Goal: Task Accomplishment & Management: Complete application form

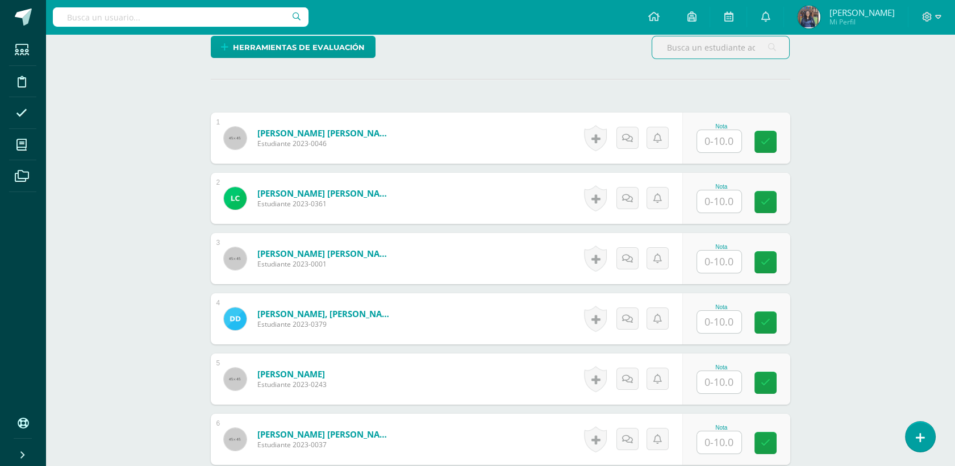
scroll to position [290, 0]
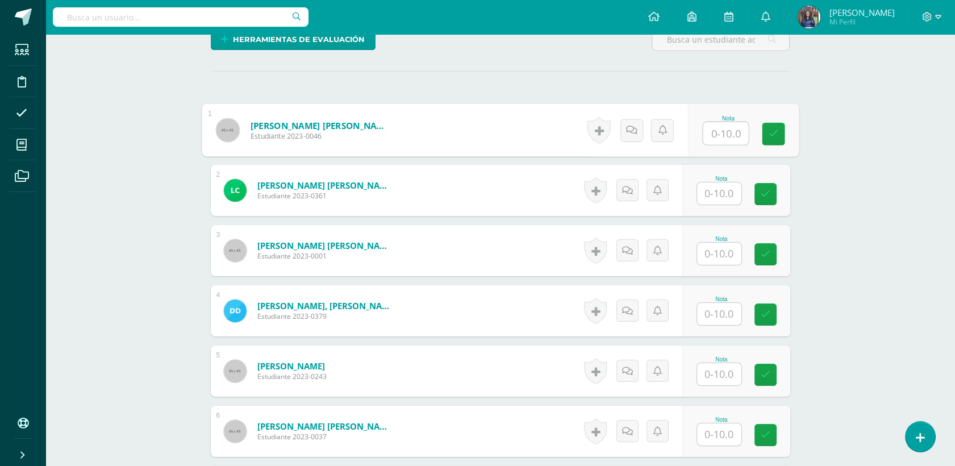
click at [718, 134] on input "text" at bounding box center [725, 133] width 45 height 23
type input "10"
click at [733, 202] on input "text" at bounding box center [719, 193] width 44 height 22
type input "10"
click at [736, 265] on div "Nota" at bounding box center [737, 250] width 108 height 51
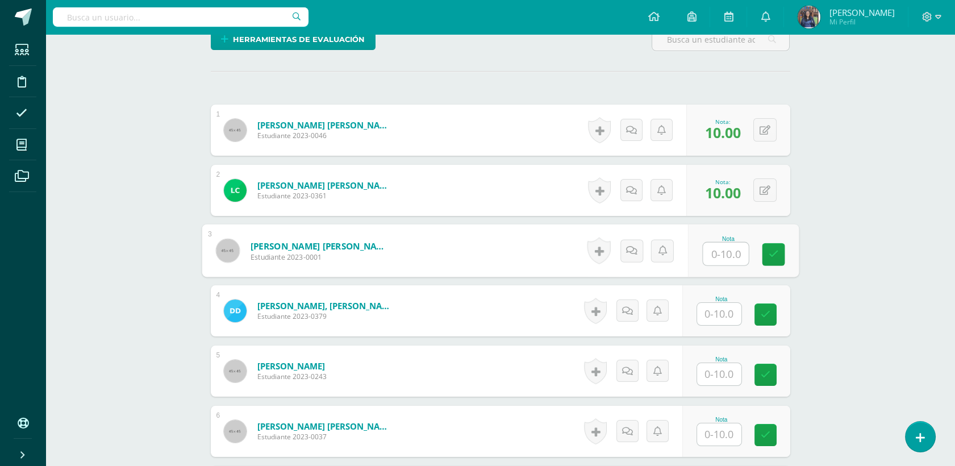
click at [726, 257] on input "text" at bounding box center [725, 254] width 45 height 23
type input "10"
click at [732, 295] on div "Nota" at bounding box center [737, 310] width 108 height 51
click at [724, 308] on input "text" at bounding box center [719, 314] width 44 height 22
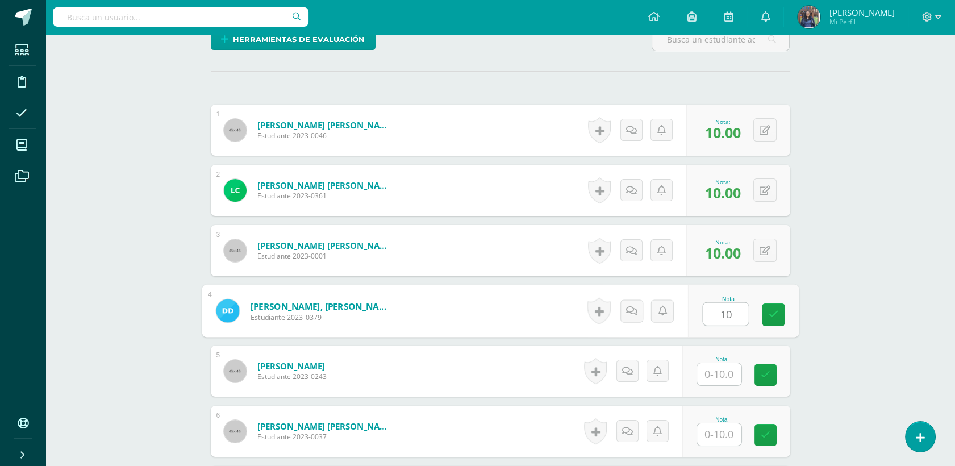
type input "10"
click at [732, 373] on input "text" at bounding box center [719, 374] width 44 height 22
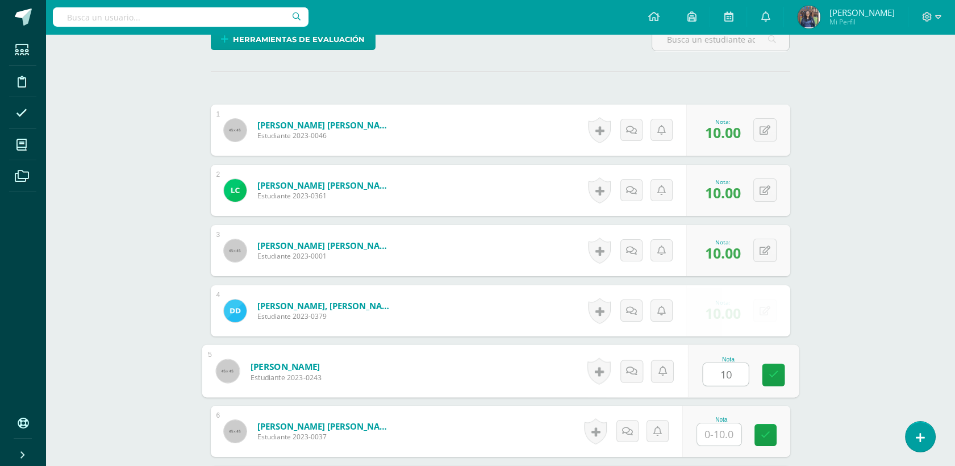
type input "10"
click at [725, 421] on div "Nota" at bounding box center [722, 420] width 50 height 6
click at [726, 436] on input "text" at bounding box center [719, 434] width 44 height 22
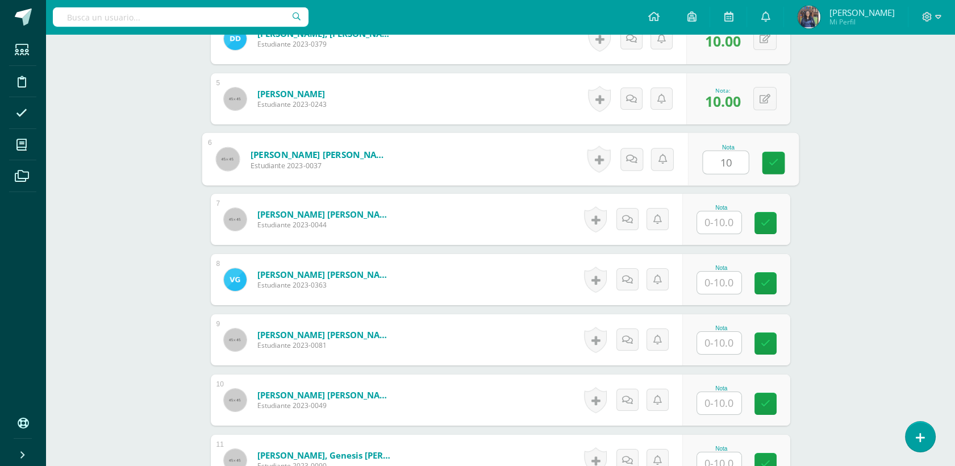
scroll to position [620, 0]
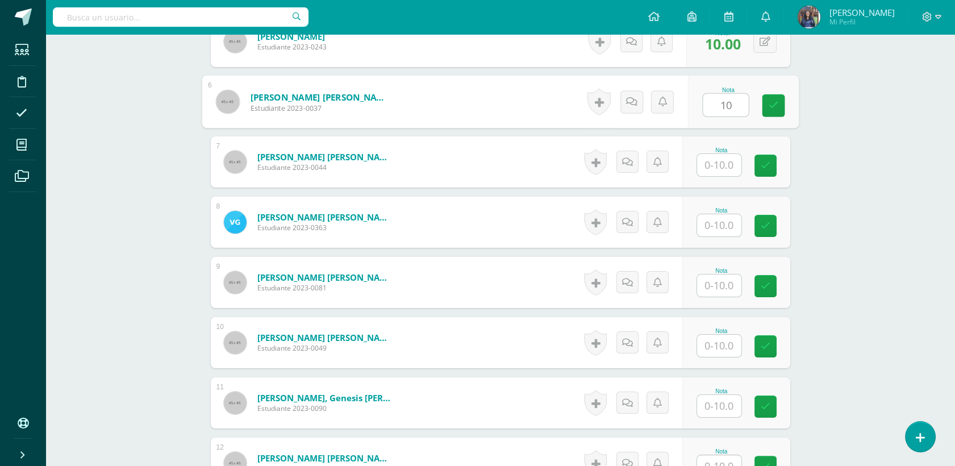
type input "10"
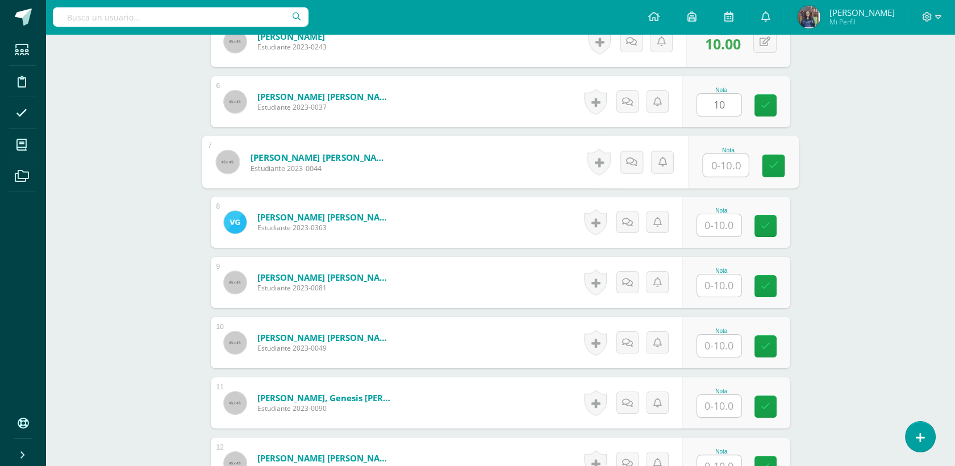
click at [709, 155] on input "text" at bounding box center [725, 165] width 45 height 23
type input "10"
click at [720, 234] on input "text" at bounding box center [719, 225] width 44 height 22
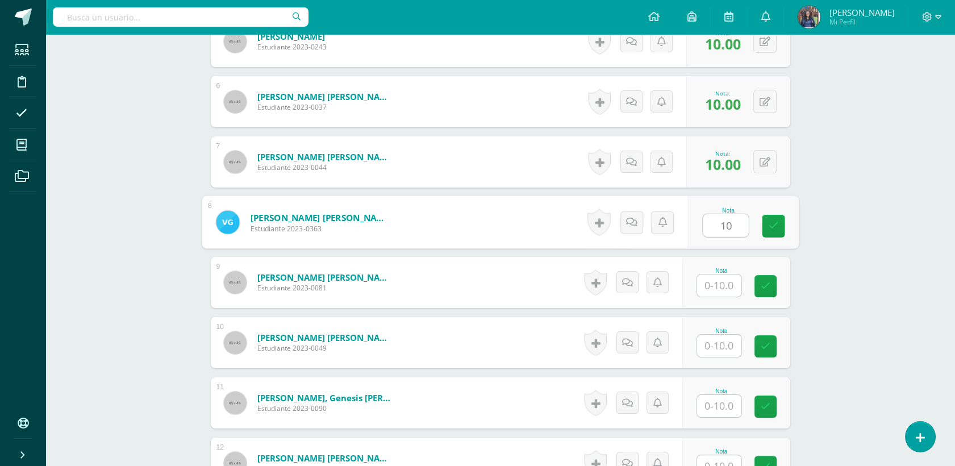
type input "10"
click at [722, 282] on input "text" at bounding box center [719, 286] width 44 height 22
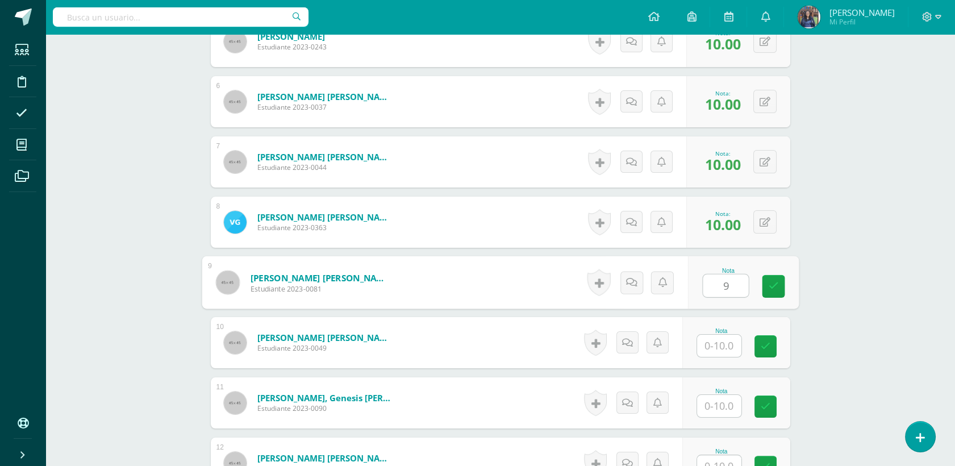
type input "9"
click at [720, 339] on input "text" at bounding box center [719, 346] width 44 height 22
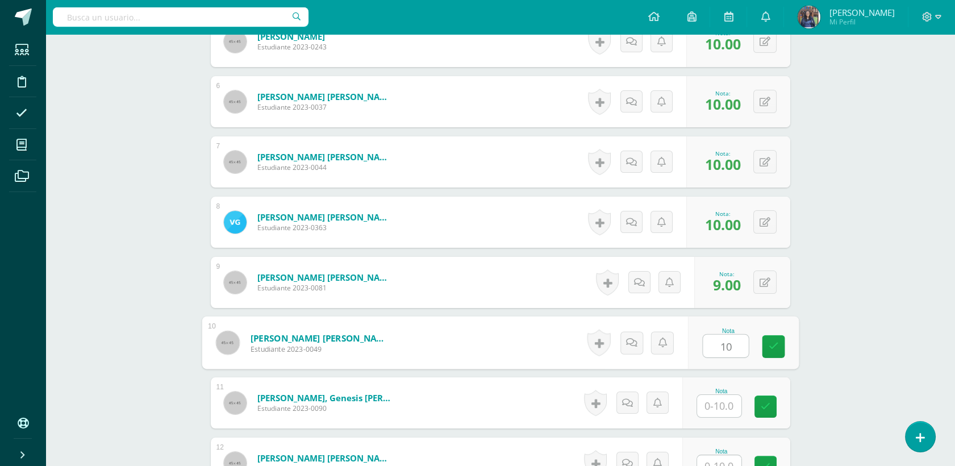
type input "10"
click at [722, 405] on input "text" at bounding box center [719, 406] width 44 height 22
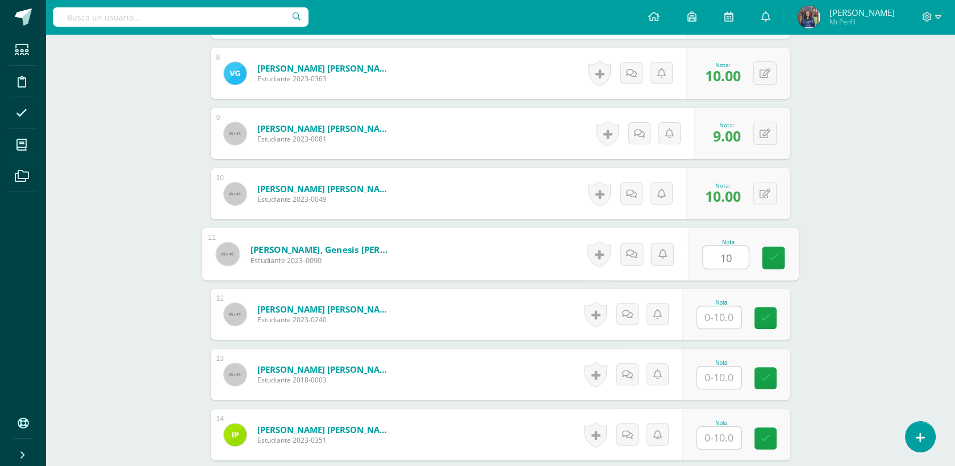
scroll to position [846, 0]
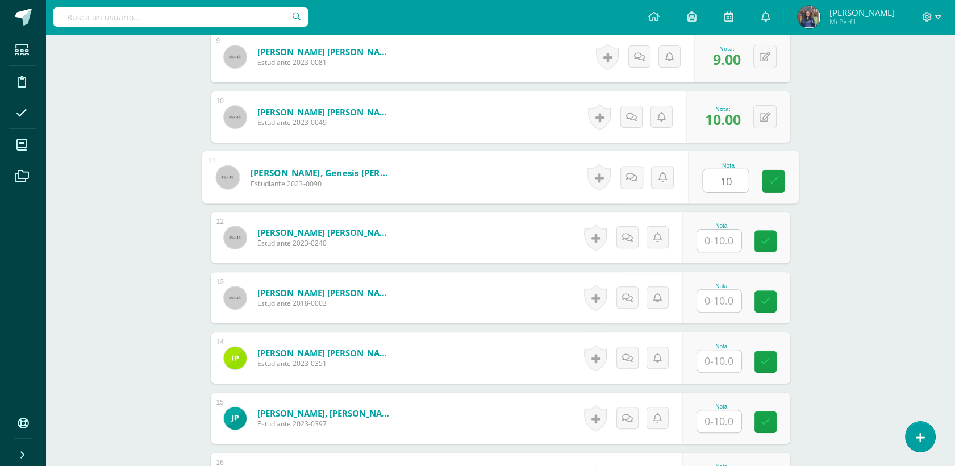
type input "10"
click at [739, 240] on input "text" at bounding box center [719, 241] width 44 height 22
type input "5"
click at [716, 305] on input "text" at bounding box center [719, 301] width 44 height 22
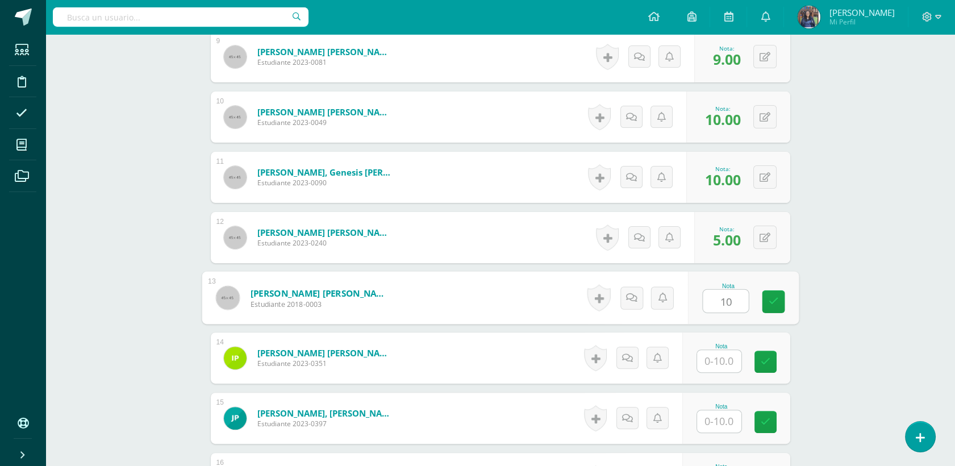
type input "10"
click at [722, 372] on div "Nota" at bounding box center [737, 358] width 108 height 51
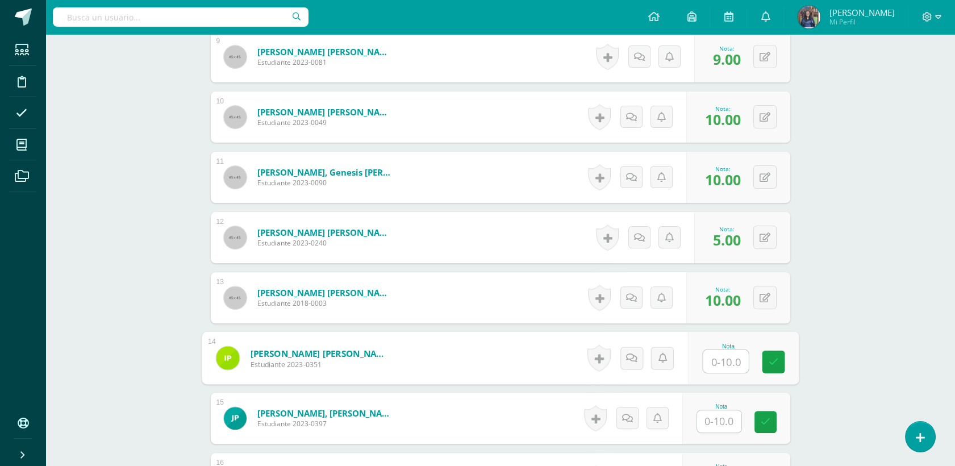
click at [721, 366] on input "text" at bounding box center [725, 361] width 45 height 23
type input "10"
click at [723, 414] on input "text" at bounding box center [719, 421] width 44 height 22
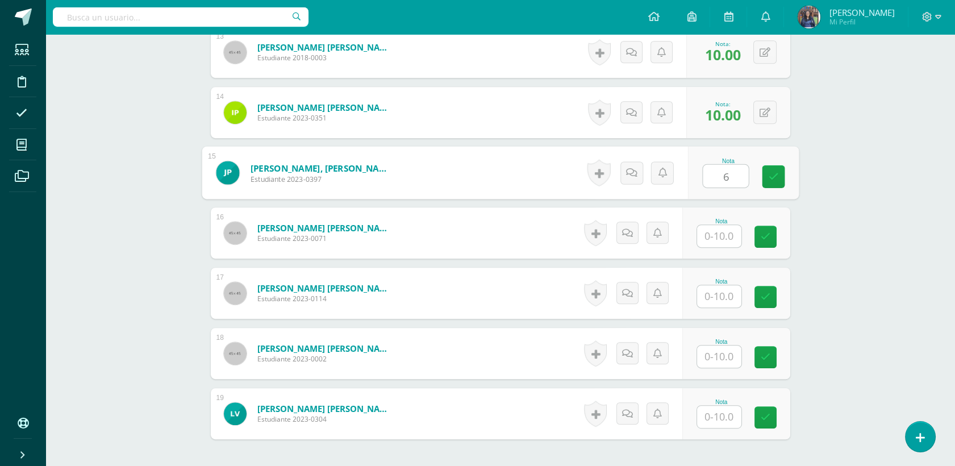
scroll to position [1094, 0]
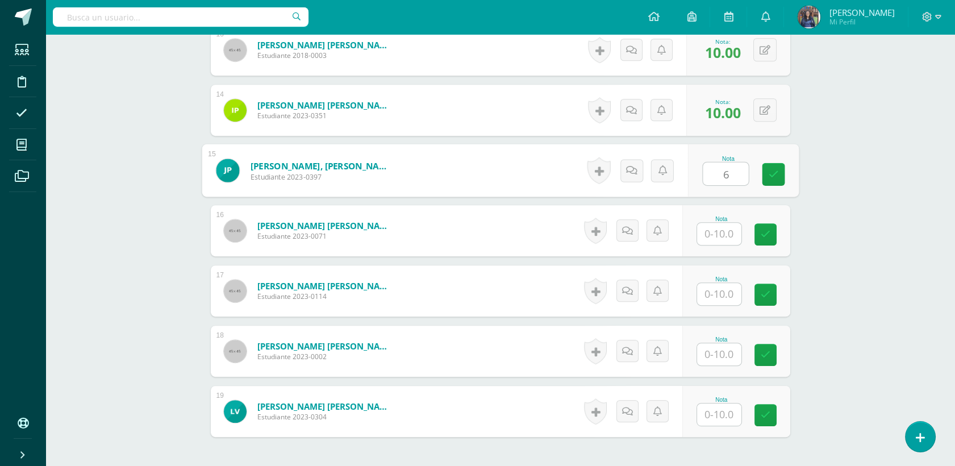
type input "6"
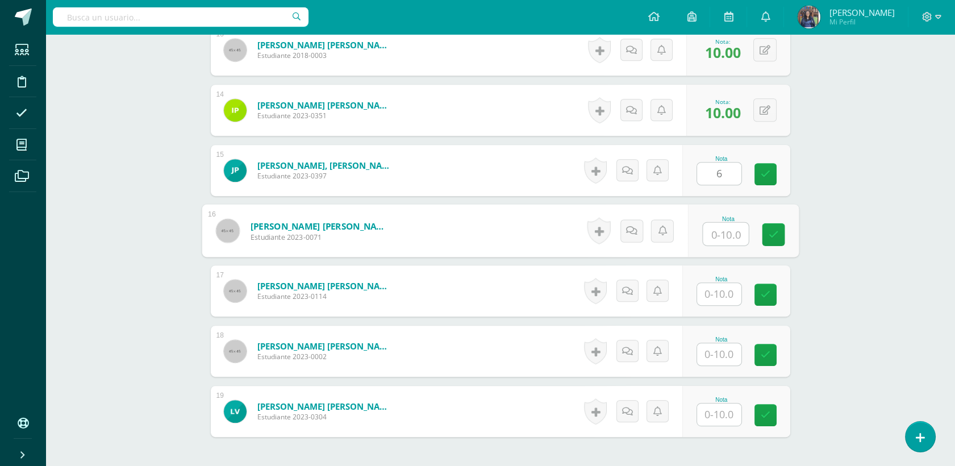
click at [728, 231] on input "text" at bounding box center [725, 234] width 45 height 23
type input "10"
click at [730, 297] on input "text" at bounding box center [719, 294] width 44 height 22
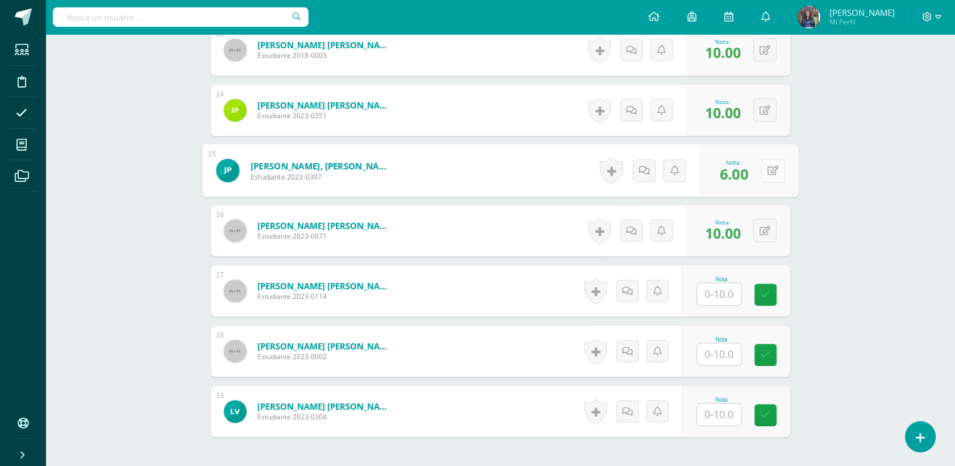
click at [767, 174] on icon at bounding box center [772, 170] width 11 height 10
type input "8"
click at [741, 173] on icon at bounding box center [743, 174] width 10 height 10
click at [732, 295] on input "text" at bounding box center [719, 294] width 44 height 22
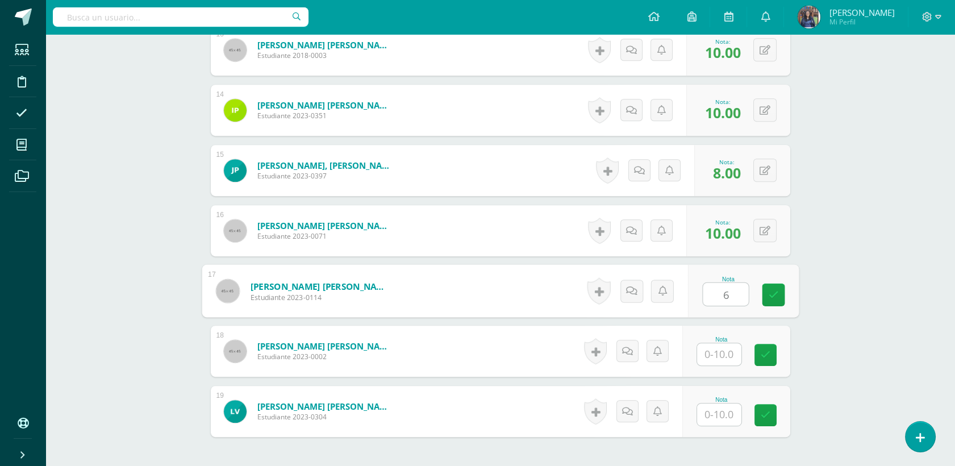
type input "6"
click at [716, 356] on input "text" at bounding box center [719, 354] width 44 height 22
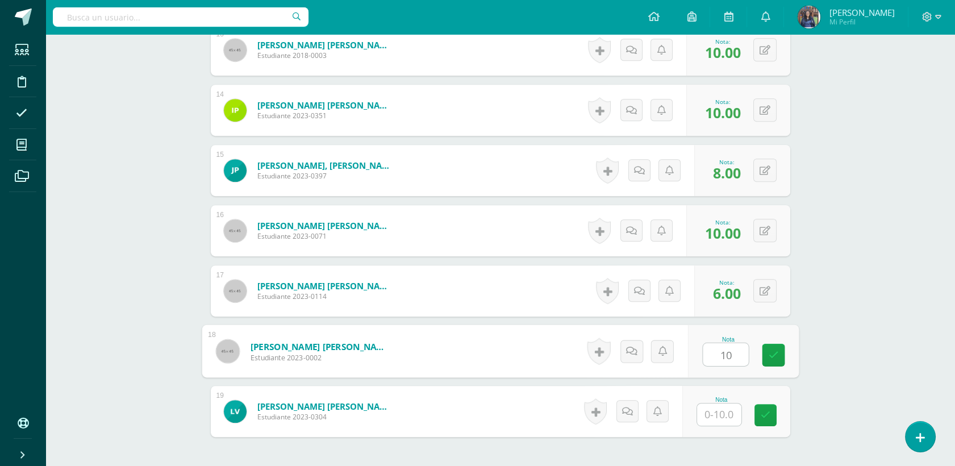
type input "10"
click at [714, 406] on input "text" at bounding box center [719, 415] width 44 height 22
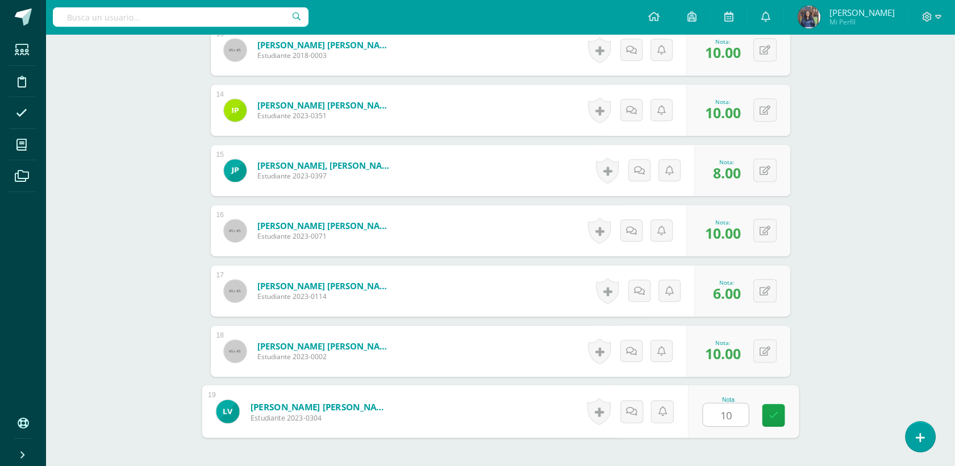
type input "10"
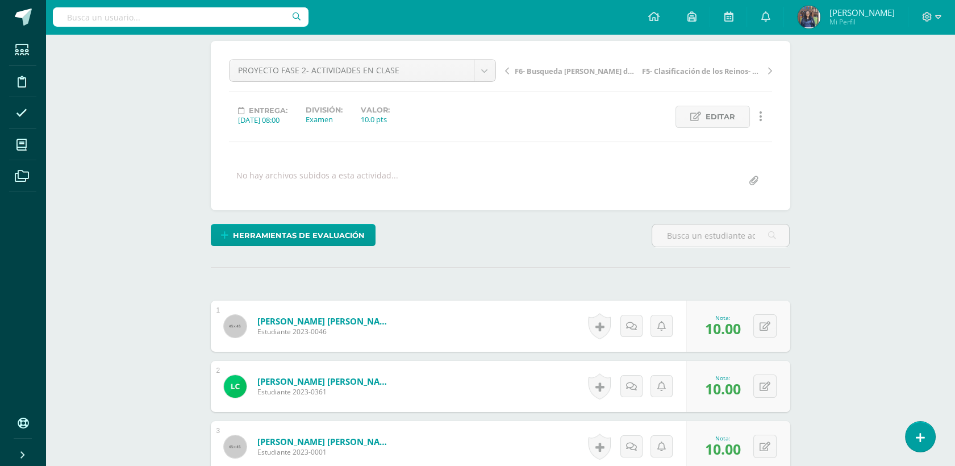
scroll to position [0, 0]
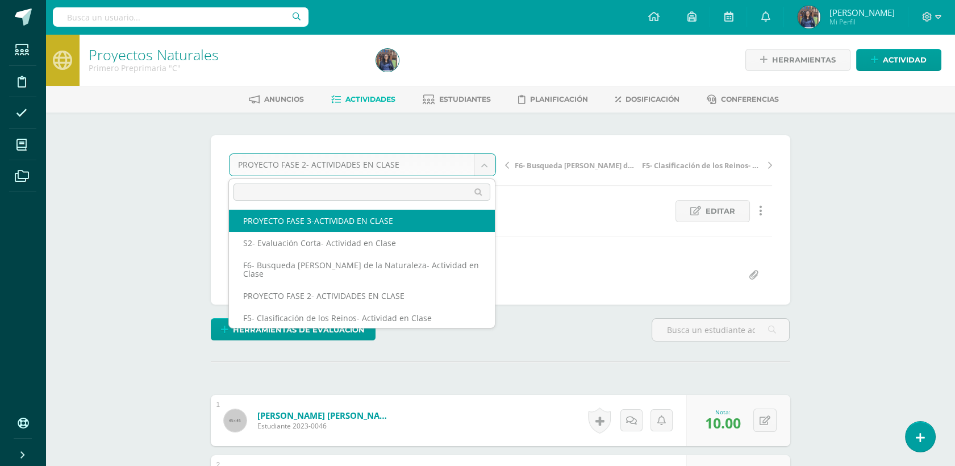
select select "/dashboard/teacher/grade-activity/50265/"
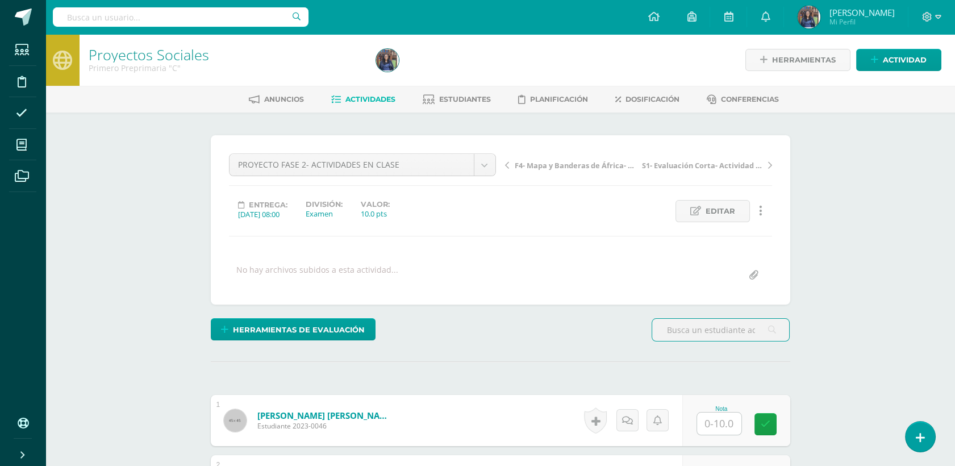
scroll to position [269, 0]
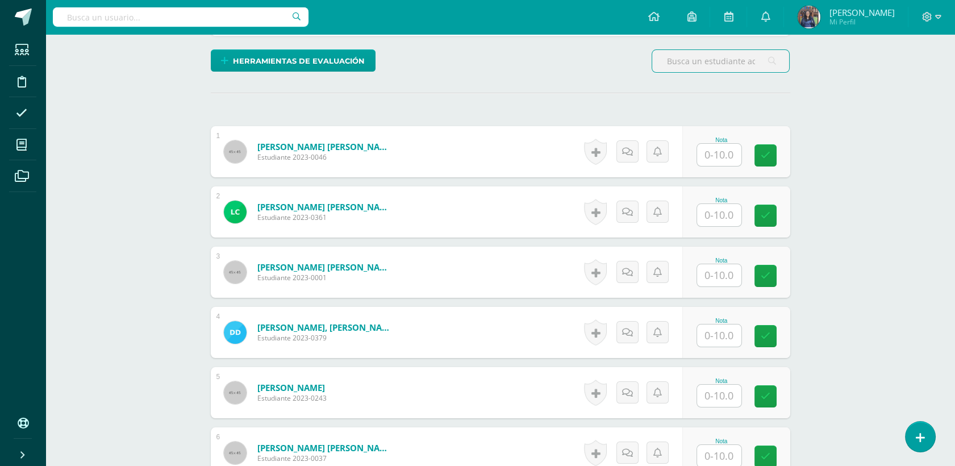
click at [727, 149] on input "text" at bounding box center [719, 155] width 44 height 22
type input "10"
click at [724, 212] on input "text" at bounding box center [719, 215] width 44 height 22
type input "10"
click at [727, 281] on input "text" at bounding box center [719, 275] width 44 height 22
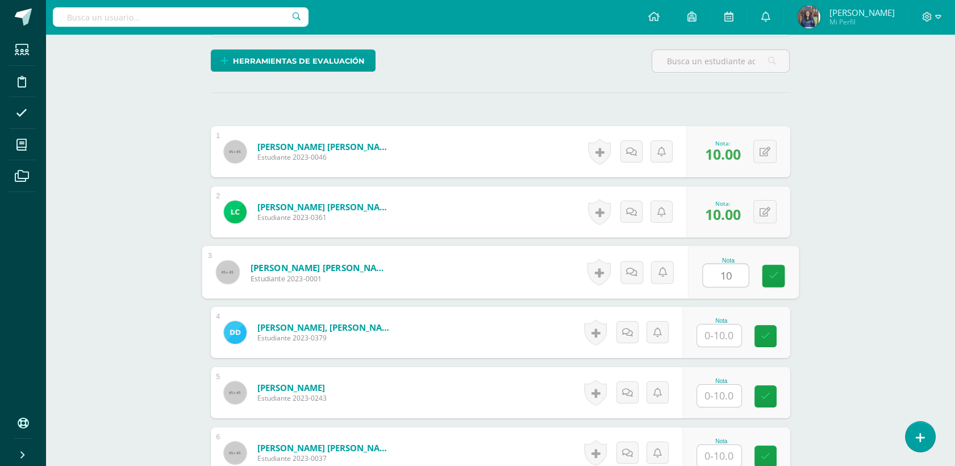
type input "10"
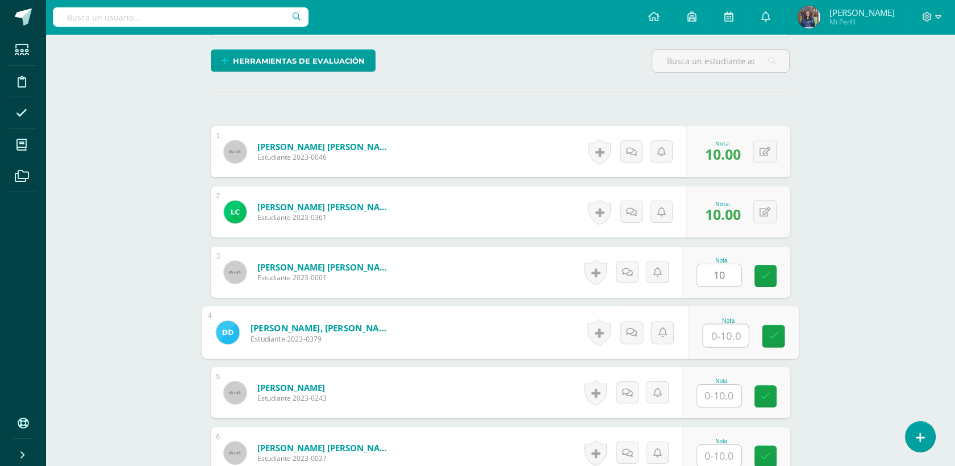
click at [722, 335] on input "text" at bounding box center [725, 336] width 45 height 23
type input "10"
click at [720, 394] on input "text" at bounding box center [719, 396] width 44 height 22
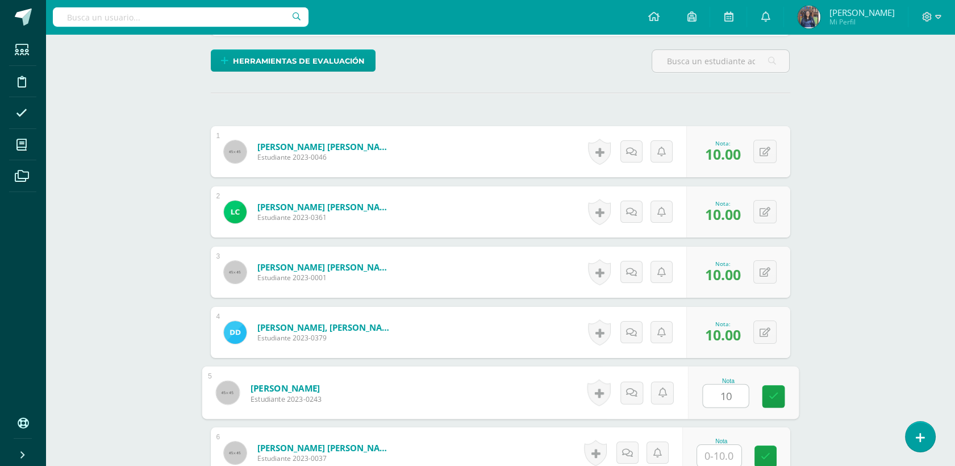
type input "10"
click at [724, 448] on input "text" at bounding box center [725, 456] width 45 height 23
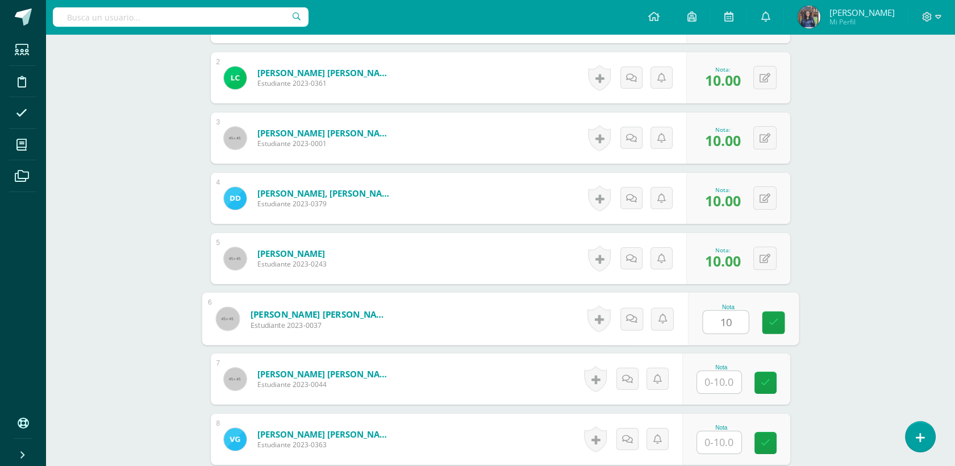
scroll to position [520, 0]
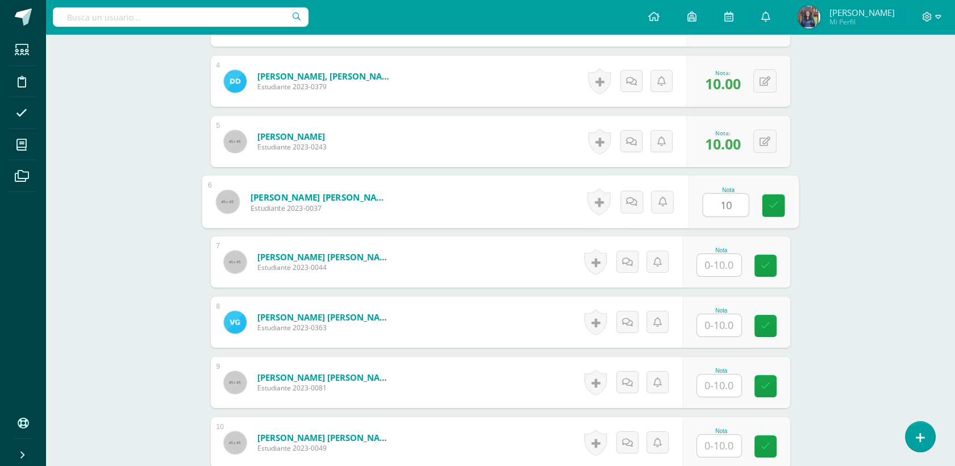
type input "10"
click at [728, 264] on input "text" at bounding box center [719, 265] width 44 height 22
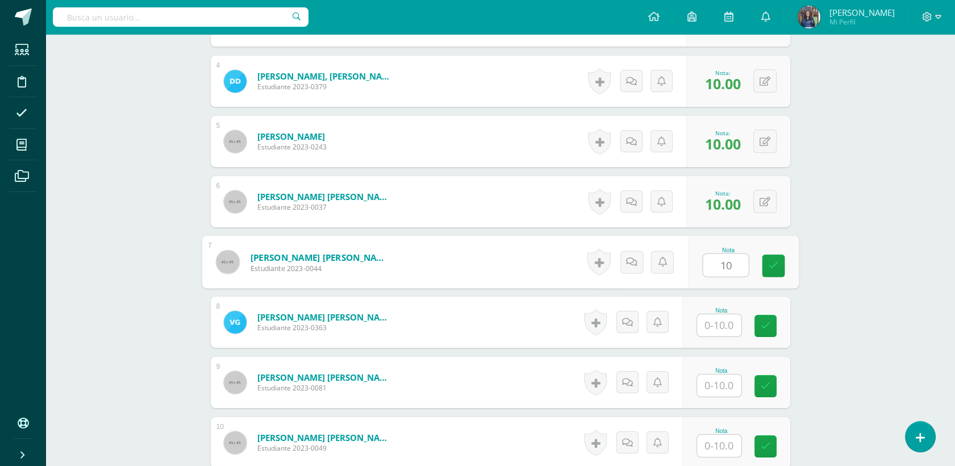
type input "10"
click at [726, 325] on input "text" at bounding box center [719, 325] width 44 height 22
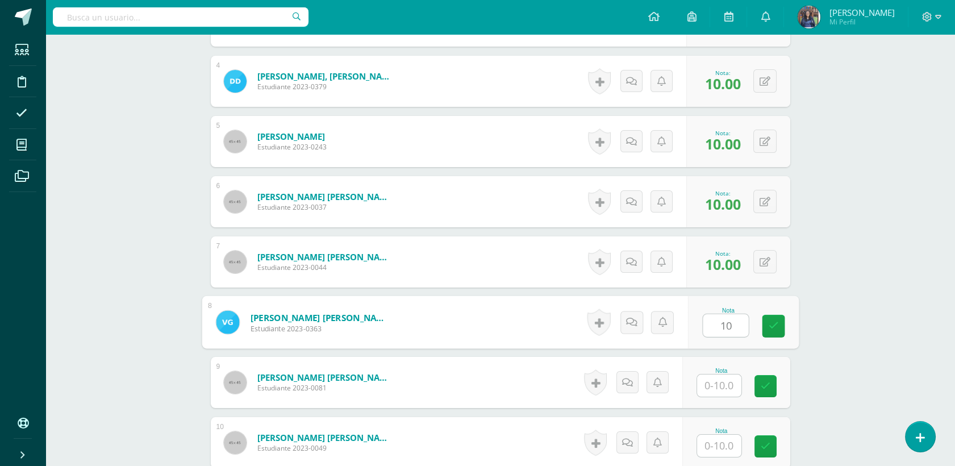
type input "10"
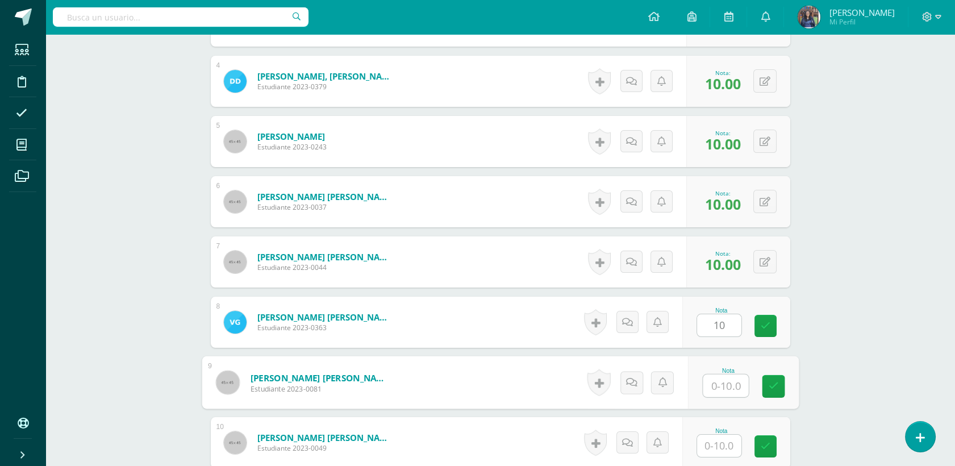
click at [720, 384] on input "text" at bounding box center [725, 386] width 45 height 23
type input "5"
type input "9"
click at [850, 356] on div "Proyectos Sociales Primero Preprimaria "C" Herramientas Detalle de asistencias …" at bounding box center [500, 327] width 910 height 1627
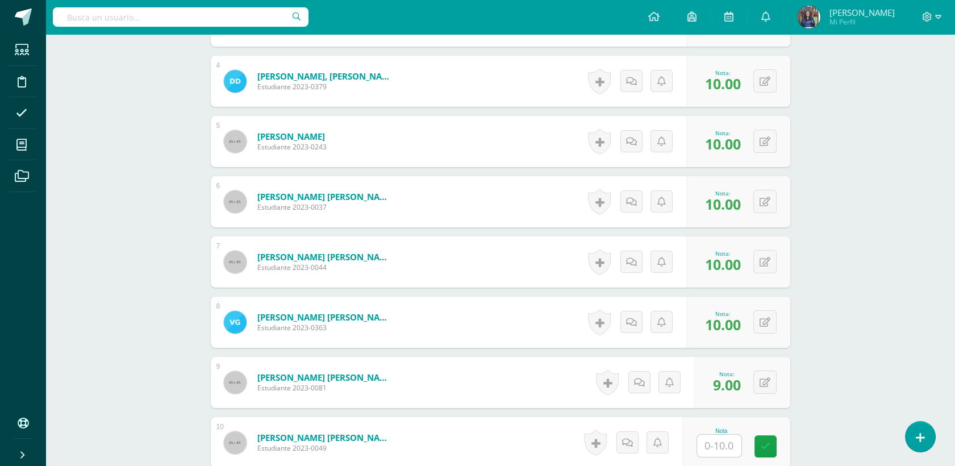
click at [954, 252] on div "Proyectos Sociales Primero Preprimaria "C" Herramientas Detalle de asistencias …" at bounding box center [500, 327] width 910 height 1627
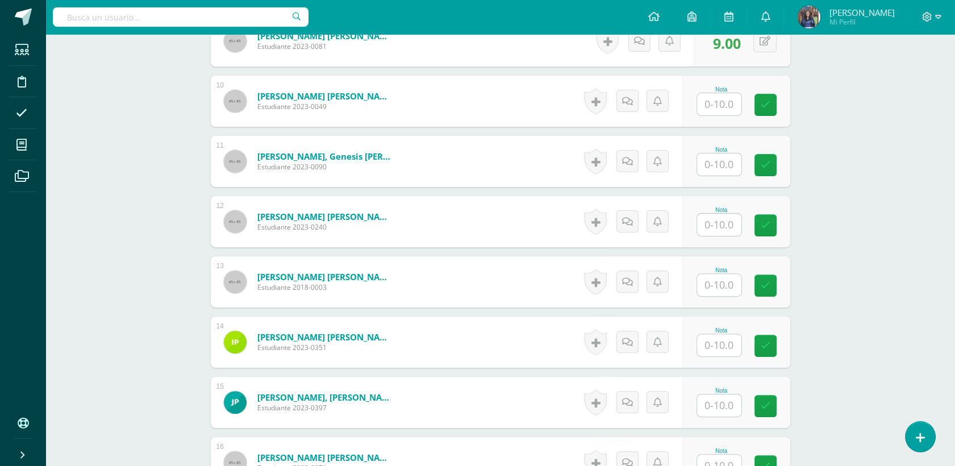
scroll to position [864, 0]
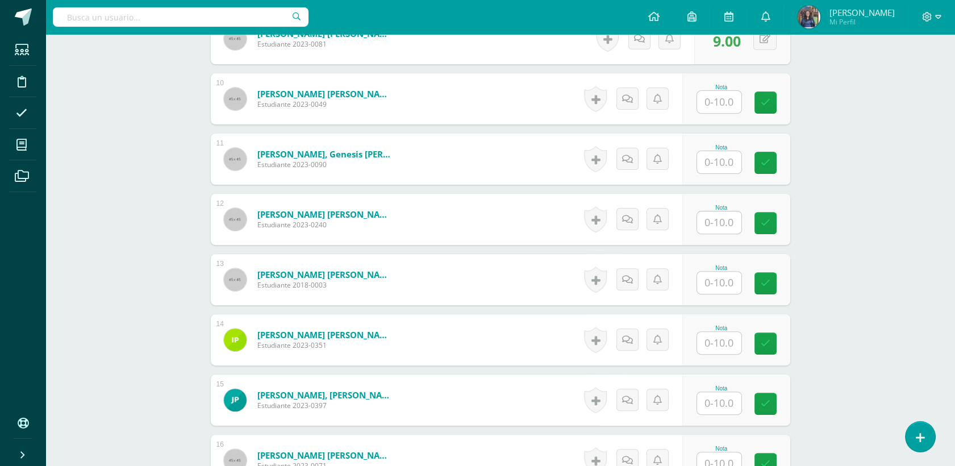
click at [709, 103] on input "text" at bounding box center [719, 102] width 44 height 22
type input "10"
click at [724, 228] on input "text" at bounding box center [719, 222] width 44 height 22
type input "5"
click at [717, 170] on input "text" at bounding box center [725, 162] width 45 height 23
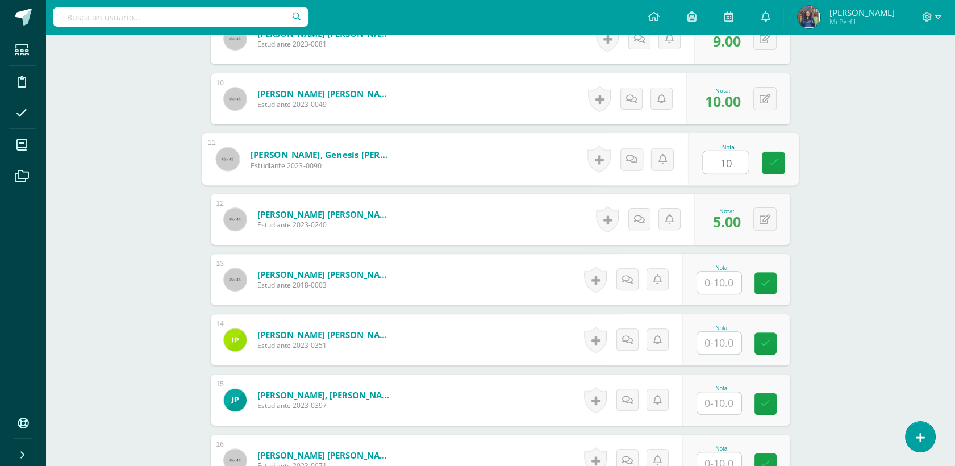
type input "10"
click at [720, 280] on input "text" at bounding box center [719, 283] width 44 height 22
type input "10"
click at [725, 344] on input "text" at bounding box center [725, 343] width 45 height 23
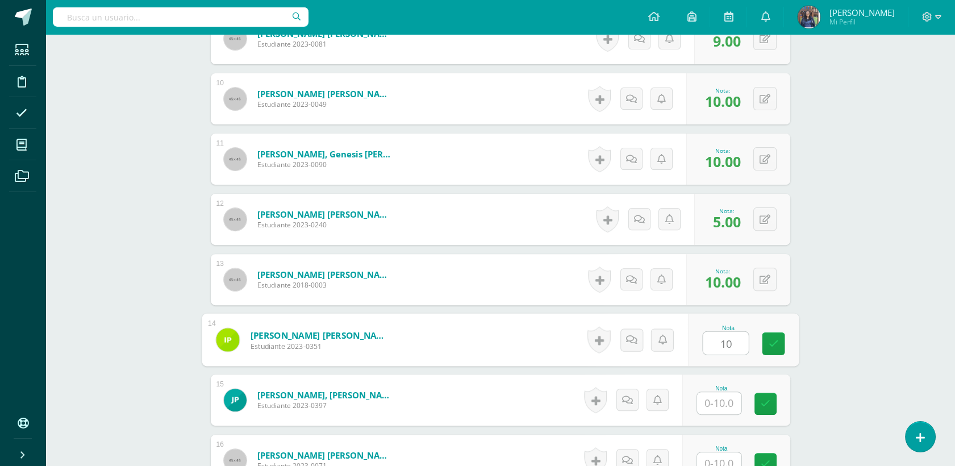
type input "10"
click at [729, 398] on input "text" at bounding box center [719, 403] width 44 height 22
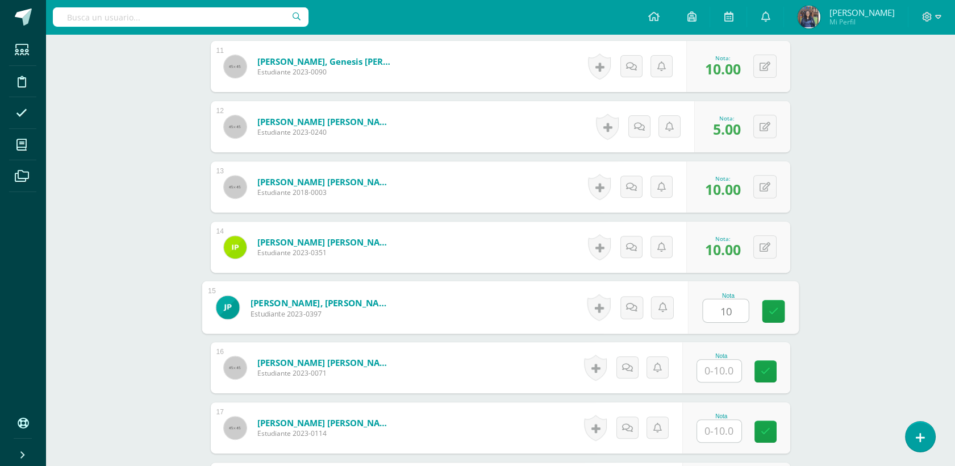
scroll to position [1028, 0]
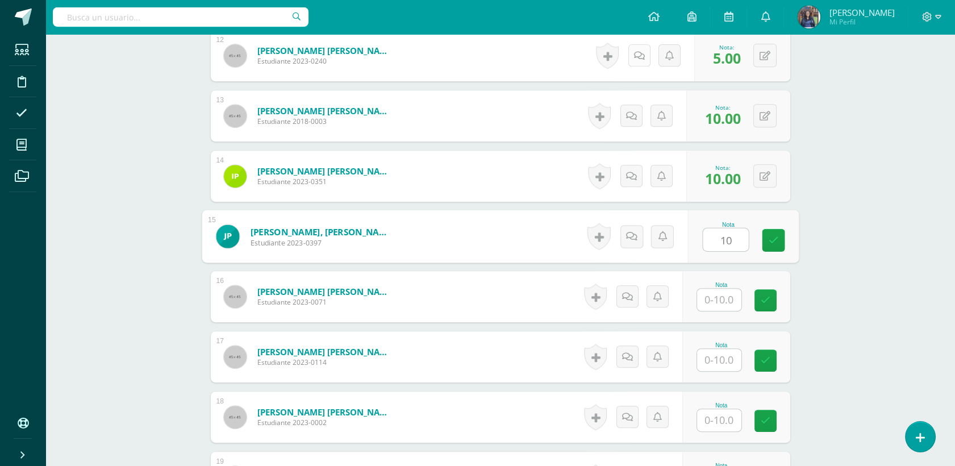
type input "1"
type input "8"
click at [720, 289] on input "text" at bounding box center [719, 300] width 44 height 22
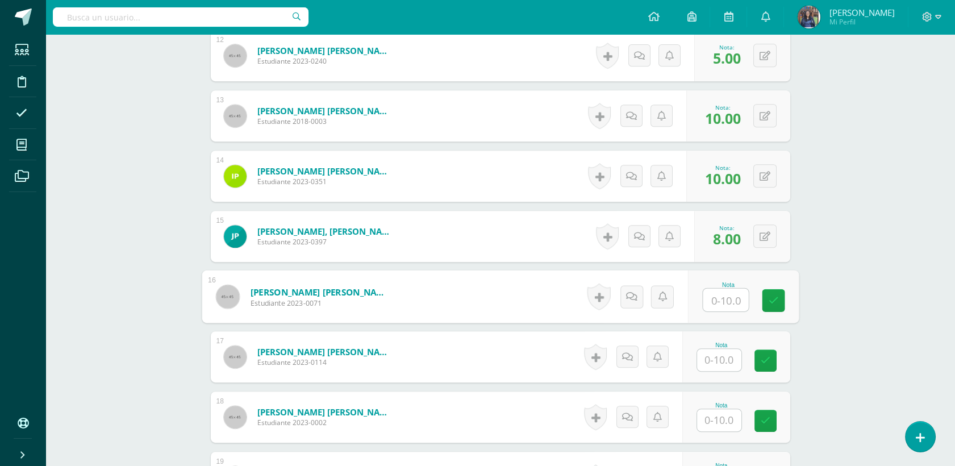
type input "6"
type input "10"
click at [726, 357] on input "text" at bounding box center [719, 360] width 44 height 22
type input "6"
click at [716, 419] on input "text" at bounding box center [719, 420] width 44 height 22
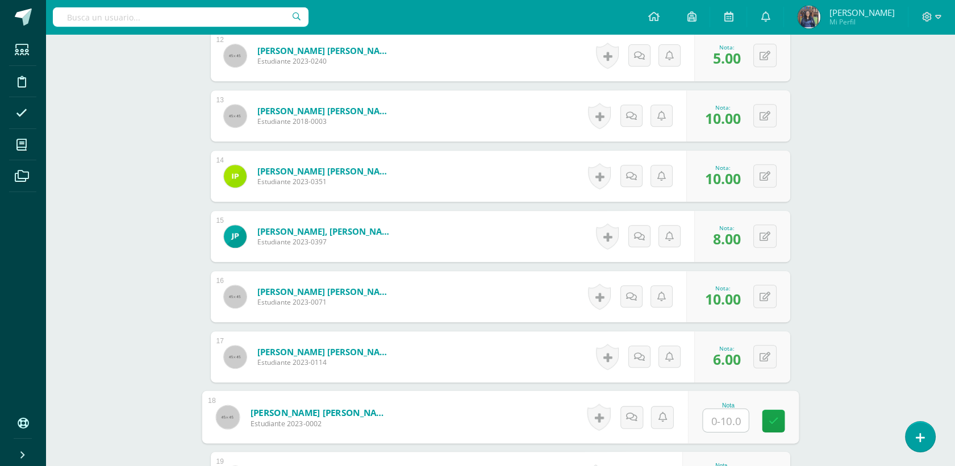
scroll to position [1196, 0]
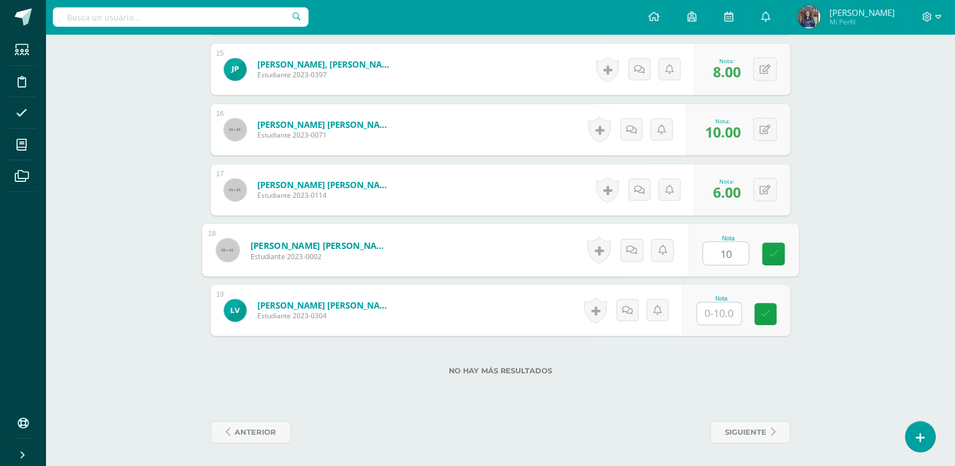
type input "10"
click at [730, 313] on input "text" at bounding box center [719, 313] width 44 height 22
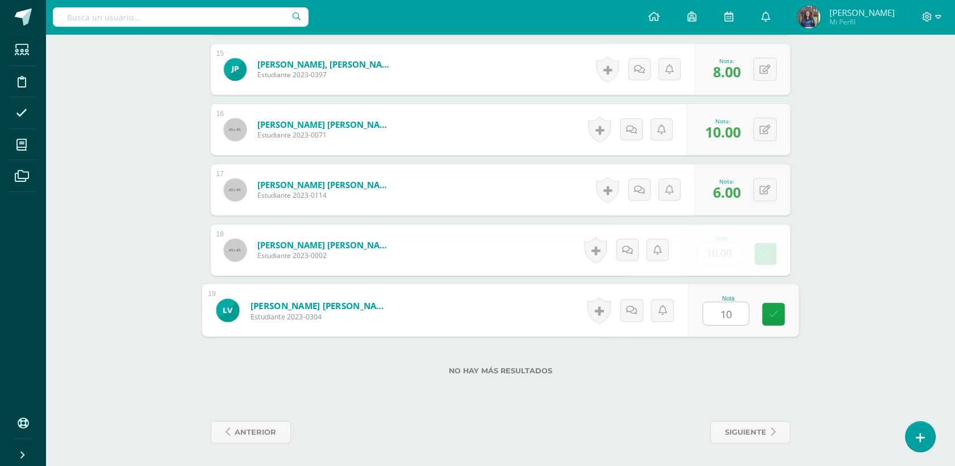
type input "10"
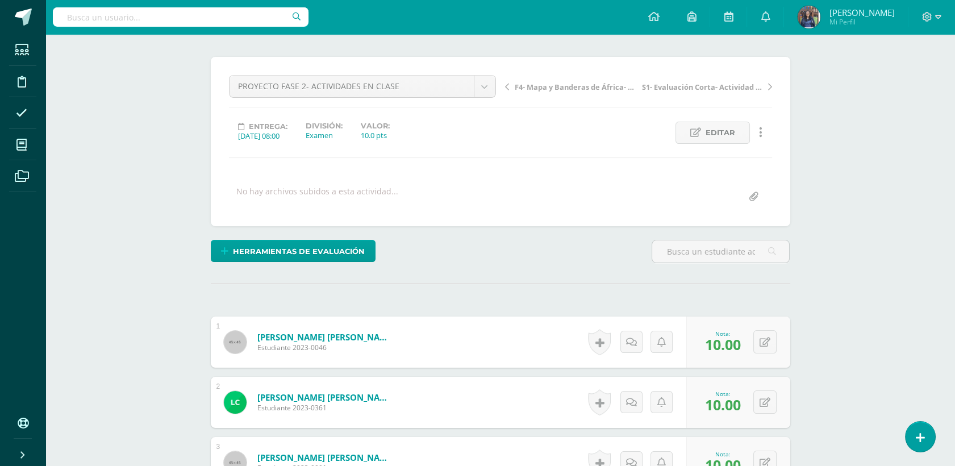
scroll to position [0, 0]
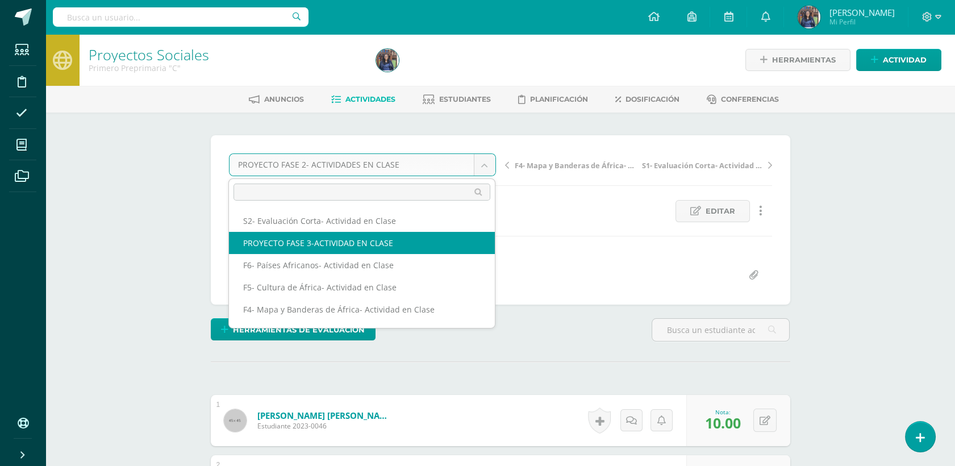
select select "/dashboard/teacher/grade-activity/50268/"
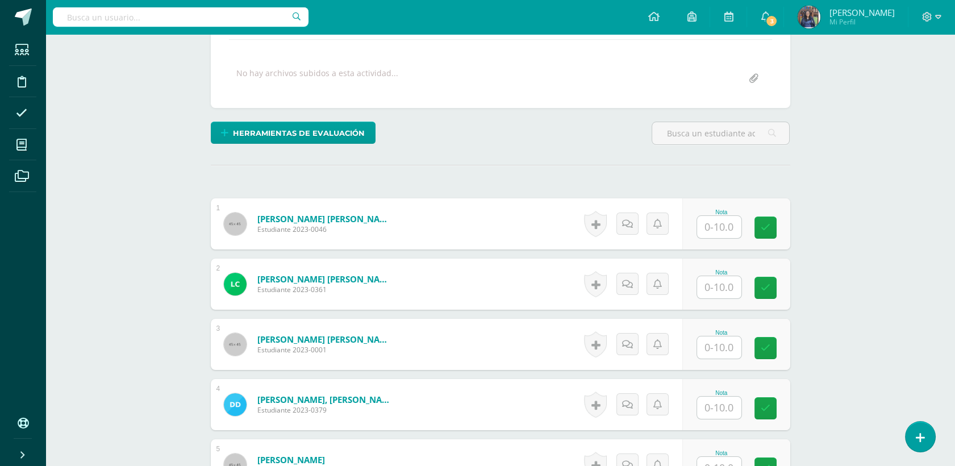
scroll to position [197, 0]
click at [713, 238] on div "Nota" at bounding box center [737, 223] width 108 height 51
click at [714, 226] on input "text" at bounding box center [725, 226] width 45 height 23
type input "7"
click at [734, 283] on input "text" at bounding box center [725, 287] width 45 height 23
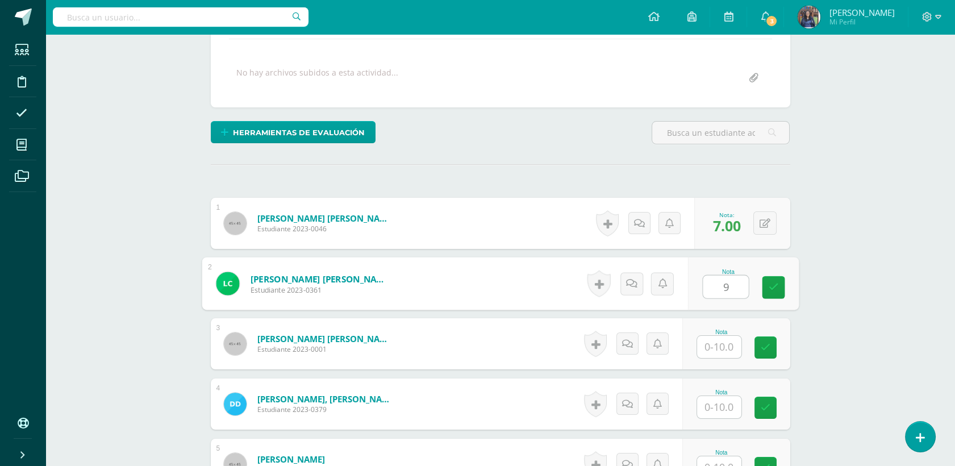
type input "9"
click at [728, 343] on input "text" at bounding box center [719, 347] width 44 height 22
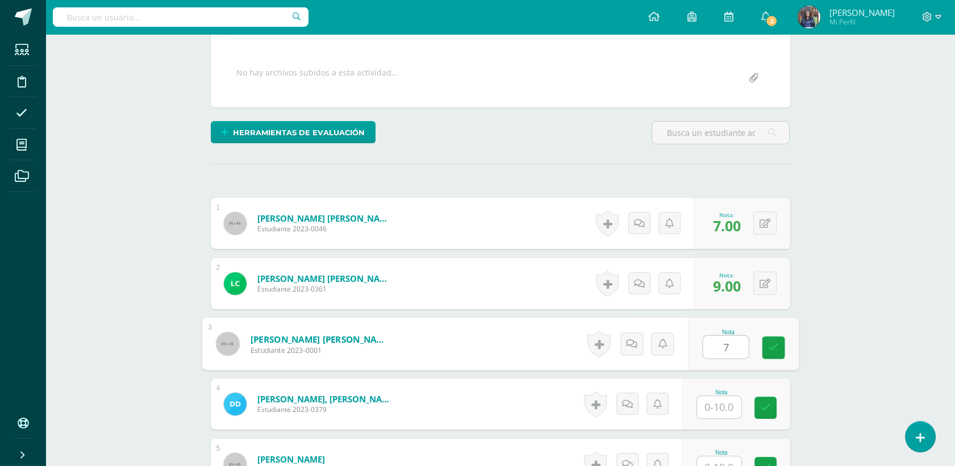
type input "7"
click at [730, 407] on input "text" at bounding box center [719, 407] width 44 height 22
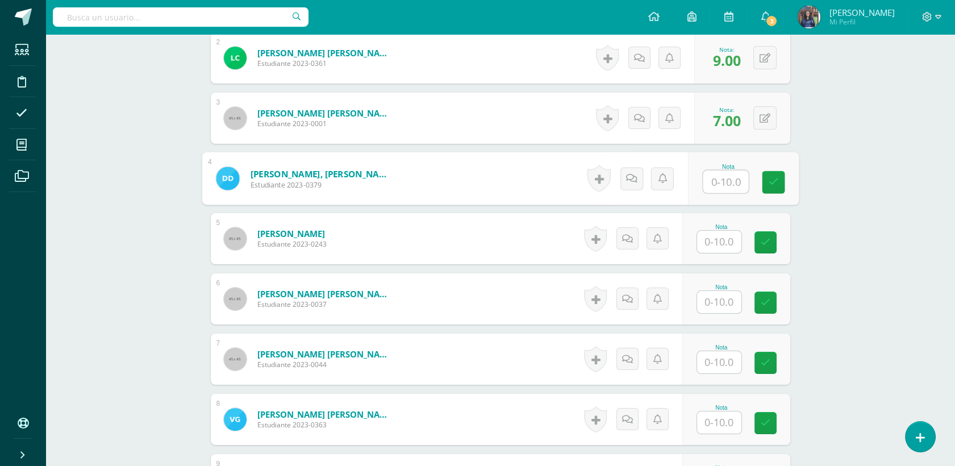
scroll to position [446, 0]
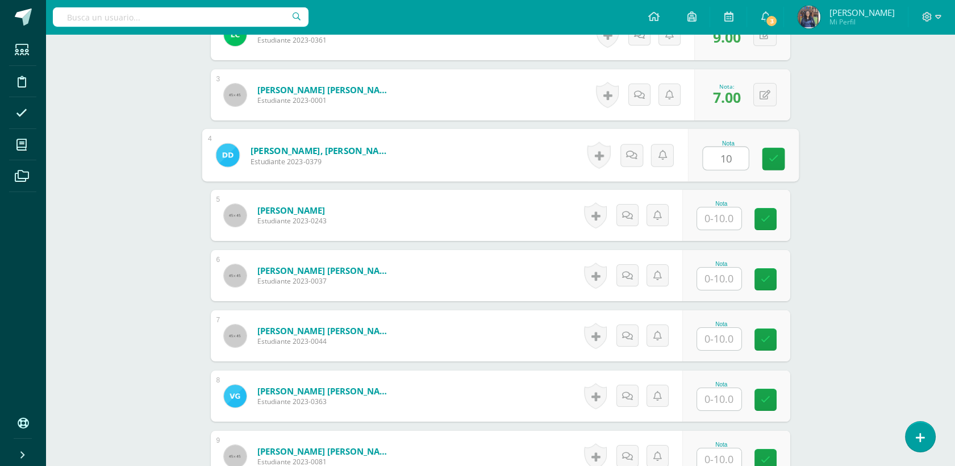
type input "10"
click at [726, 218] on input "text" at bounding box center [719, 218] width 44 height 22
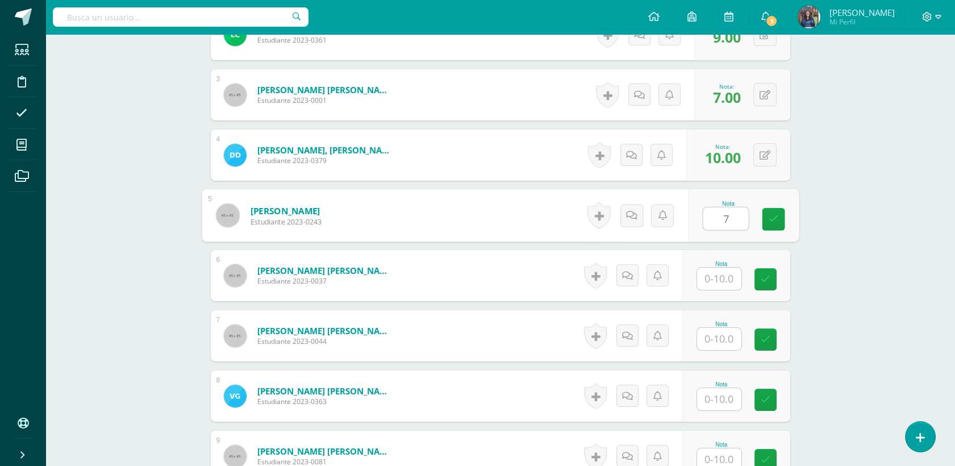
type input "7"
click at [726, 273] on input "text" at bounding box center [719, 279] width 44 height 22
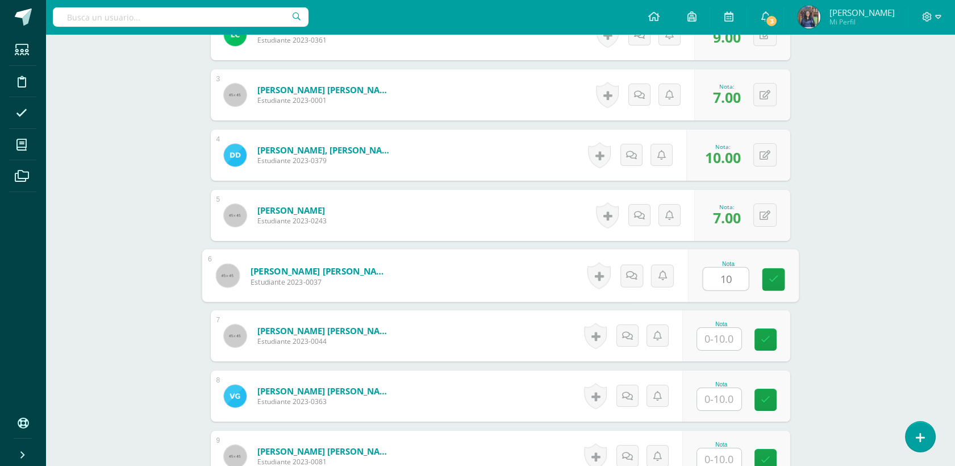
type input "10"
click at [716, 332] on input "text" at bounding box center [719, 339] width 44 height 22
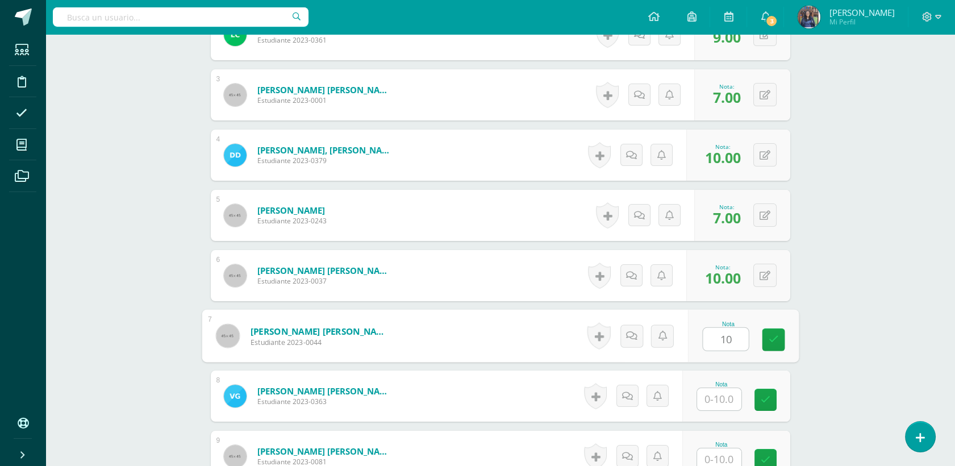
type input "10"
click at [719, 400] on input "text" at bounding box center [719, 399] width 44 height 22
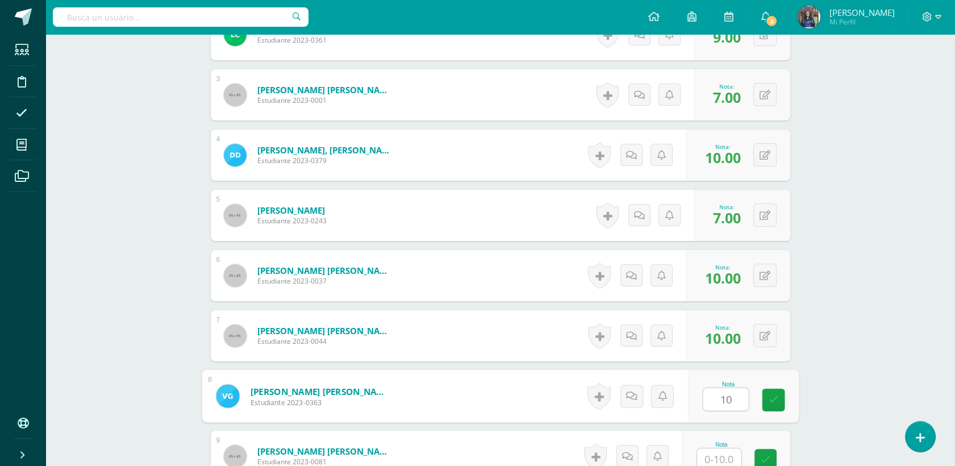
type input "10"
click at [722, 445] on div "Nota" at bounding box center [722, 445] width 50 height 6
click at [720, 455] on input "text" at bounding box center [719, 459] width 44 height 22
type input "7"
click at [829, 425] on div "Proyectos Naturales Primero Preprimaria "C" Herramientas Detalle de asistencias…" at bounding box center [500, 401] width 910 height 1627
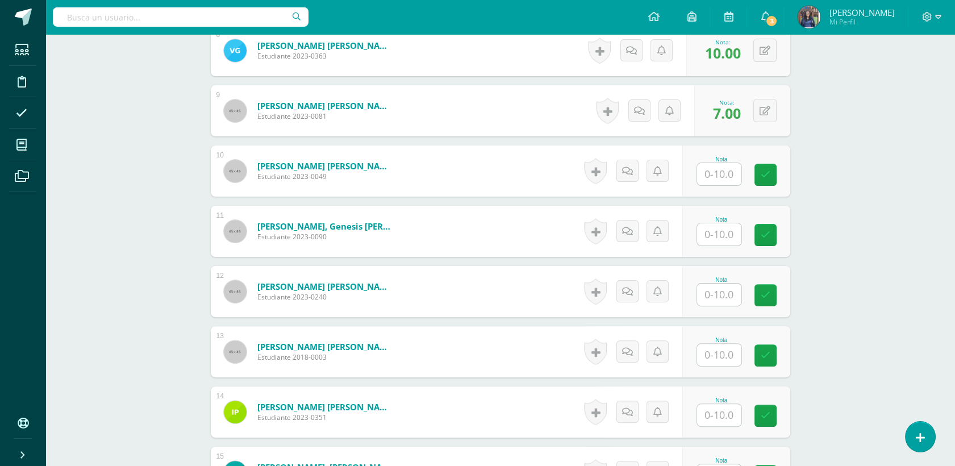
scroll to position [826, 0]
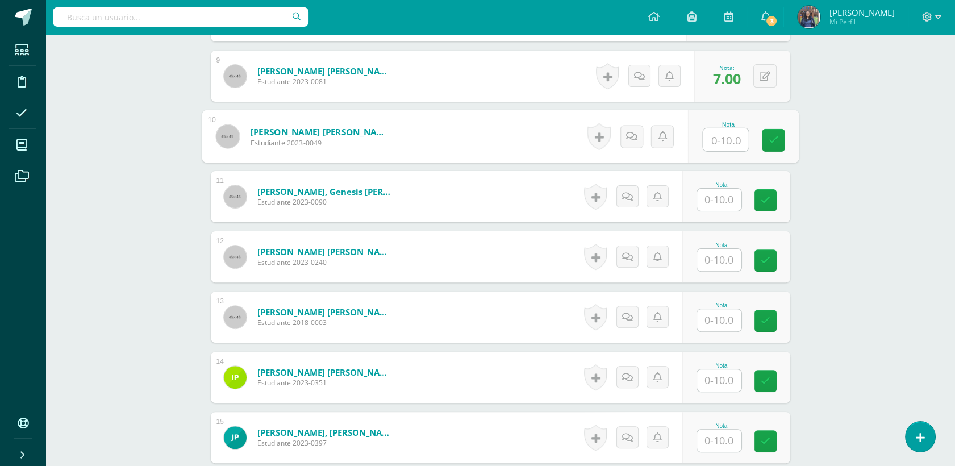
click at [730, 135] on input "text" at bounding box center [725, 139] width 45 height 23
type input "10"
click at [723, 198] on input "text" at bounding box center [725, 200] width 45 height 23
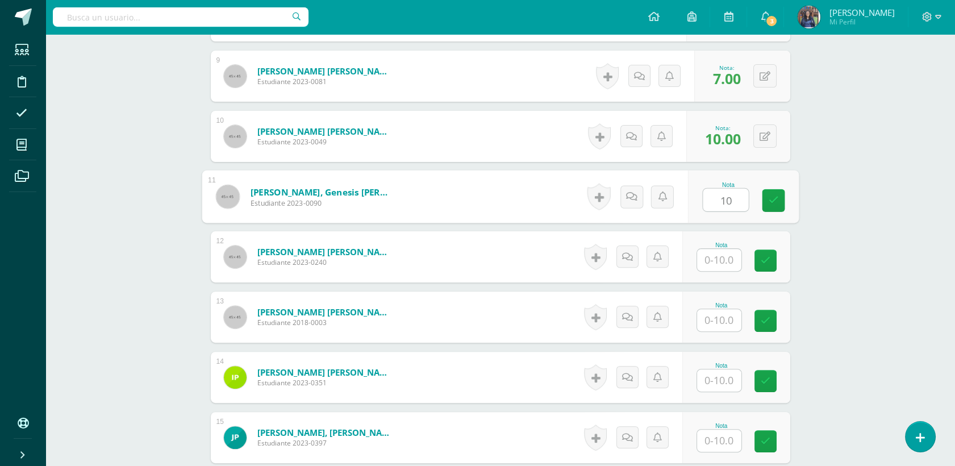
type input "10"
click at [713, 257] on input "text" at bounding box center [719, 260] width 44 height 22
type input "5"
click at [724, 318] on input "text" at bounding box center [719, 320] width 44 height 22
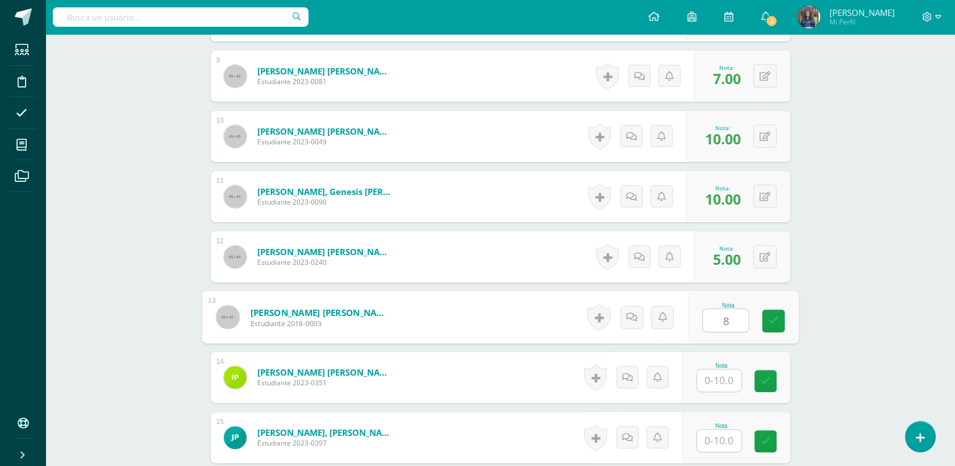
type input "8"
click at [725, 387] on input "text" at bounding box center [719, 380] width 44 height 22
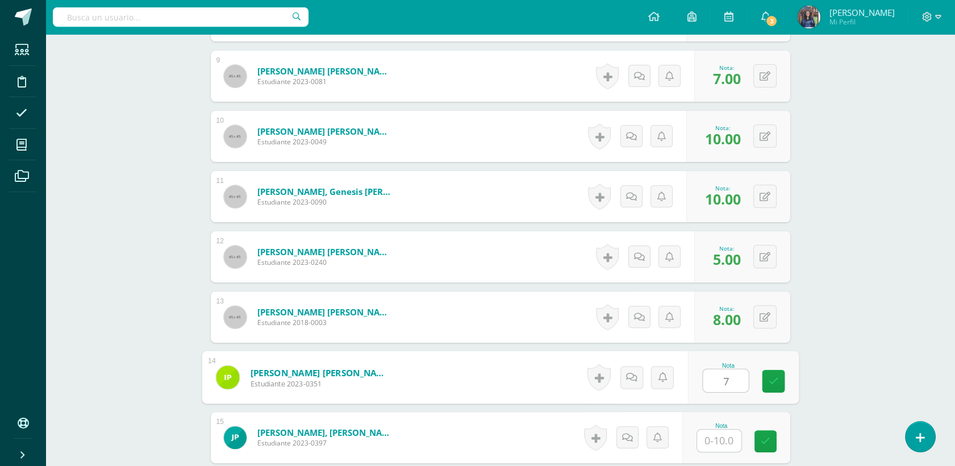
type input "7"
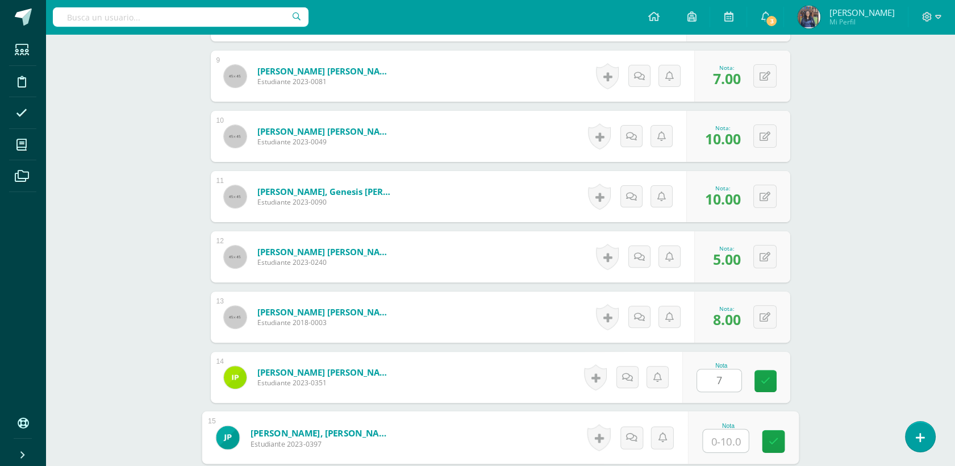
click at [724, 444] on input "text" at bounding box center [725, 441] width 45 height 23
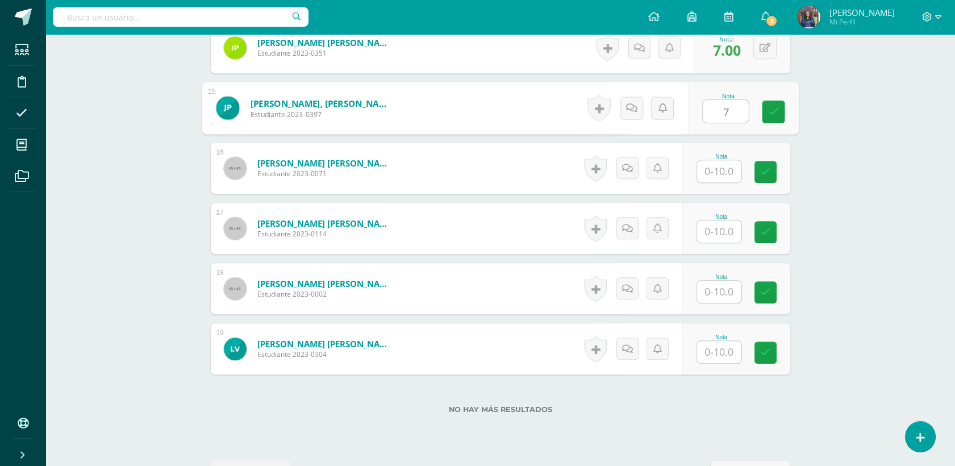
scroll to position [1191, 0]
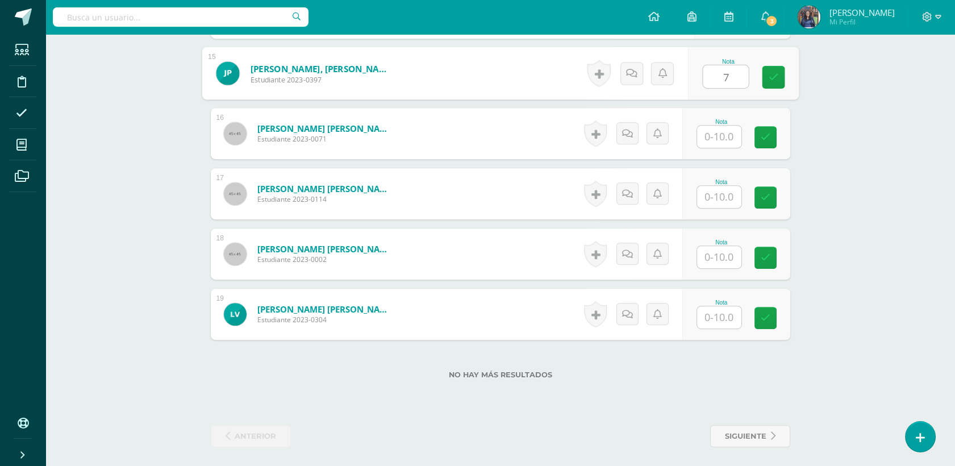
type input "7"
click at [707, 138] on input "text" at bounding box center [719, 137] width 44 height 22
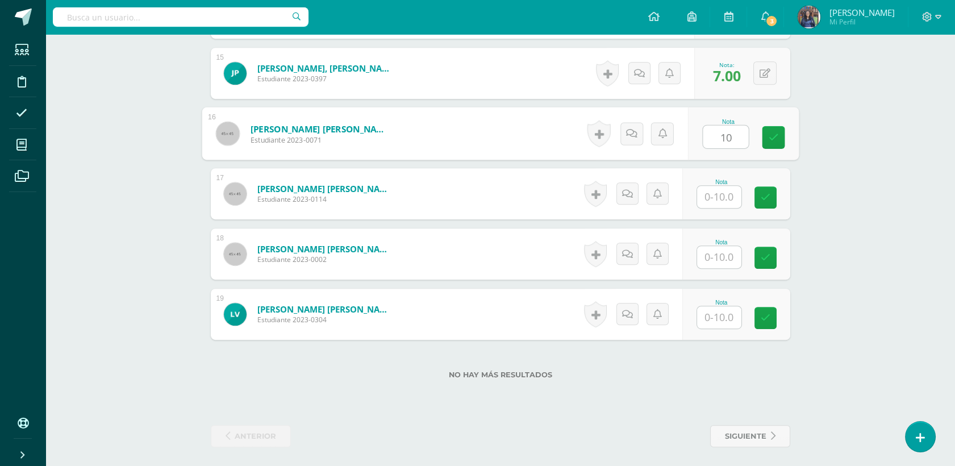
type input "10"
click at [732, 200] on input "text" at bounding box center [719, 197] width 44 height 22
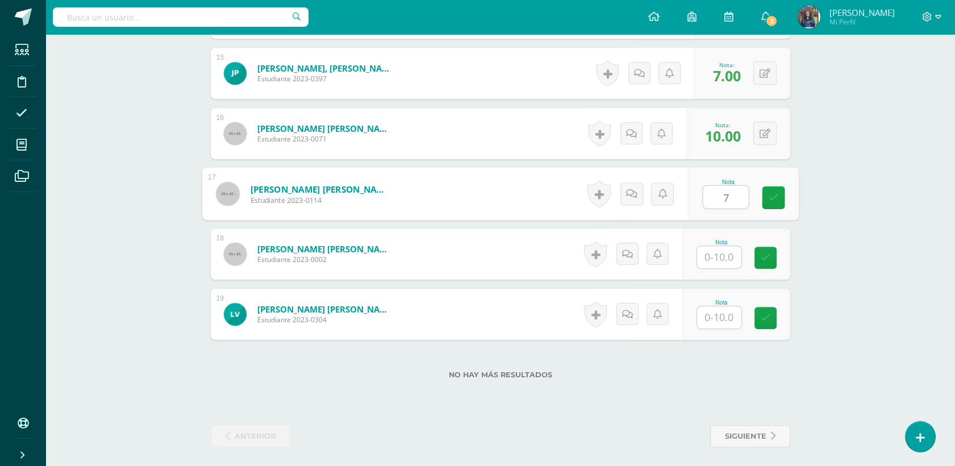
type input "7"
click at [720, 259] on input "text" at bounding box center [719, 257] width 44 height 22
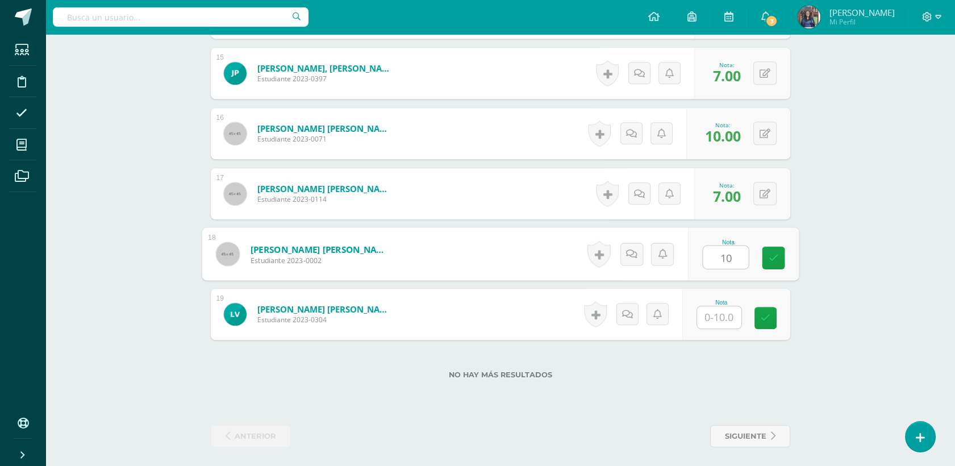
type input "10"
click at [716, 318] on input "text" at bounding box center [719, 317] width 44 height 22
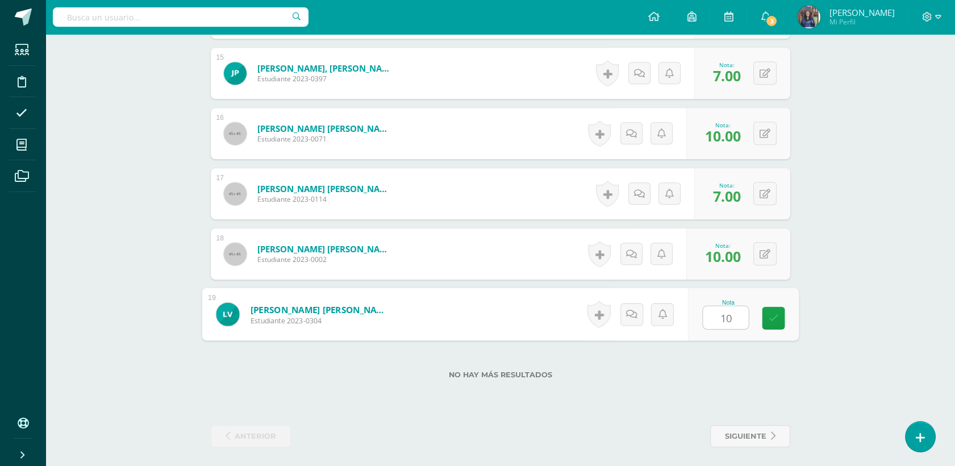
type input "10"
click at [788, 363] on div "No hay más resultados" at bounding box center [501, 366] width 580 height 53
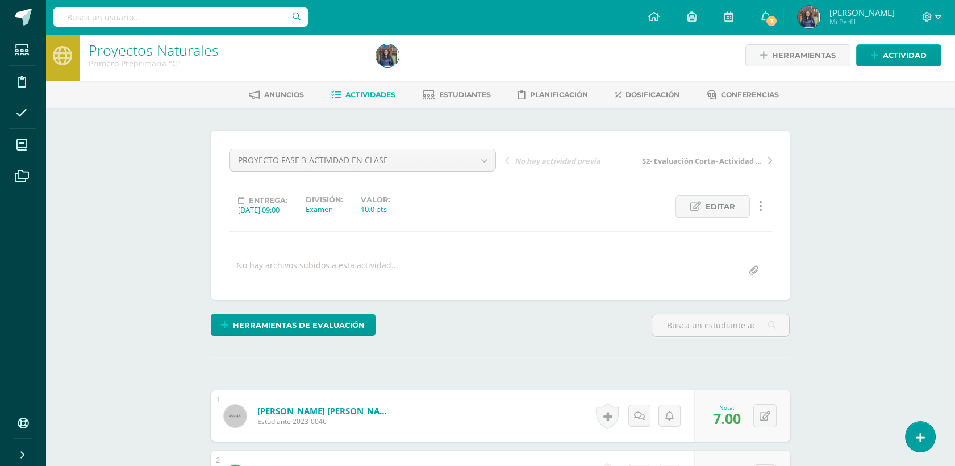
scroll to position [0, 0]
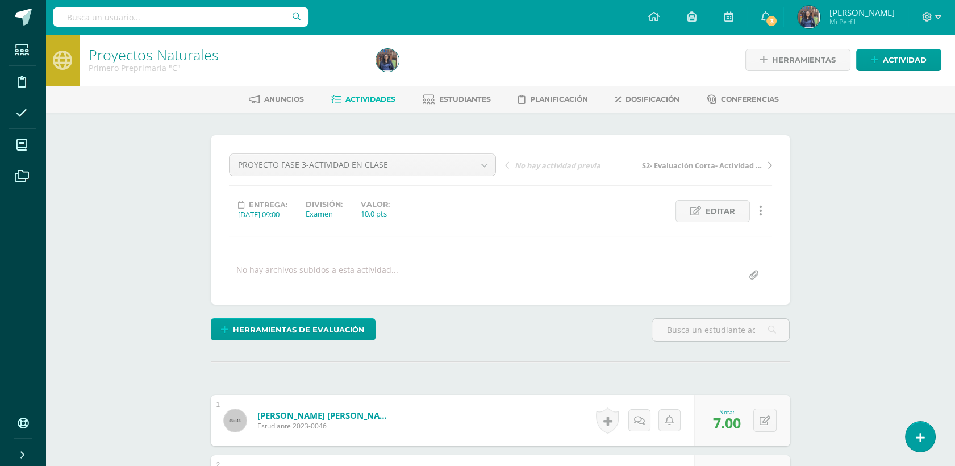
click at [379, 95] on span "Actividades" at bounding box center [371, 99] width 50 height 9
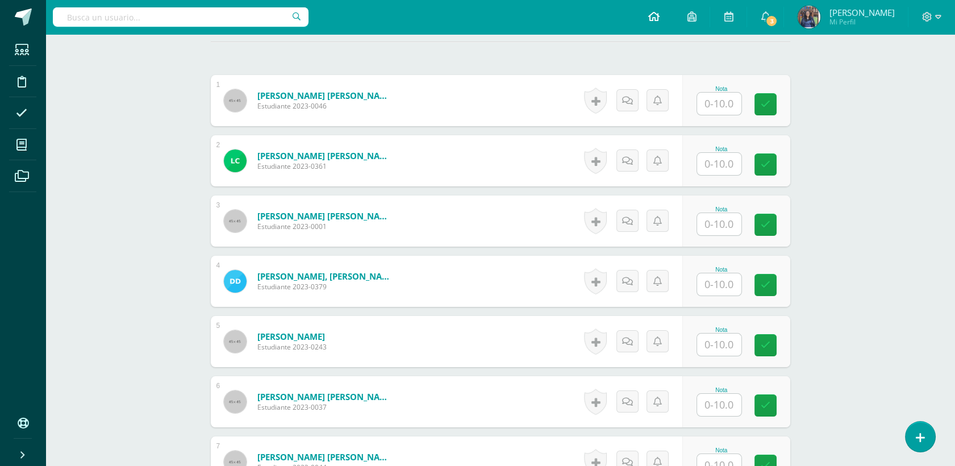
scroll to position [321, 0]
click at [703, 101] on input "text" at bounding box center [725, 103] width 45 height 23
type input "7"
click at [732, 166] on input "text" at bounding box center [725, 163] width 45 height 23
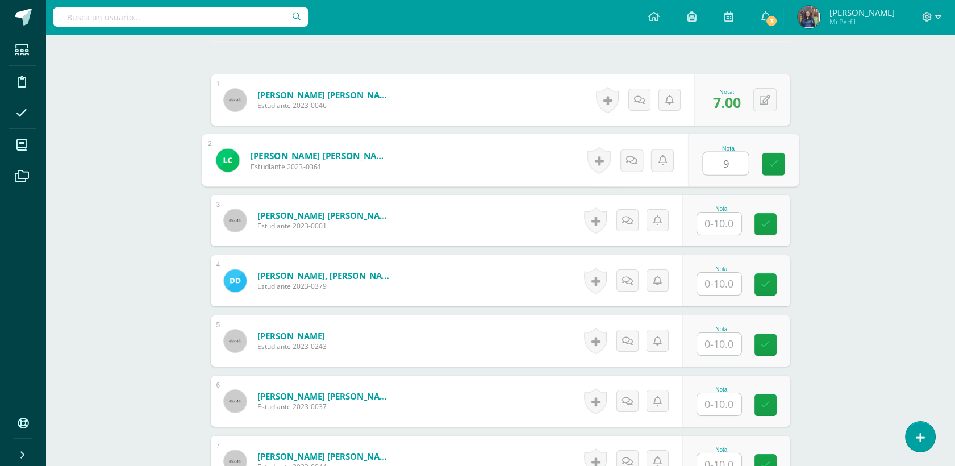
type input "9"
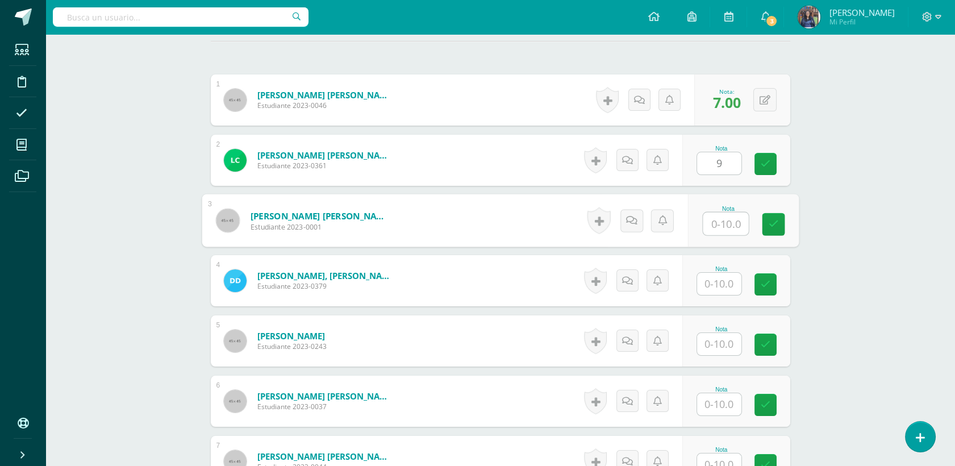
click at [725, 219] on input "text" at bounding box center [725, 224] width 45 height 23
click at [705, 221] on input "text" at bounding box center [719, 224] width 44 height 22
type input "7"
click at [726, 284] on input "text" at bounding box center [719, 284] width 44 height 22
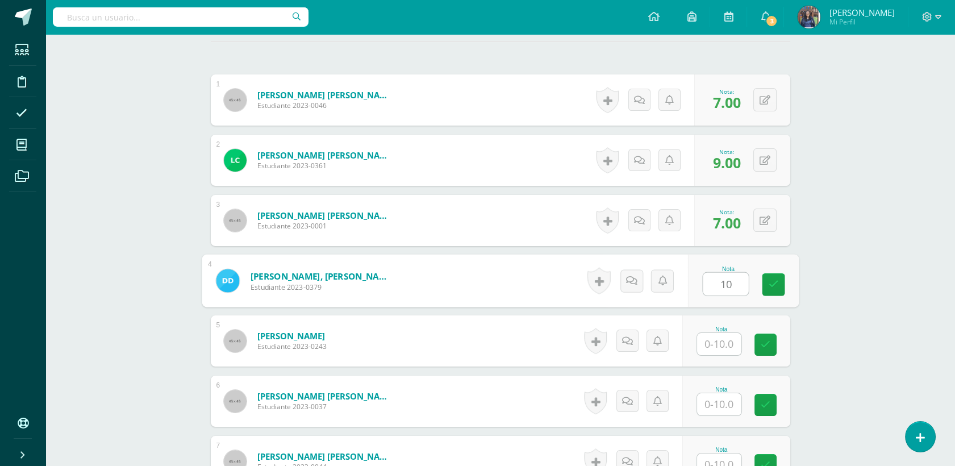
type input "10"
click at [724, 333] on input "text" at bounding box center [719, 344] width 44 height 22
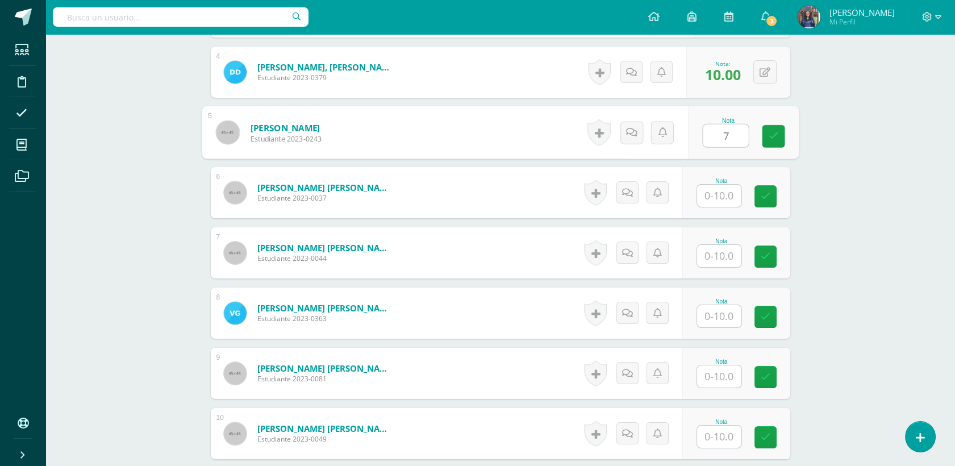
scroll to position [549, 0]
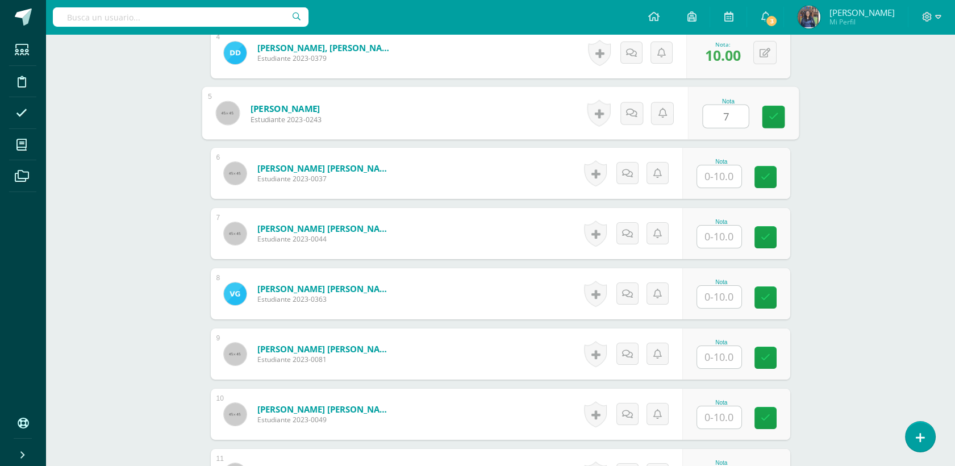
type input "7"
click at [730, 177] on input "text" at bounding box center [719, 176] width 44 height 22
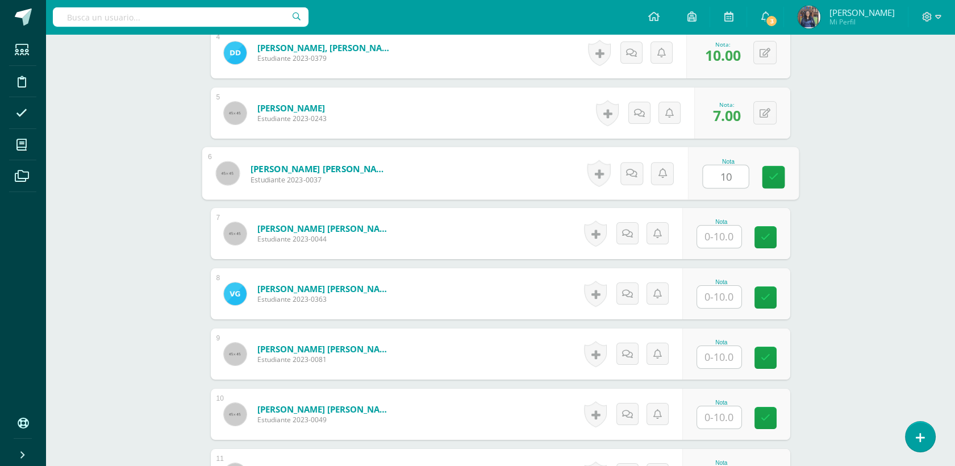
type input "10"
click at [724, 238] on input "text" at bounding box center [719, 237] width 44 height 22
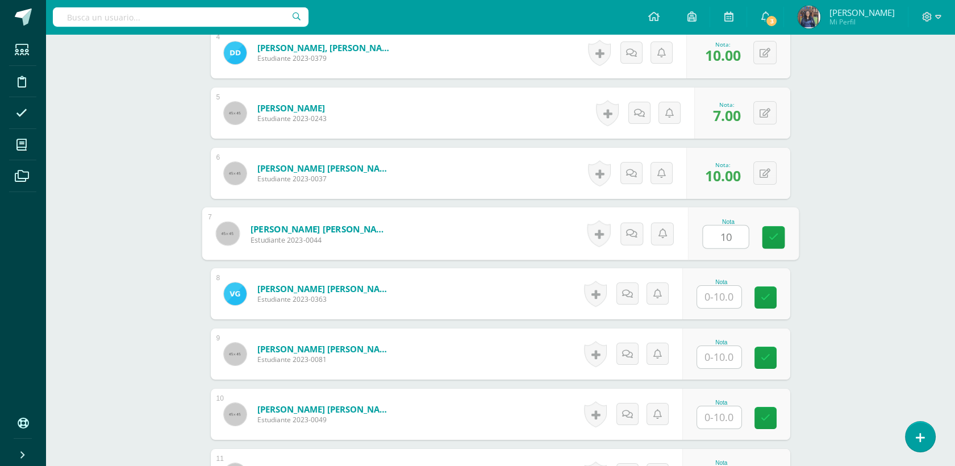
type input "10"
click at [720, 298] on input "text" at bounding box center [719, 297] width 44 height 22
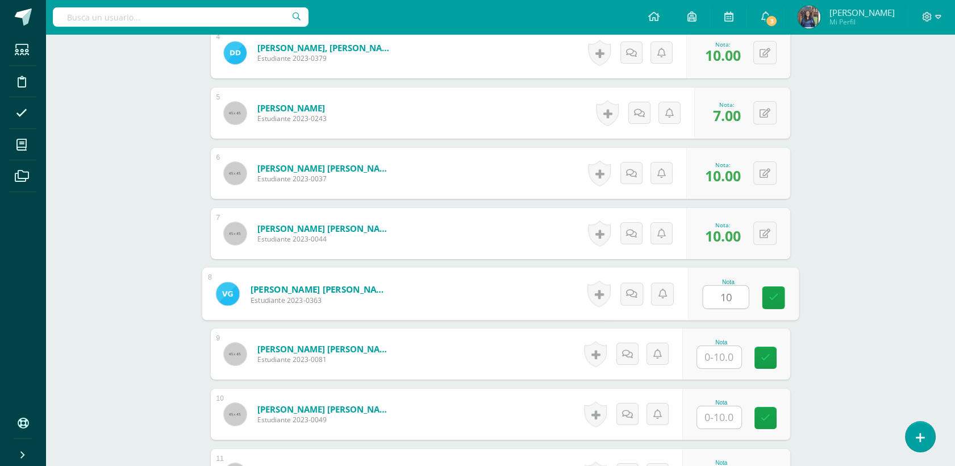
type input "10"
click at [723, 357] on input "text" at bounding box center [719, 357] width 44 height 22
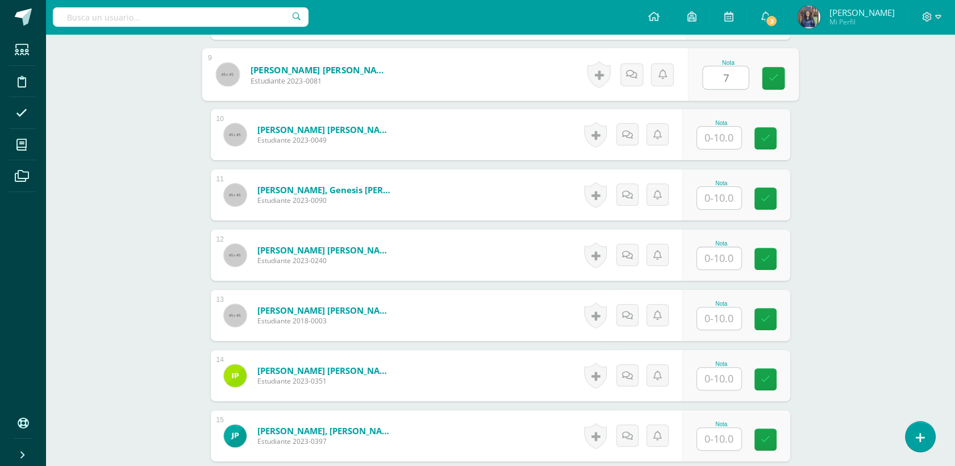
scroll to position [836, 0]
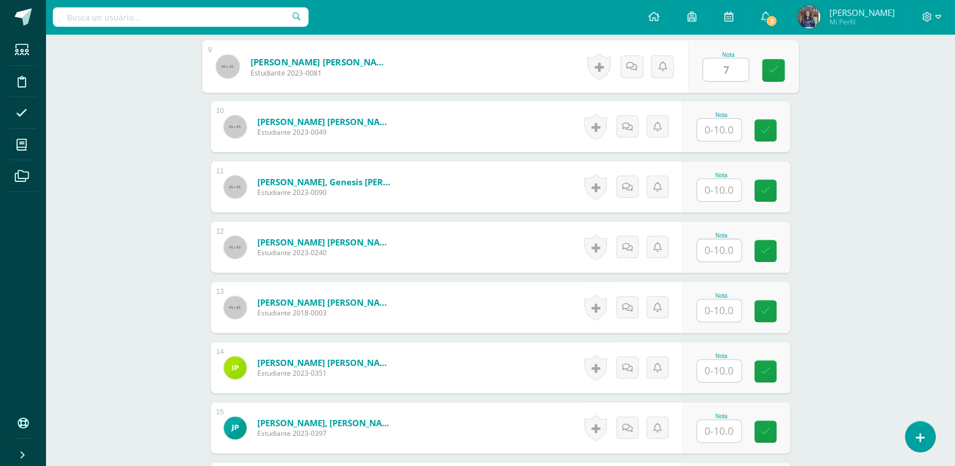
type input "7"
click at [728, 137] on input "text" at bounding box center [725, 130] width 45 height 23
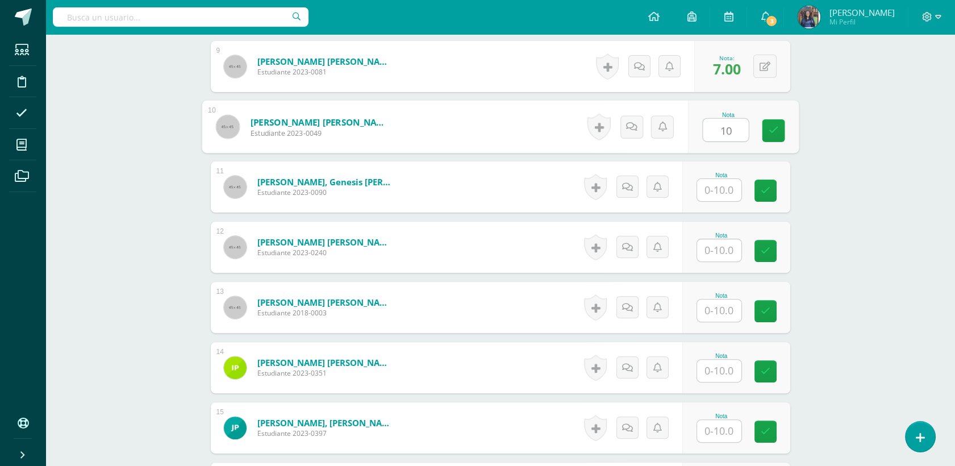
type input "10"
click at [728, 192] on input "text" at bounding box center [719, 190] width 44 height 22
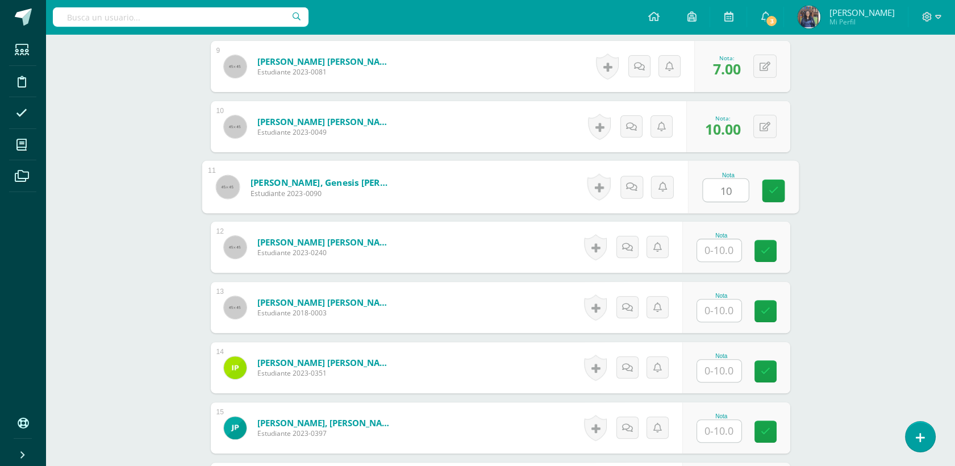
type input "10"
click at [718, 252] on input "text" at bounding box center [719, 250] width 44 height 22
type input "5"
click at [734, 306] on input "text" at bounding box center [725, 311] width 45 height 23
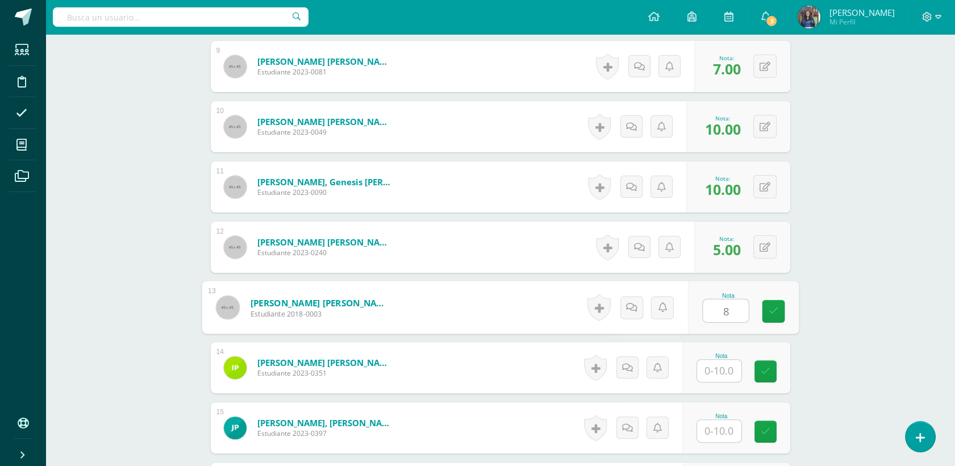
type input "8"
click at [717, 377] on input "text" at bounding box center [725, 371] width 45 height 23
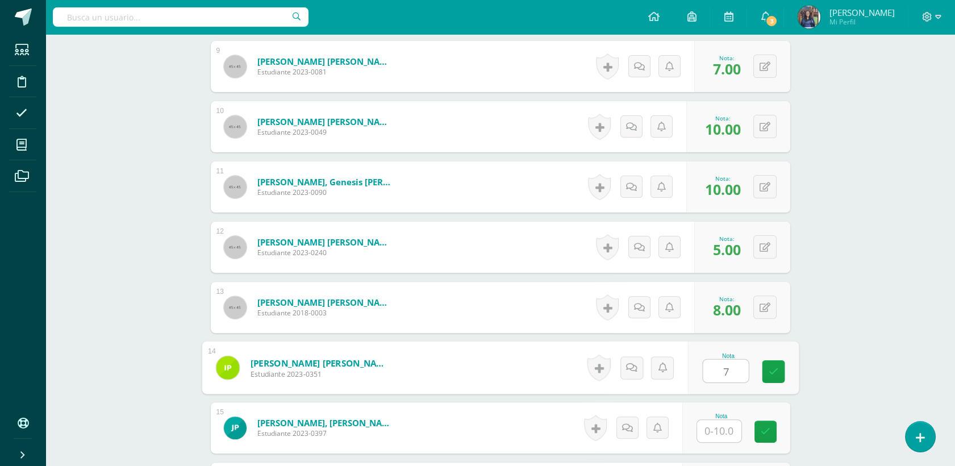
type input "7"
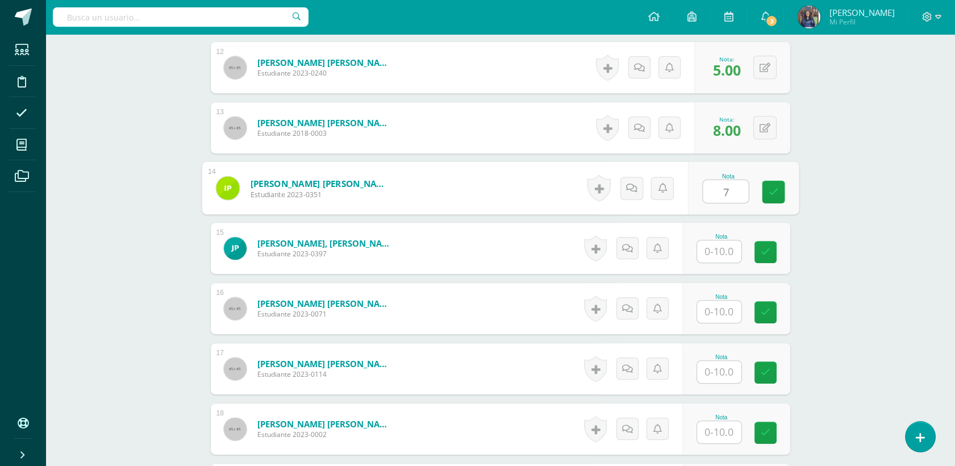
scroll to position [1072, 0]
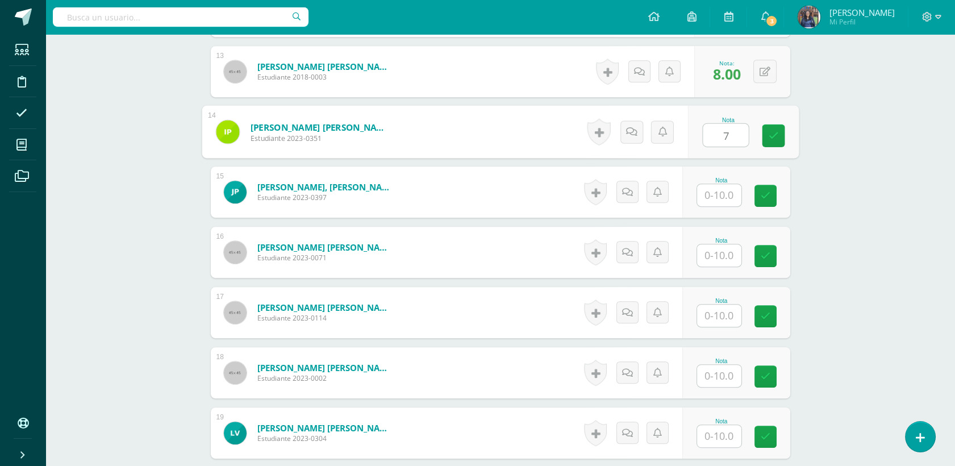
click at [722, 194] on input "text" at bounding box center [719, 195] width 44 height 22
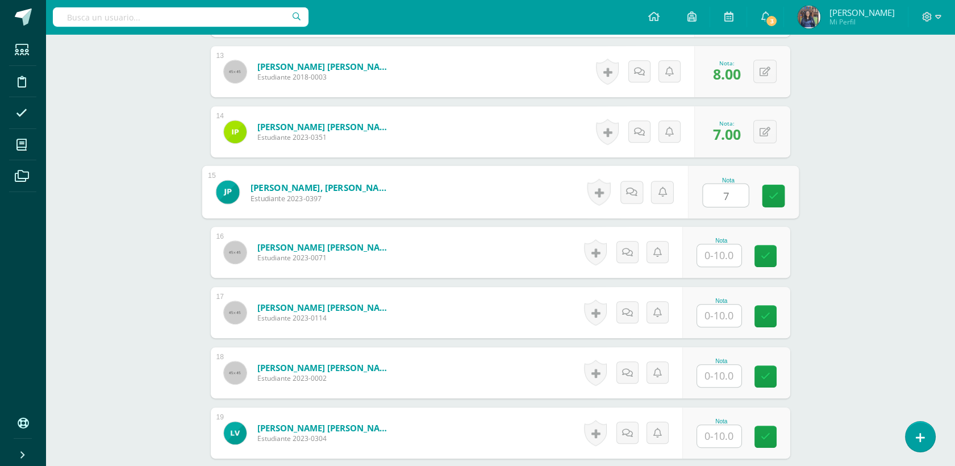
type input "7"
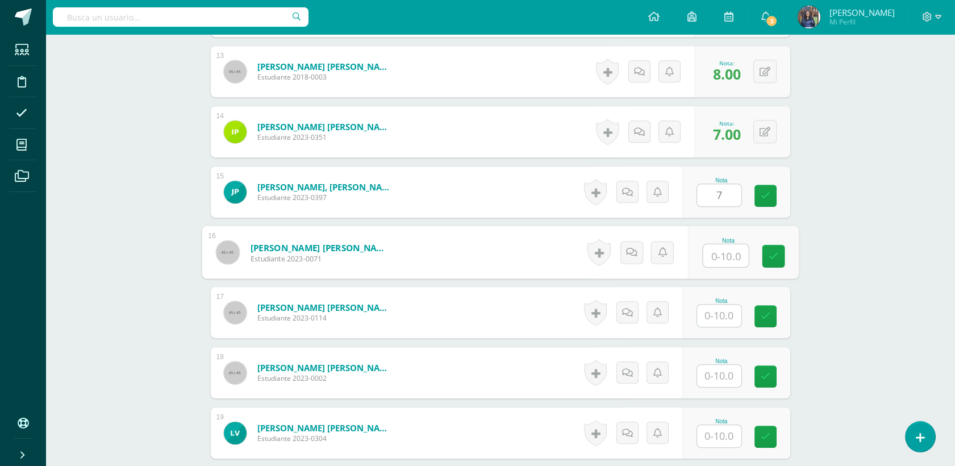
click at [715, 257] on input "text" at bounding box center [725, 255] width 45 height 23
type input "10"
click at [725, 311] on input "text" at bounding box center [719, 316] width 44 height 22
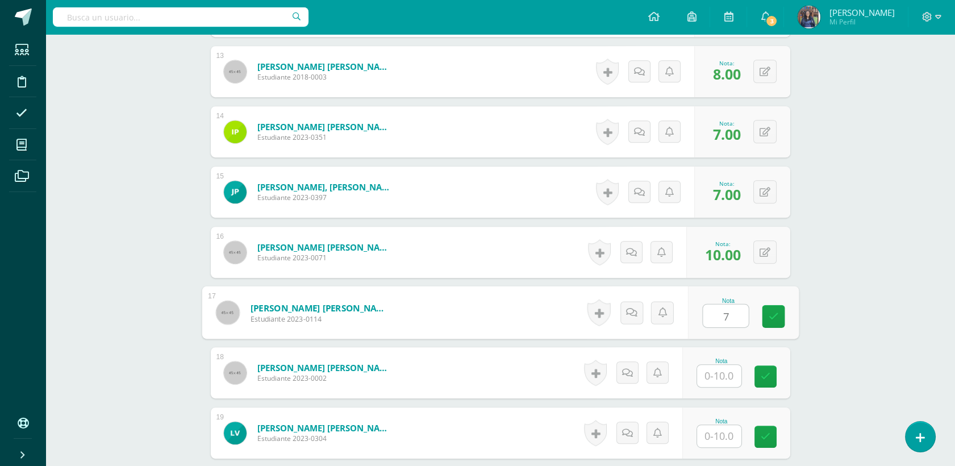
type input "7"
click at [727, 379] on input "text" at bounding box center [719, 376] width 44 height 22
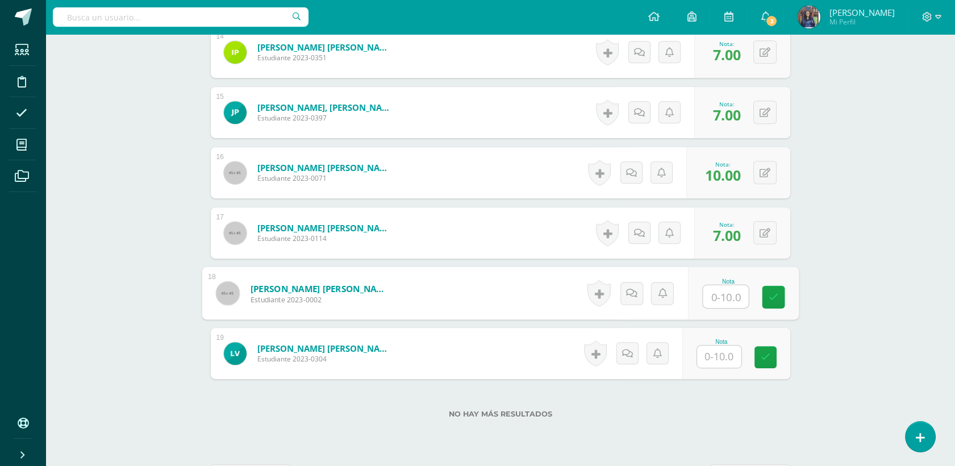
scroll to position [1196, 0]
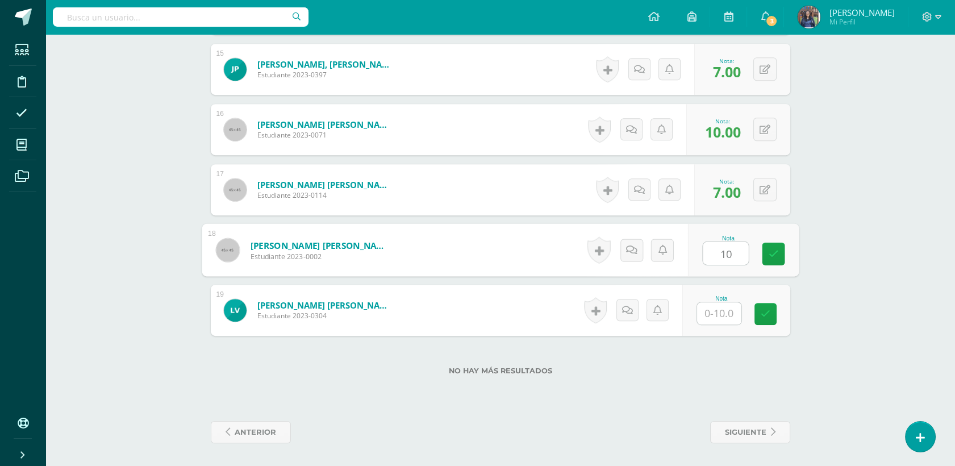
type input "10"
click at [722, 310] on input "text" at bounding box center [719, 313] width 44 height 22
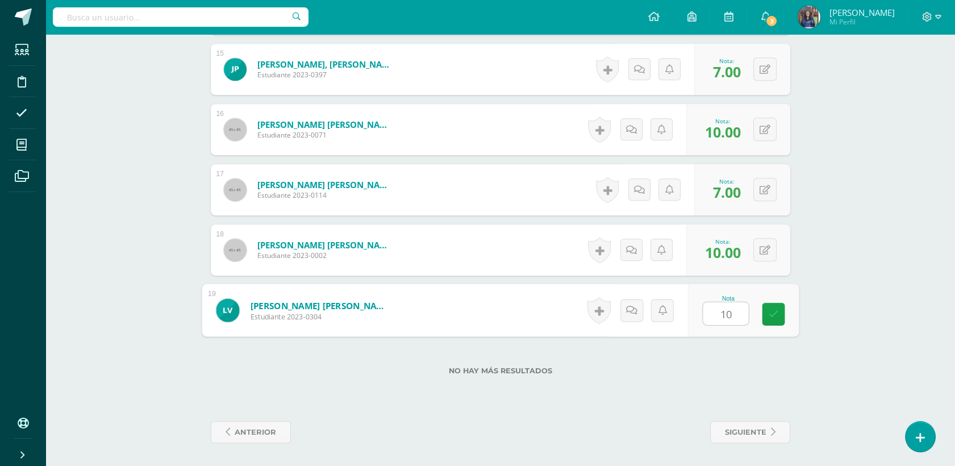
type input "10"
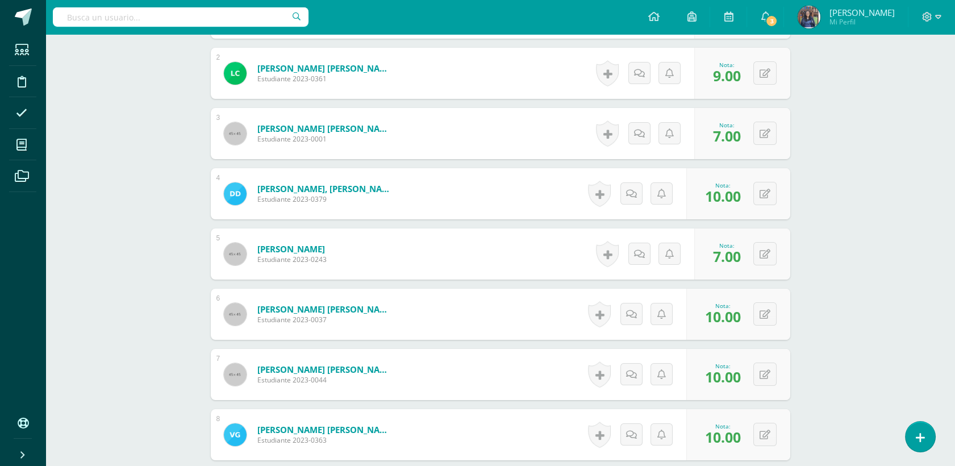
scroll to position [464, 0]
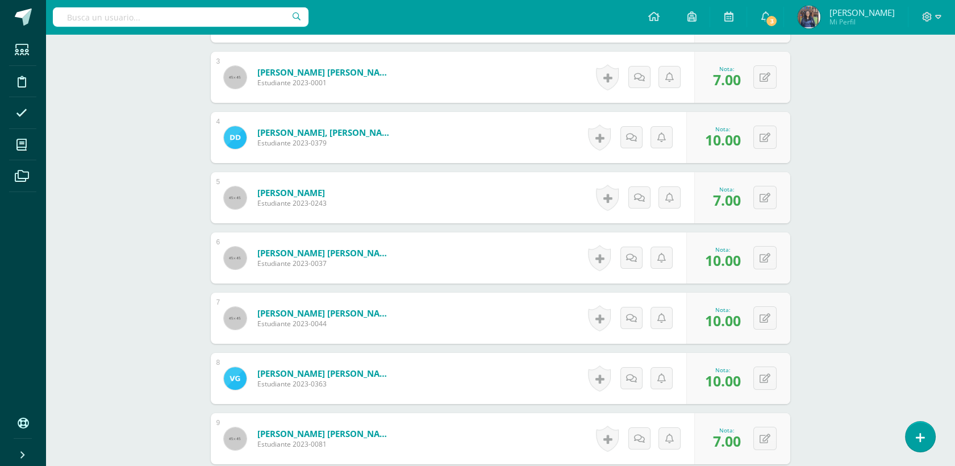
drag, startPoint x: 954, startPoint y: 230, endPoint x: 963, endPoint y: 271, distance: 41.5
click at [955, 271] on html "Estudiantes Disciplina Asistencia Mis cursos Archivos Soporte Ayuda Reportar un…" at bounding box center [477, 366] width 955 height 1661
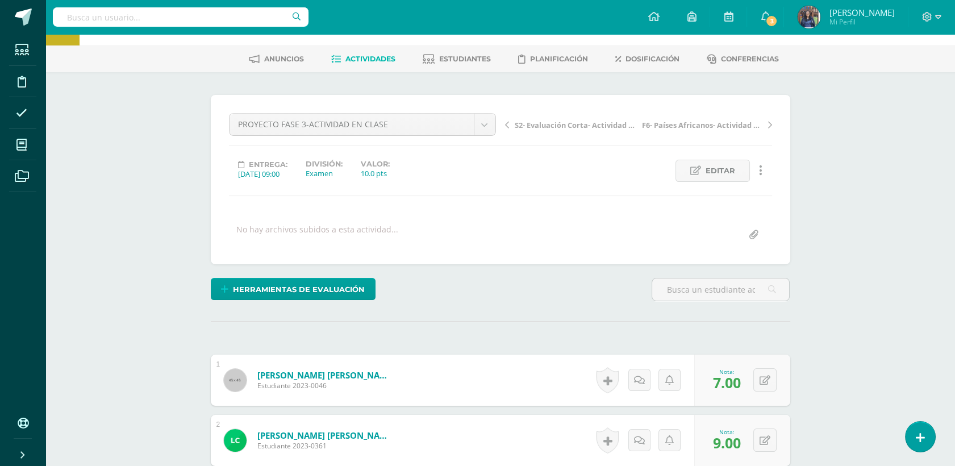
scroll to position [0, 0]
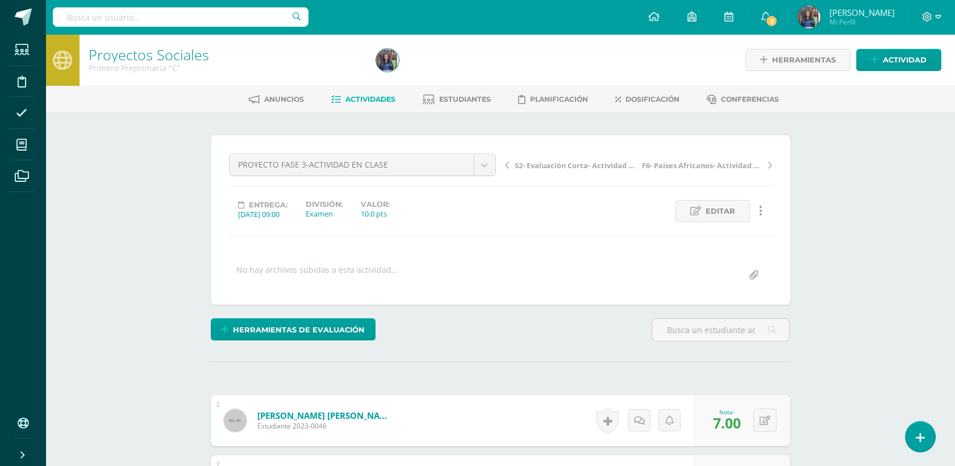
click at [379, 92] on link "Actividades" at bounding box center [363, 99] width 64 height 18
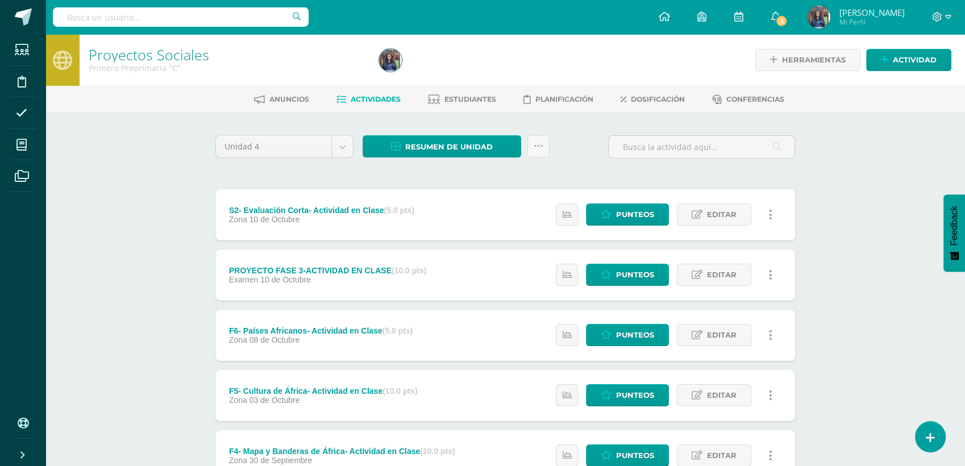
click at [437, 157] on div "Resumen de unidad Descargar como HTML Descargar como PDF Descargar como XLS Sub…" at bounding box center [456, 151] width 196 height 32
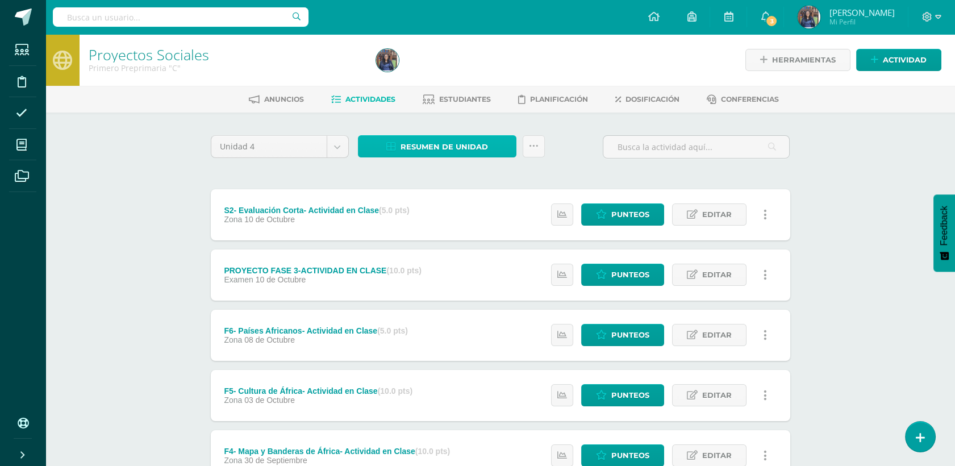
click at [434, 146] on span "Resumen de unidad" at bounding box center [445, 146] width 88 height 21
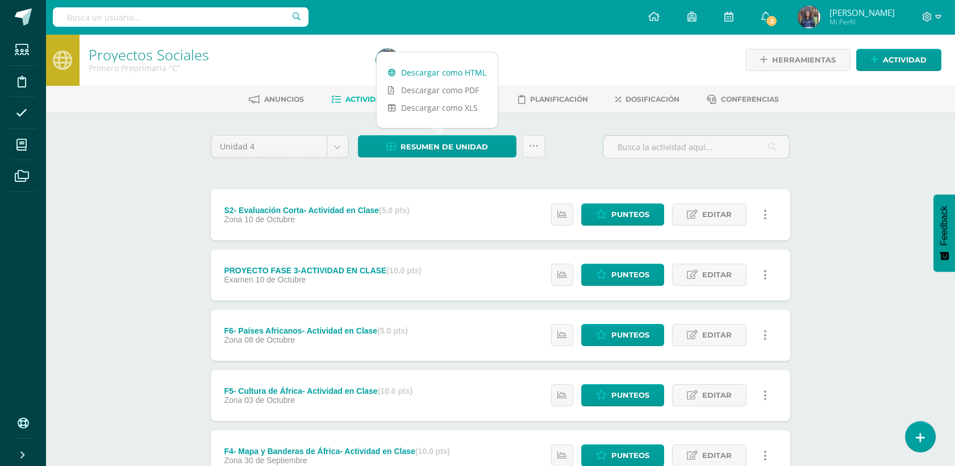
click at [470, 70] on link "Descargar como HTML" at bounding box center [437, 73] width 121 height 18
click at [452, 89] on link "Descargar como PDF" at bounding box center [437, 90] width 121 height 18
click at [844, 197] on div "Proyectos Sociales Primero Preprimaria "C" Herramientas Detalle de asistencias …" at bounding box center [500, 444] width 910 height 820
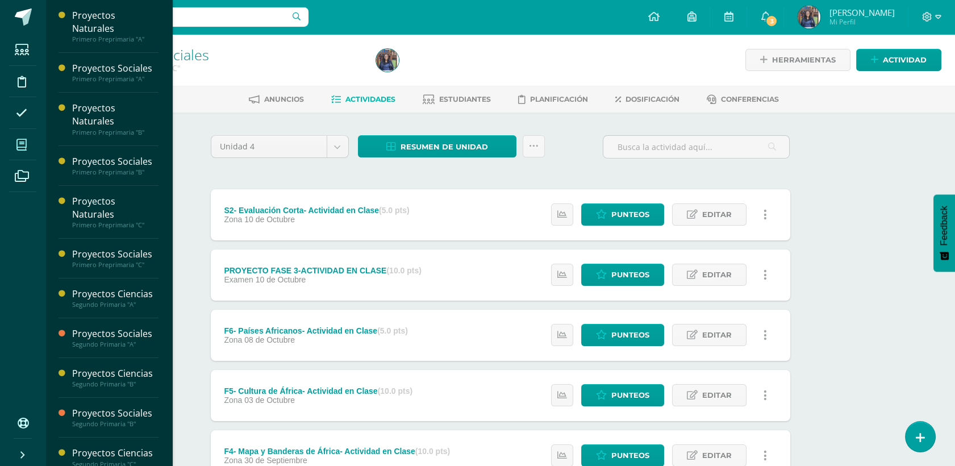
click at [28, 143] on span at bounding box center [22, 145] width 26 height 26
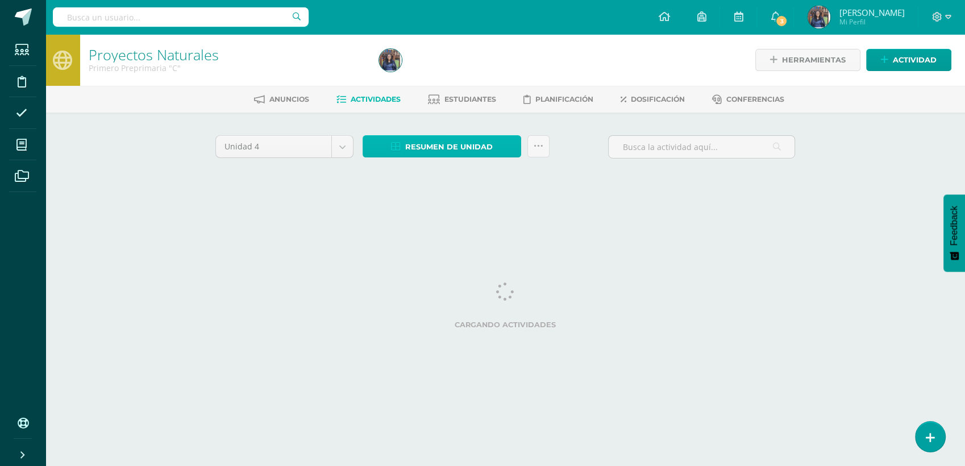
click at [459, 148] on span "Resumen de unidad" at bounding box center [449, 146] width 88 height 21
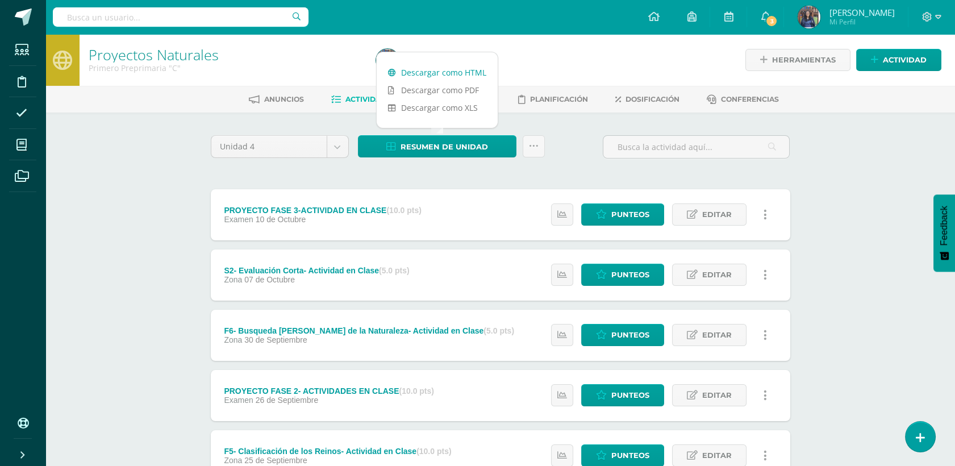
click at [444, 78] on link "Descargar como HTML" at bounding box center [437, 73] width 121 height 18
click at [473, 93] on link "Descargar como PDF" at bounding box center [437, 90] width 121 height 18
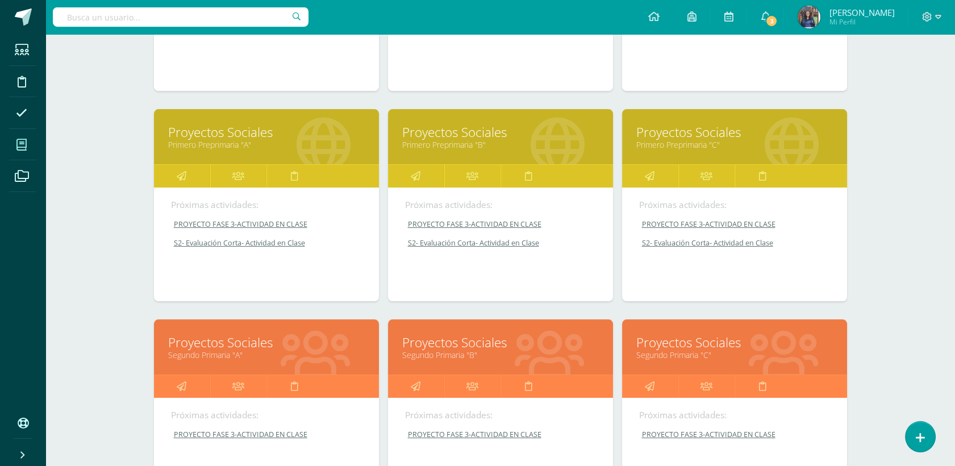
scroll to position [317, 0]
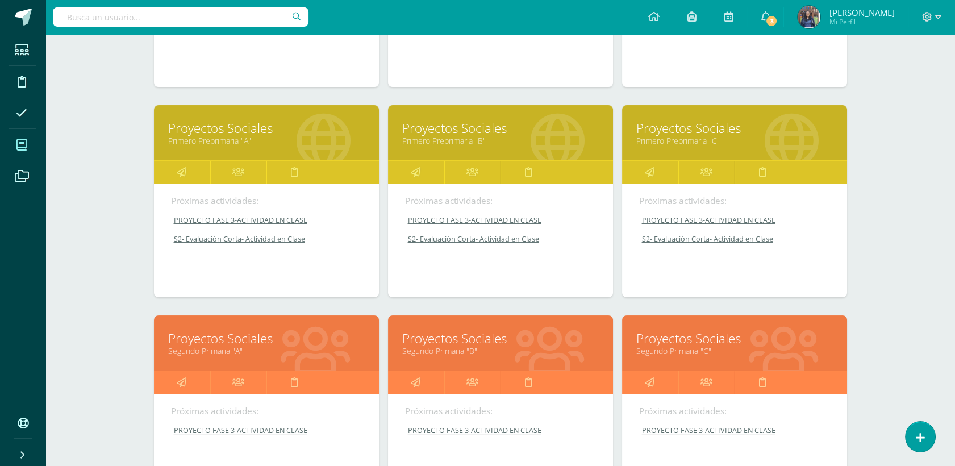
click at [239, 348] on link "Segundo Primaria "A"" at bounding box center [266, 351] width 197 height 11
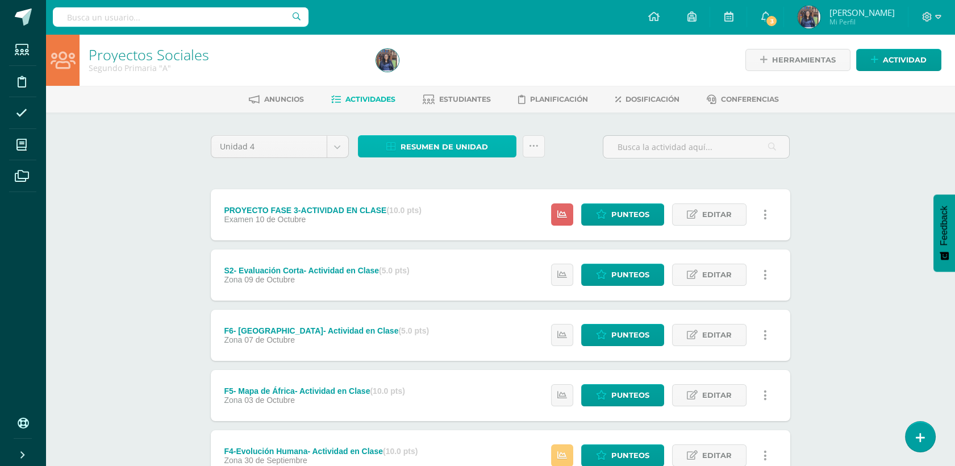
click at [424, 146] on span "Resumen de unidad" at bounding box center [445, 146] width 88 height 21
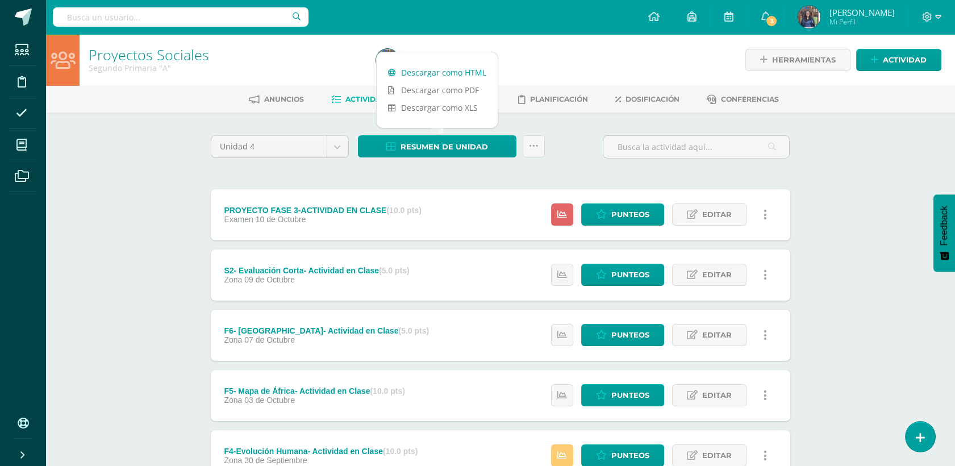
click at [447, 70] on link "Descargar como HTML" at bounding box center [437, 73] width 121 height 18
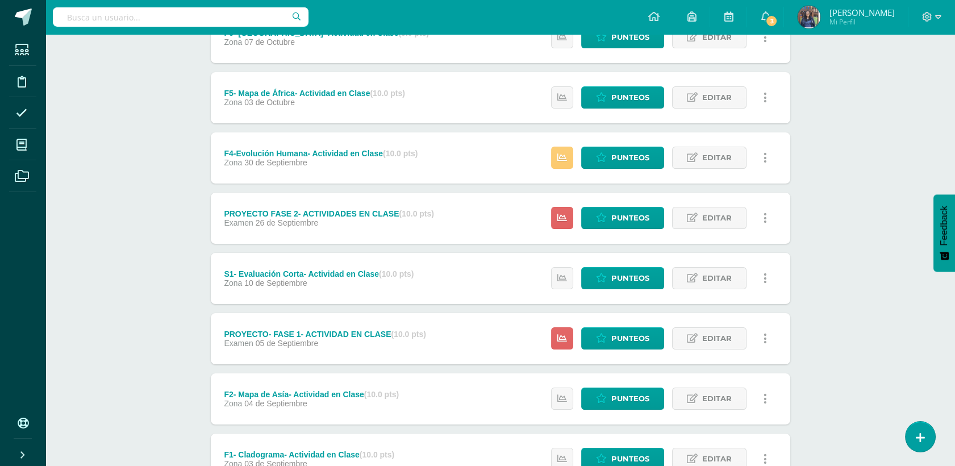
scroll to position [318, 0]
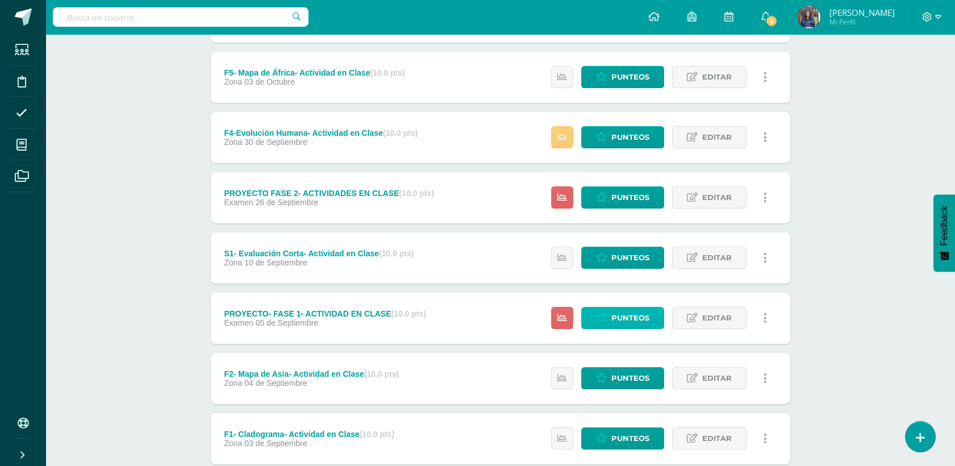
click at [626, 325] on span "Punteos" at bounding box center [631, 318] width 38 height 21
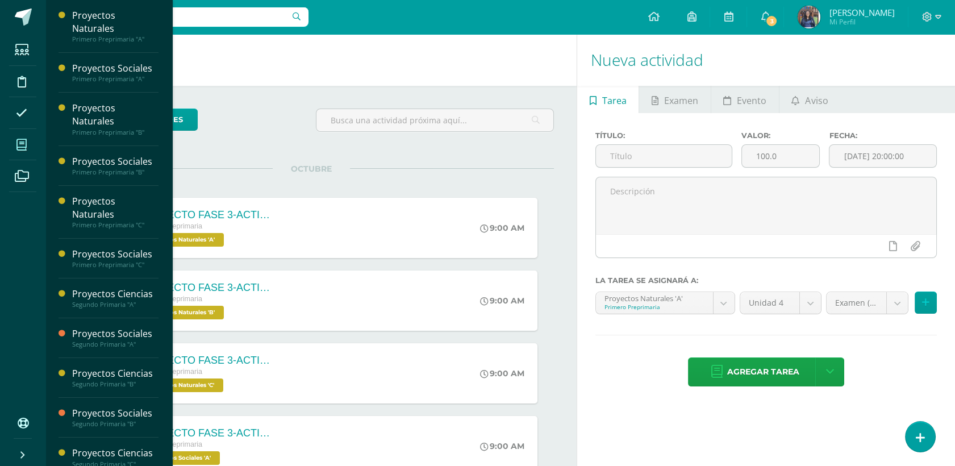
click at [22, 148] on icon at bounding box center [21, 144] width 10 height 11
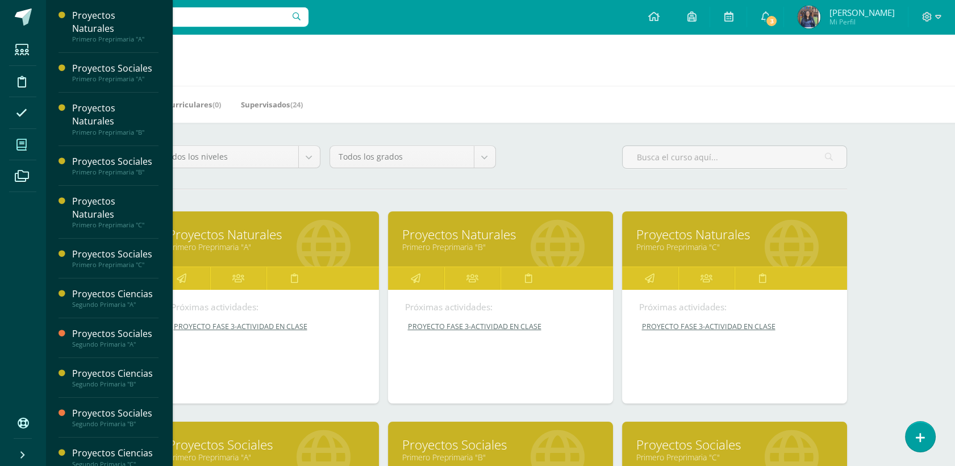
click at [389, 53] on h1 "Mis cursos" at bounding box center [500, 60] width 883 height 52
click at [368, 80] on h1 "Mis cursos" at bounding box center [500, 60] width 883 height 52
click at [509, 116] on div "Mis Cursos (12) Mis Extracurriculares (0) Supervisados (24)" at bounding box center [513, 104] width 937 height 37
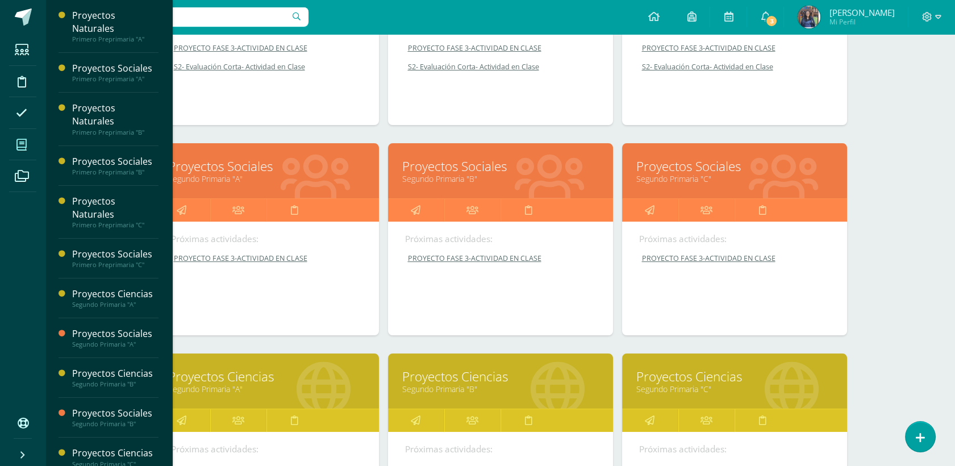
scroll to position [495, 0]
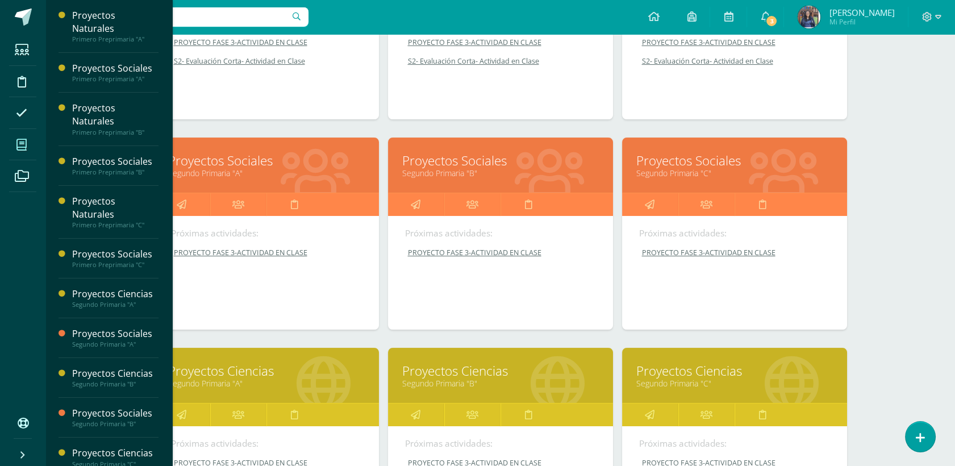
click at [261, 368] on link "Proyectos Ciencias" at bounding box center [266, 371] width 197 height 18
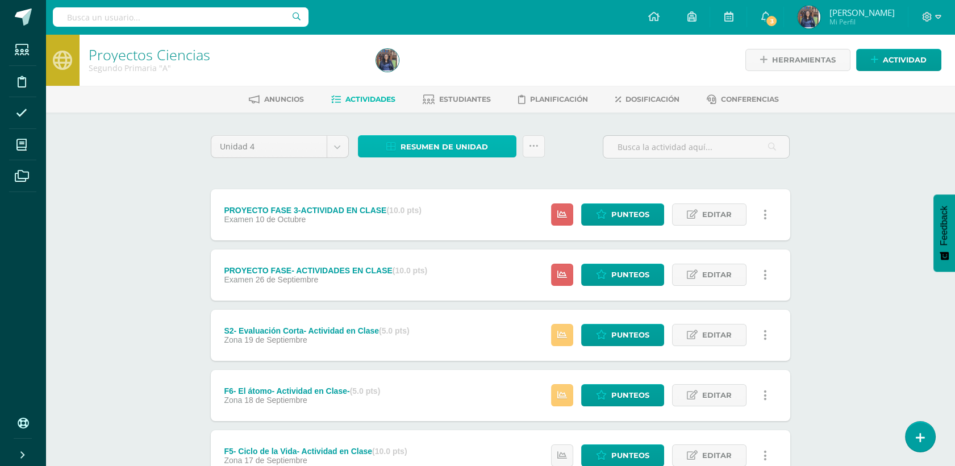
click at [427, 147] on span "Resumen de unidad" at bounding box center [445, 146] width 88 height 21
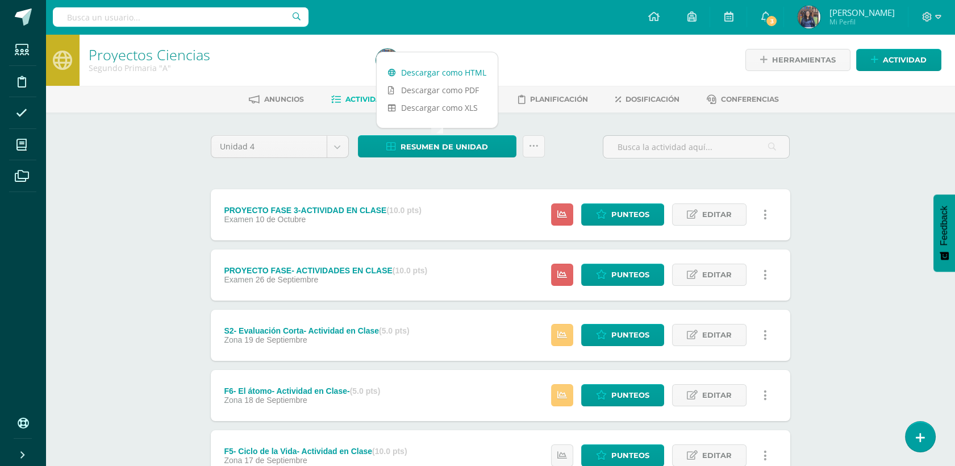
click at [431, 73] on link "Descargar como HTML" at bounding box center [437, 73] width 121 height 18
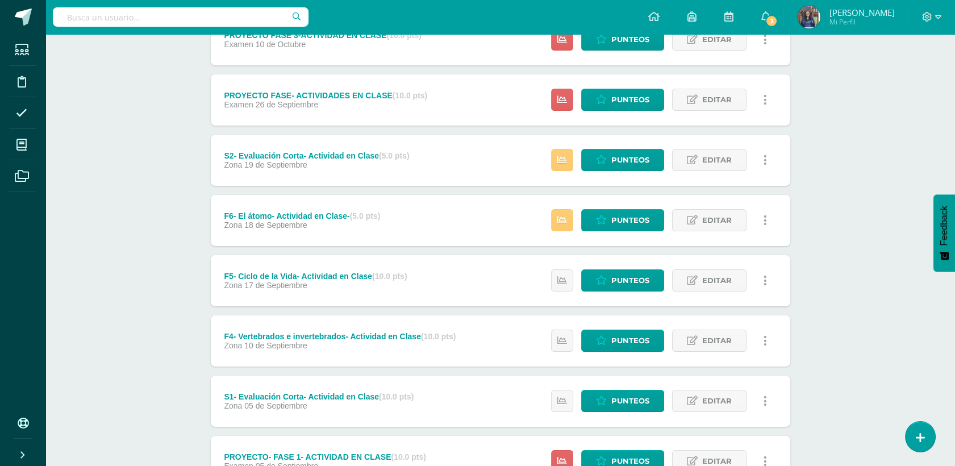
scroll to position [173, 0]
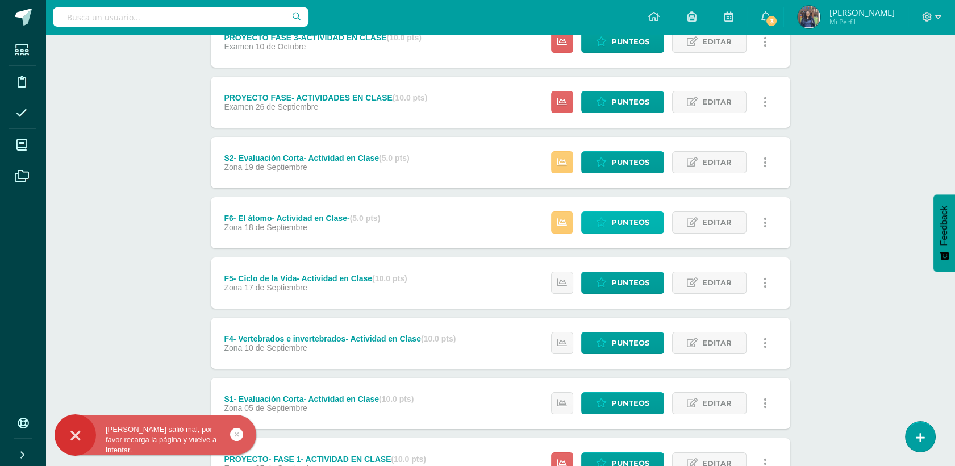
click at [617, 219] on span "Punteos" at bounding box center [631, 222] width 38 height 21
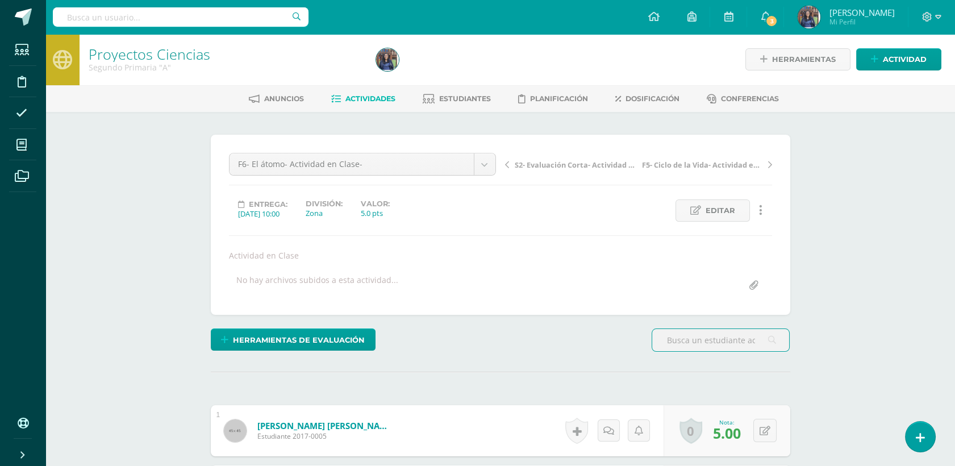
scroll to position [1, 0]
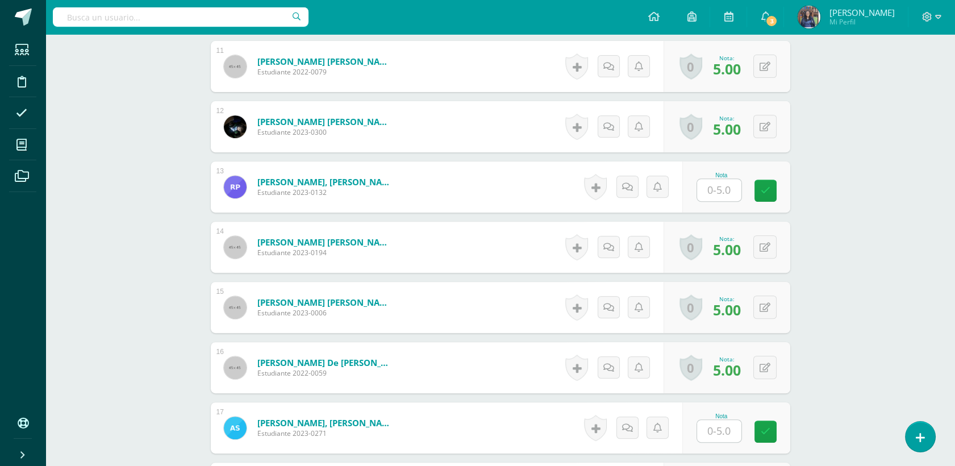
scroll to position [988, 0]
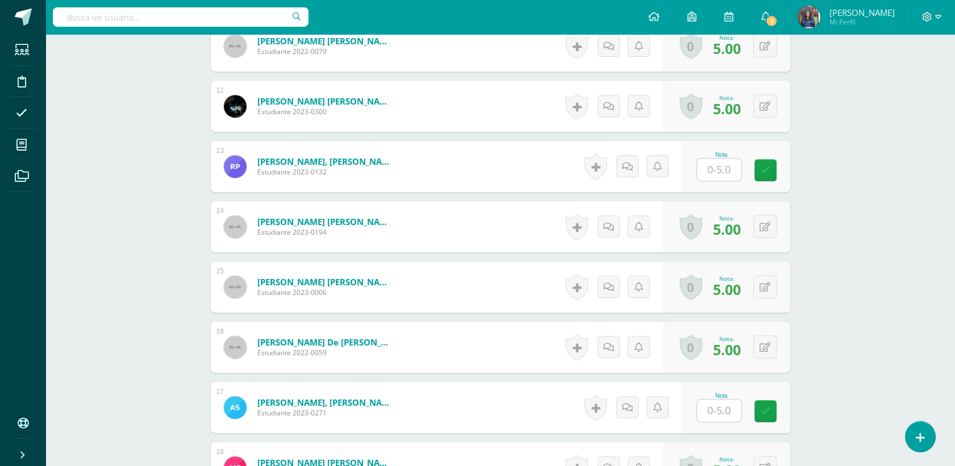
click at [720, 175] on input "text" at bounding box center [719, 170] width 44 height 22
click at [720, 175] on input "text" at bounding box center [725, 170] width 45 height 23
type input "5"
click at [724, 407] on input "text" at bounding box center [719, 411] width 44 height 22
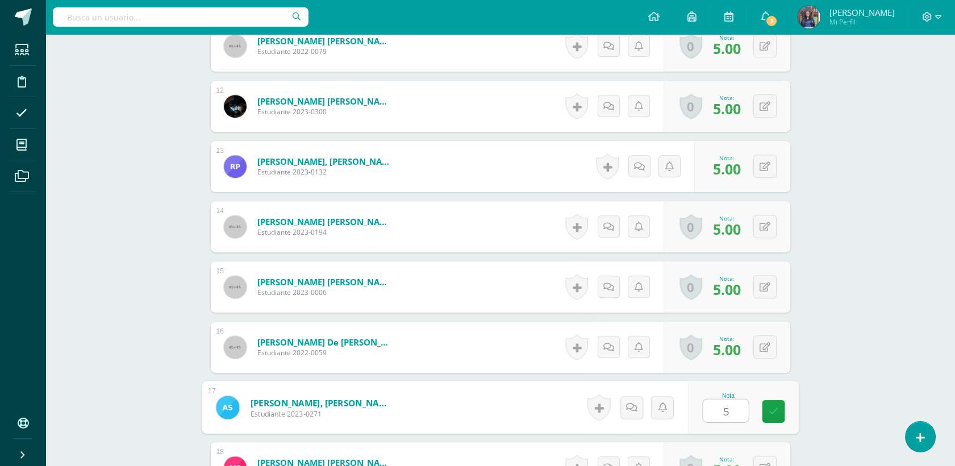
type input "5"
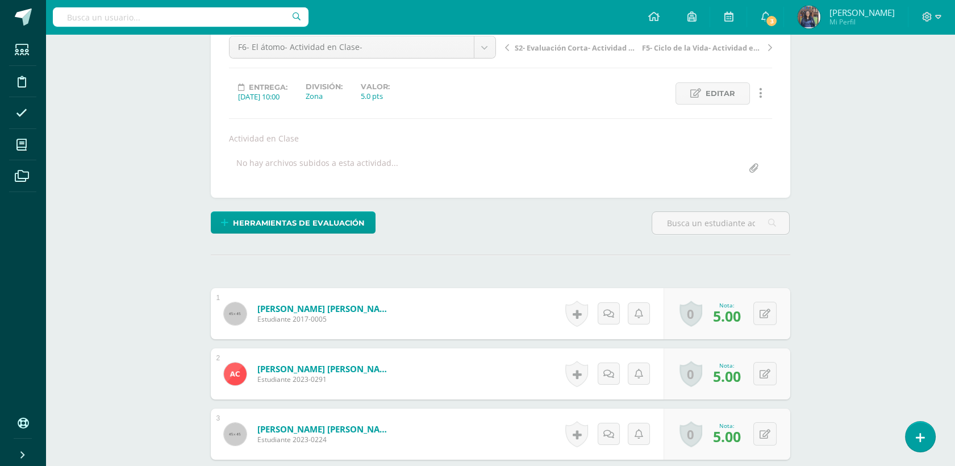
scroll to position [0, 0]
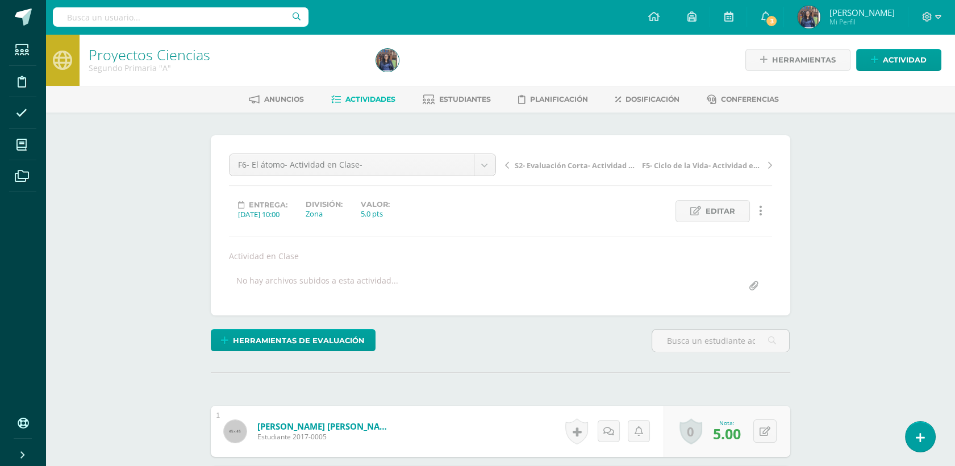
click at [515, 164] on span "S2- Evaluación Corta- Actividad en Clase" at bounding box center [575, 165] width 121 height 10
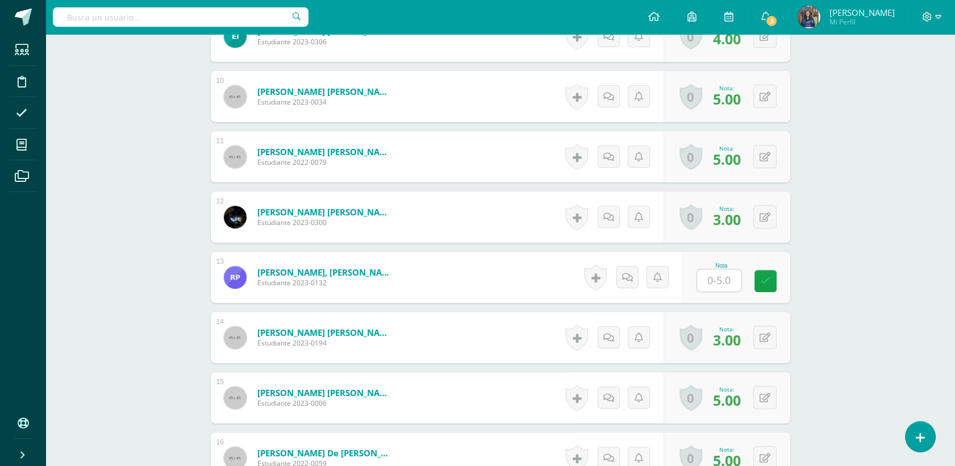
scroll to position [878, 0]
click at [736, 284] on input "text" at bounding box center [719, 280] width 44 height 22
type input "3"
click at [840, 272] on div "Proyectos Ciencias Segundo Primaria "A" Herramientas Detalle de asistencias Act…" at bounding box center [500, 35] width 910 height 1758
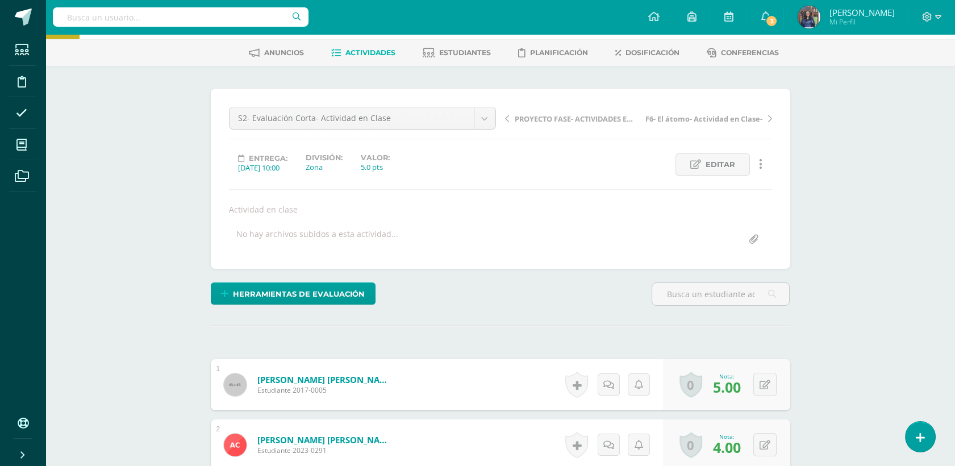
scroll to position [0, 0]
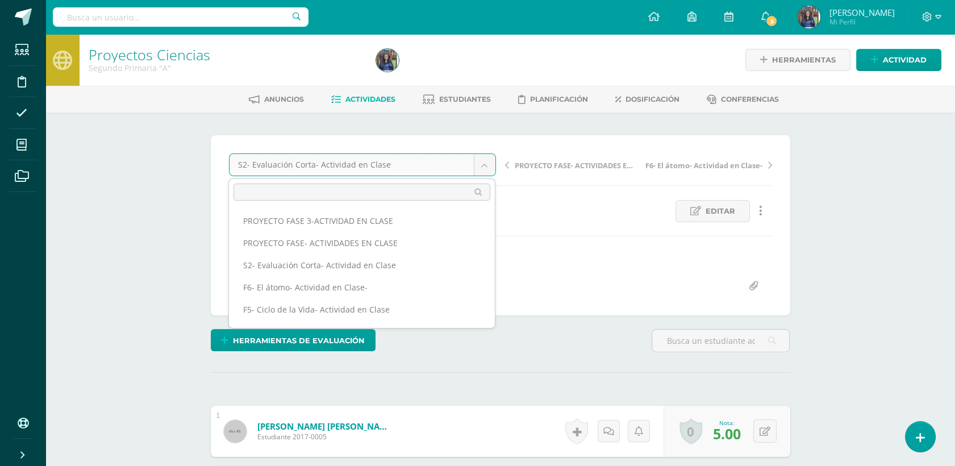
scroll to position [130, 0]
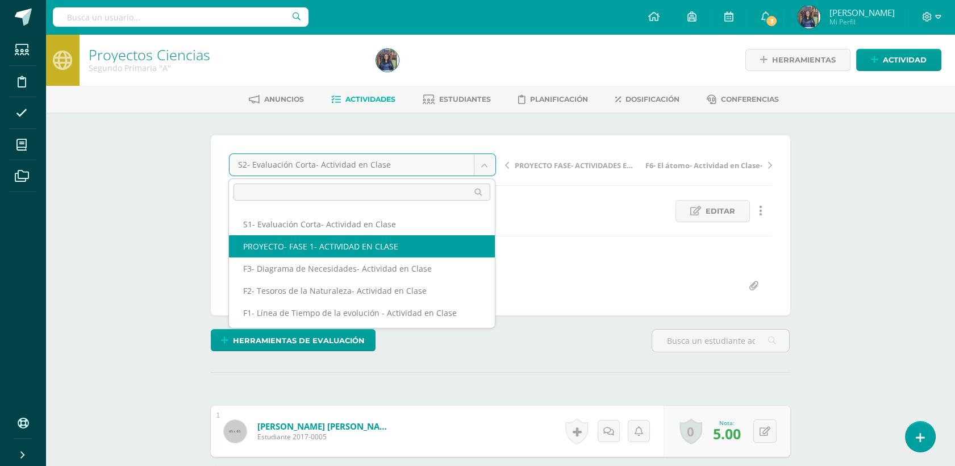
select select "/dashboard/teacher/grade-activity/50248/"
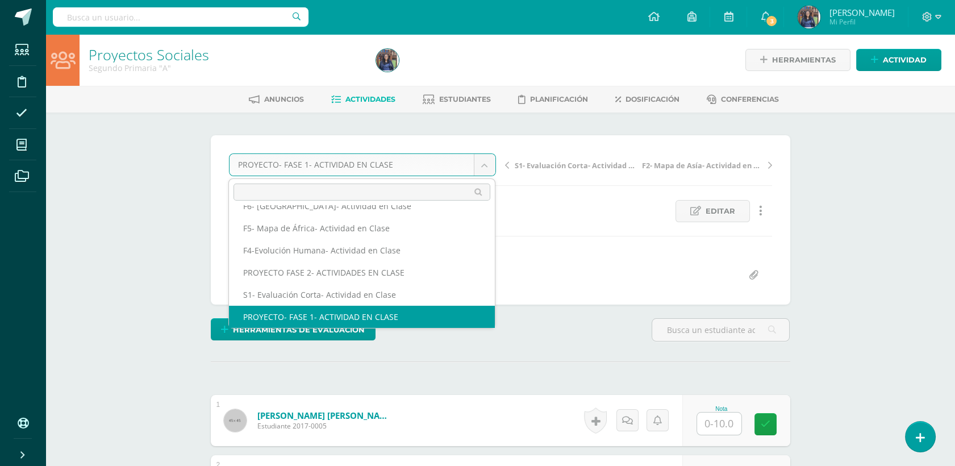
scroll to position [49, 0]
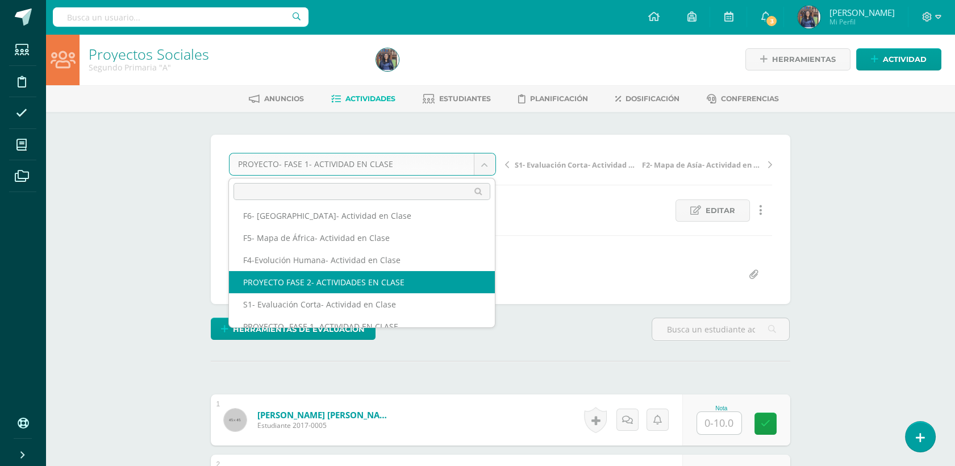
select select "/dashboard/teacher/grade-activity/50257/"
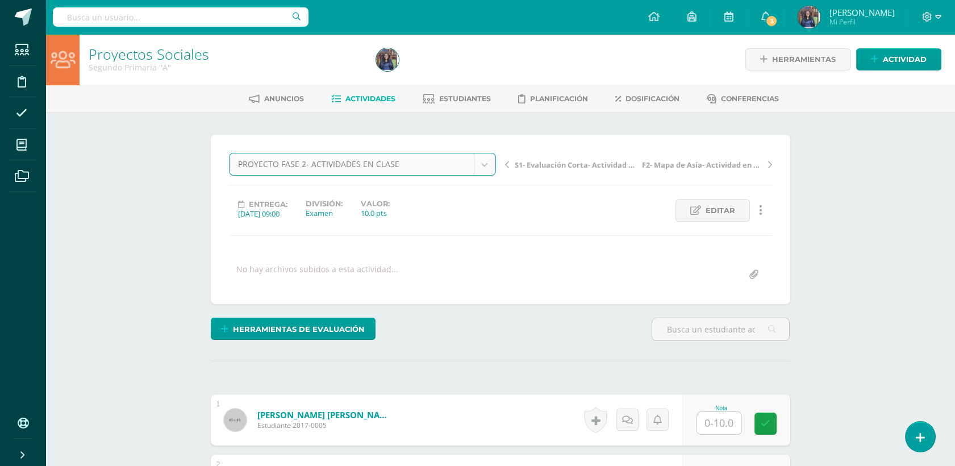
scroll to position [1, 0]
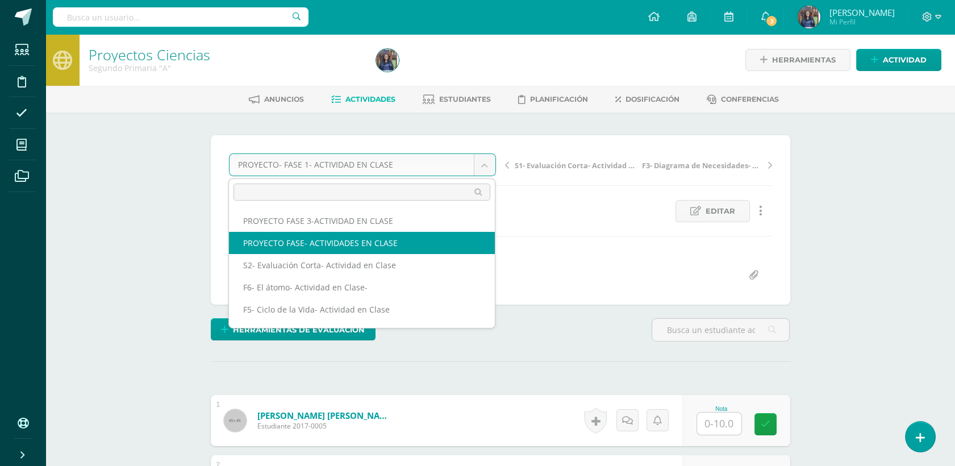
select select "/dashboard/teacher/grade-activity/50260/"
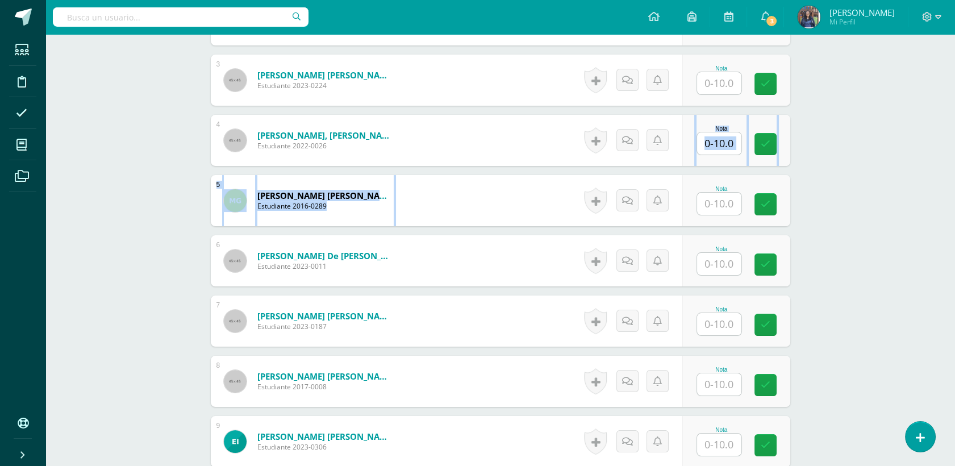
scroll to position [462, 0]
drag, startPoint x: 955, startPoint y: 184, endPoint x: 949, endPoint y: 132, distance: 52.1
click at [949, 132] on div "Proyectos Sociales Segundo Primaria "A" Herramientas Detalle de asistencias Act…" at bounding box center [500, 446] width 910 height 1747
drag, startPoint x: 949, startPoint y: 132, endPoint x: 919, endPoint y: 139, distance: 30.9
click at [919, 139] on div "Proyectos Sociales Segundo Primaria "A" Herramientas Detalle de asistencias Act…" at bounding box center [500, 446] width 910 height 1747
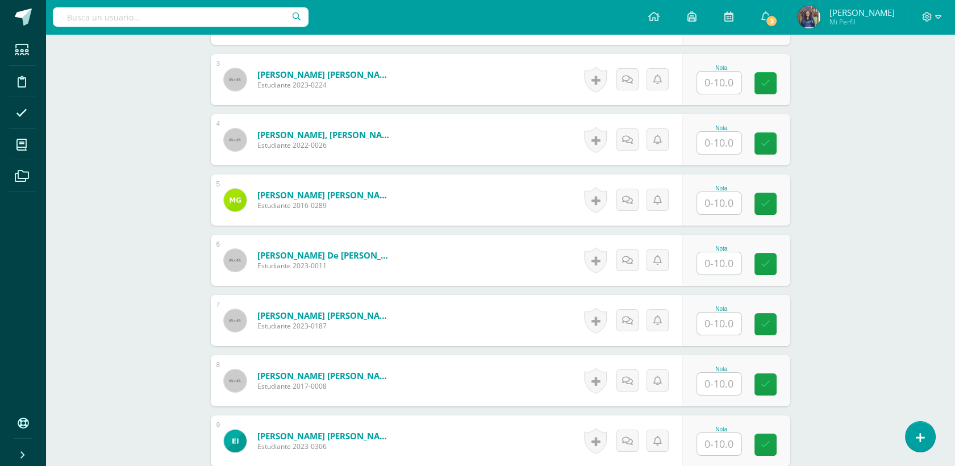
click at [911, 189] on div "Proyectos Sociales Segundo Primaria "A" Herramientas Detalle de asistencias Act…" at bounding box center [500, 446] width 910 height 1747
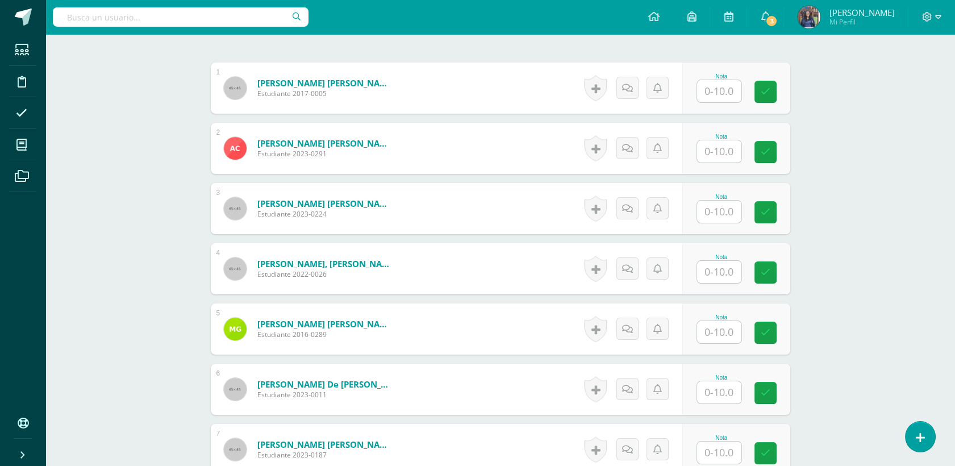
scroll to position [322, 0]
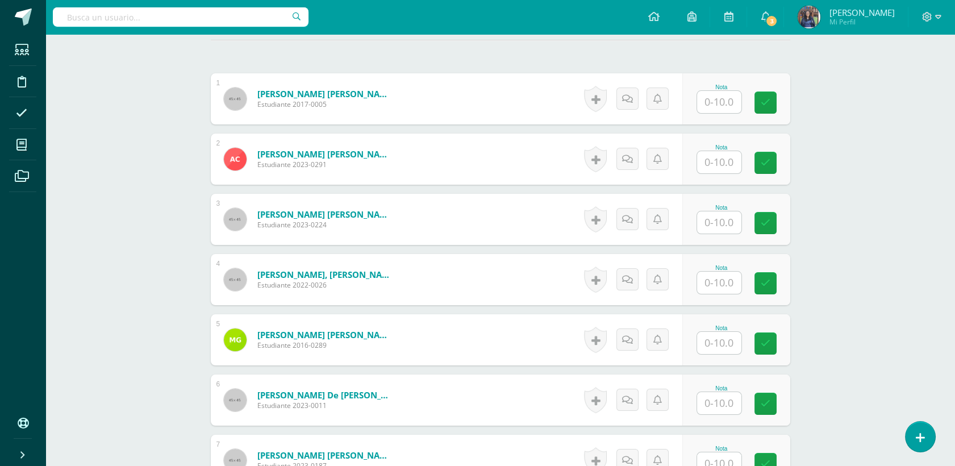
click at [735, 111] on input "text" at bounding box center [719, 102] width 44 height 22
type input "10"
click at [728, 155] on input "text" at bounding box center [719, 162] width 44 height 22
type input "10"
click at [708, 222] on input "text" at bounding box center [719, 222] width 44 height 22
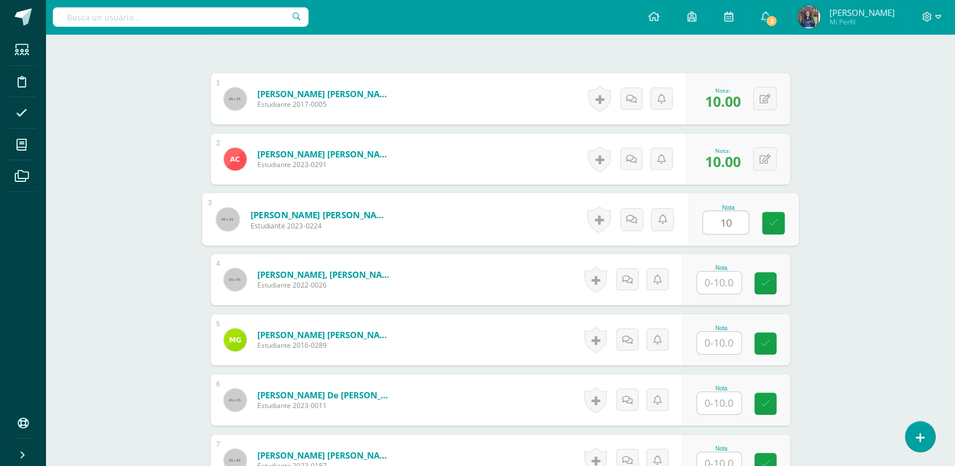
type input "10"
click at [714, 283] on input "text" at bounding box center [719, 283] width 44 height 22
type input "10"
click at [719, 348] on input "text" at bounding box center [719, 343] width 44 height 22
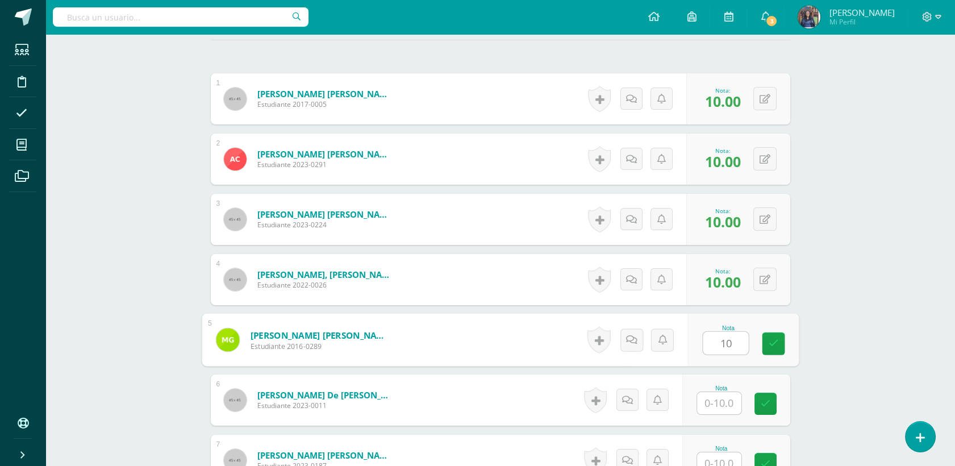
type input "10"
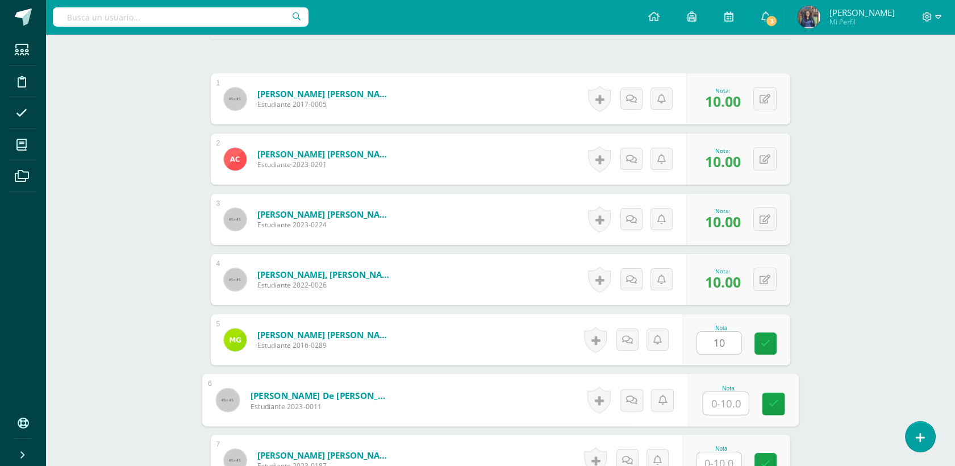
click at [715, 402] on input "text" at bounding box center [725, 403] width 45 height 23
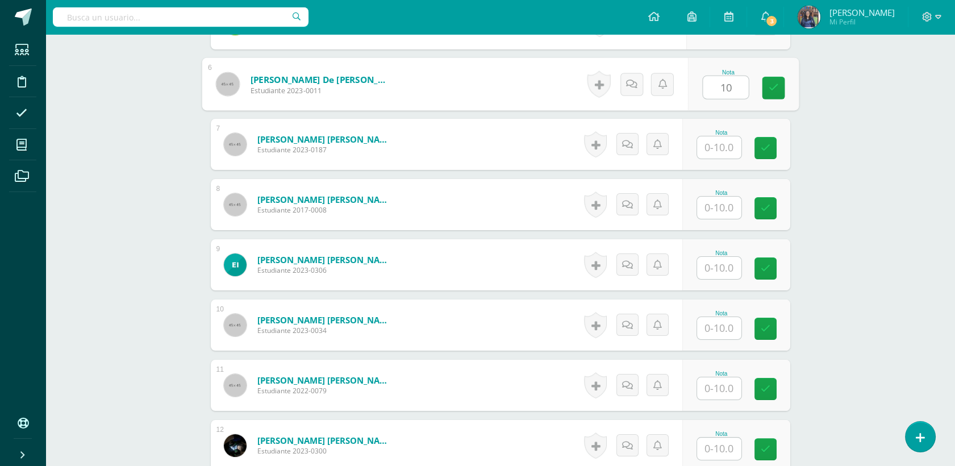
type input "10"
click at [733, 145] on input "1" at bounding box center [719, 147] width 44 height 22
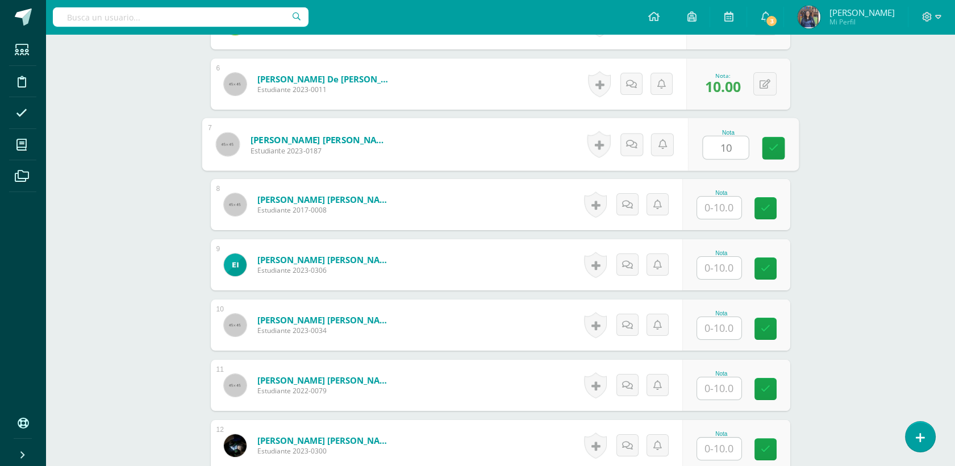
type input "10"
click at [717, 214] on input "text" at bounding box center [719, 208] width 44 height 22
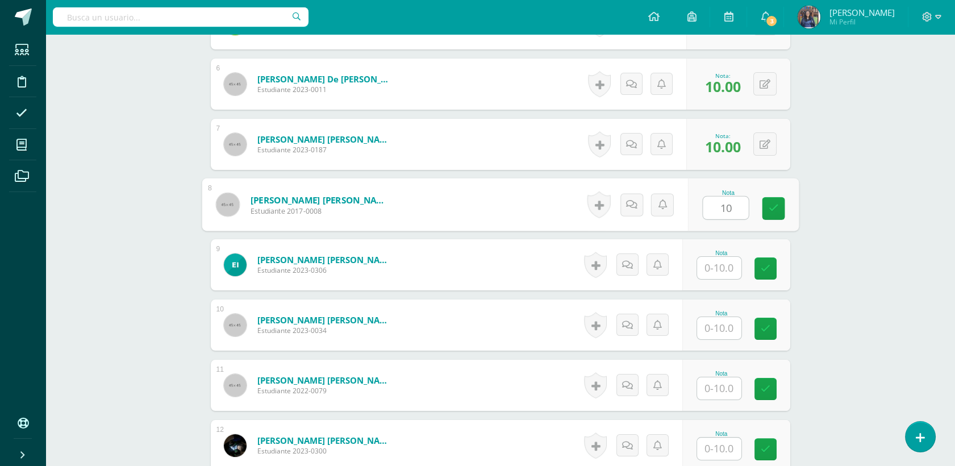
type input "10"
click at [714, 275] on input "text" at bounding box center [719, 268] width 44 height 22
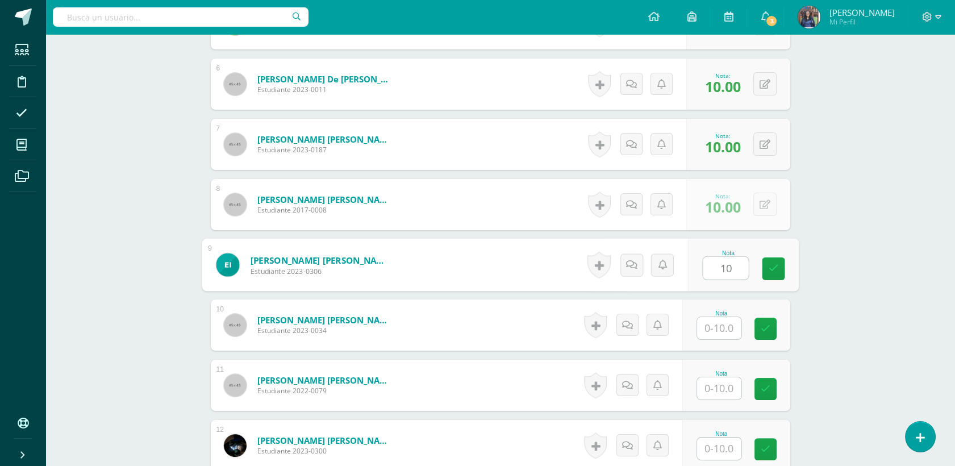
type input "10"
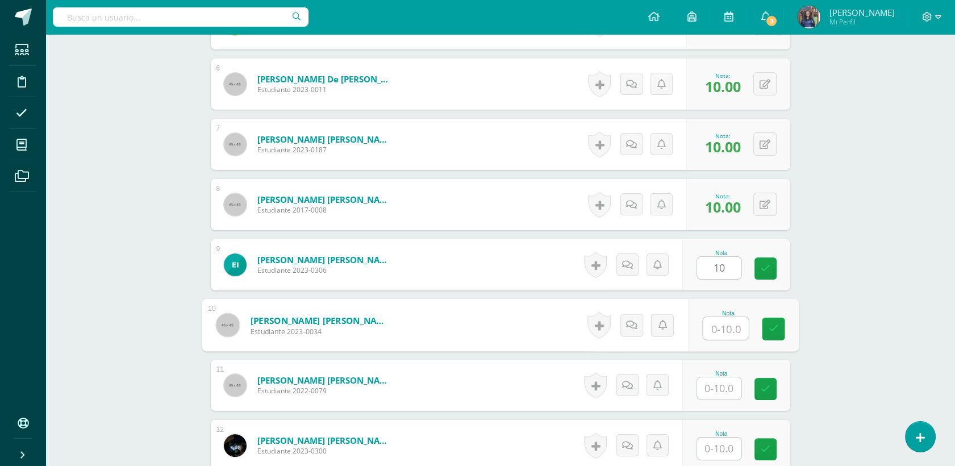
click at [719, 329] on input "text" at bounding box center [725, 328] width 45 height 23
type input "10"
click at [736, 387] on input "text" at bounding box center [719, 388] width 44 height 22
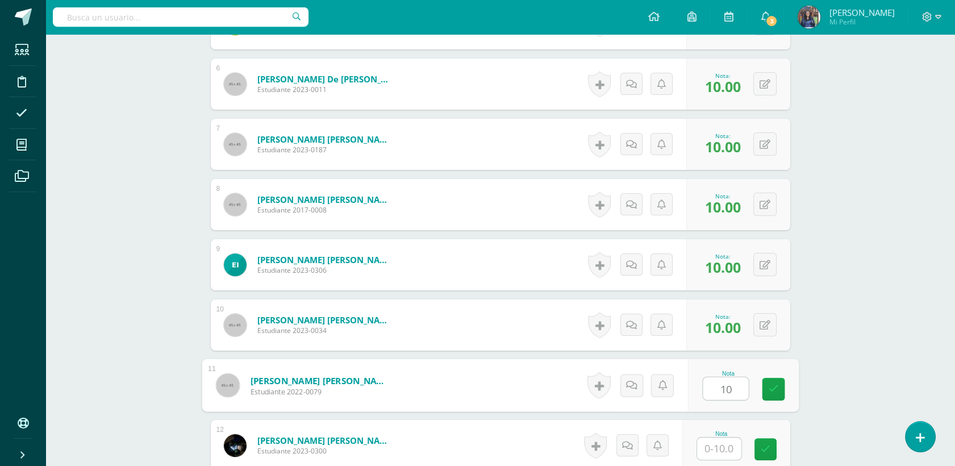
type input "10"
click at [707, 442] on input "text" at bounding box center [719, 449] width 44 height 22
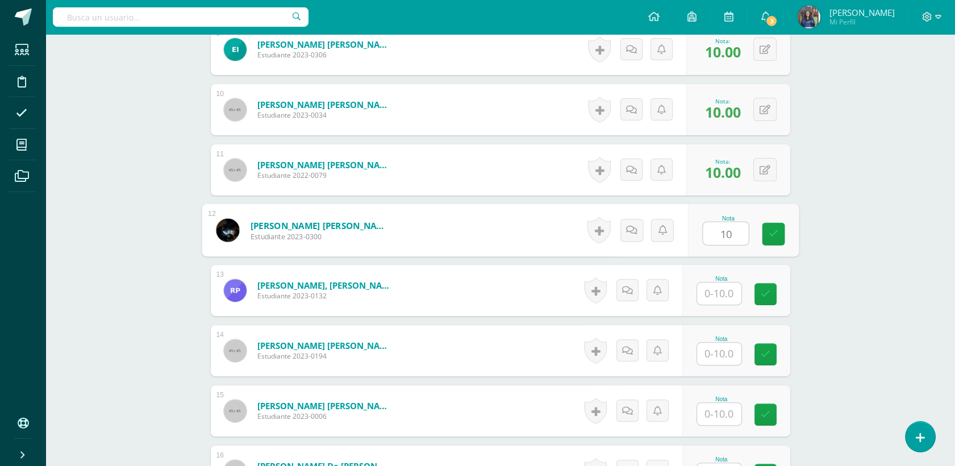
scroll to position [872, 0]
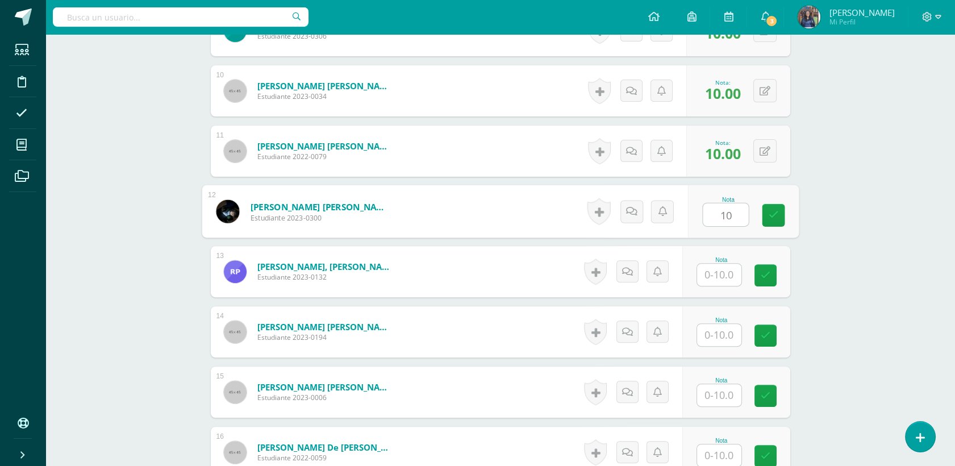
type input "10"
click at [731, 269] on input "text" at bounding box center [719, 275] width 44 height 22
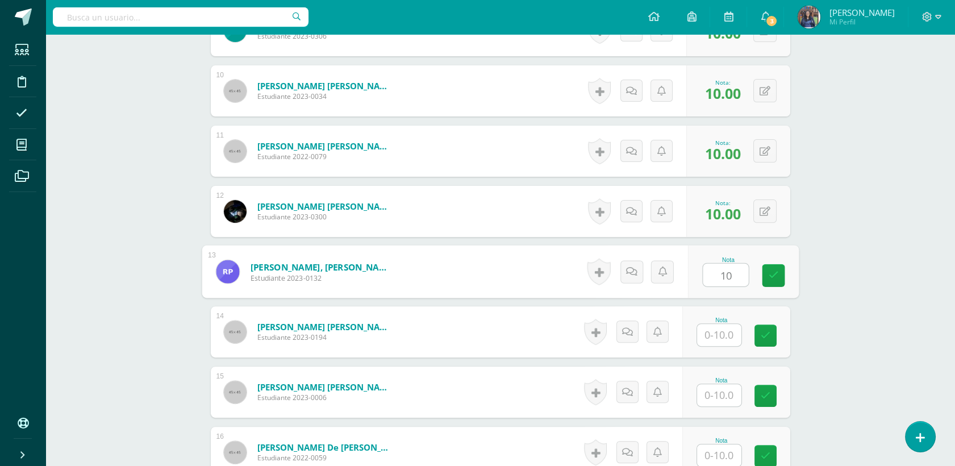
type input "10"
click at [711, 327] on input "1" at bounding box center [719, 335] width 44 height 22
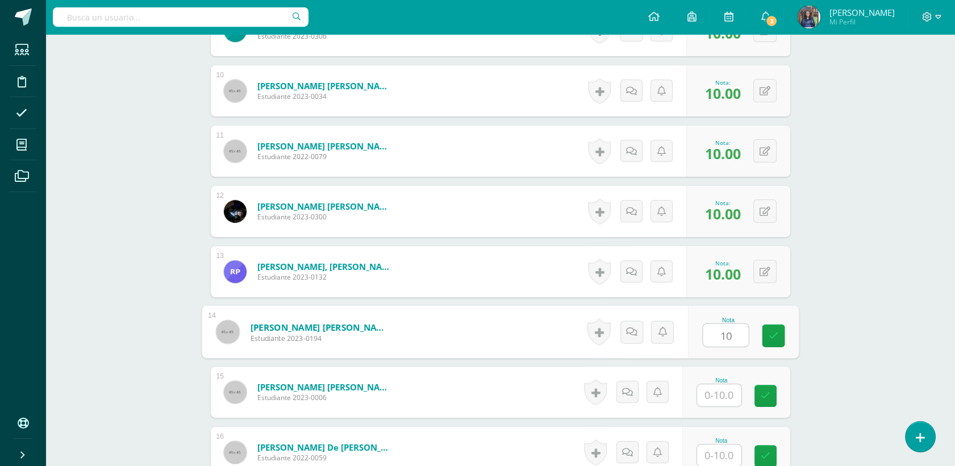
type input "10"
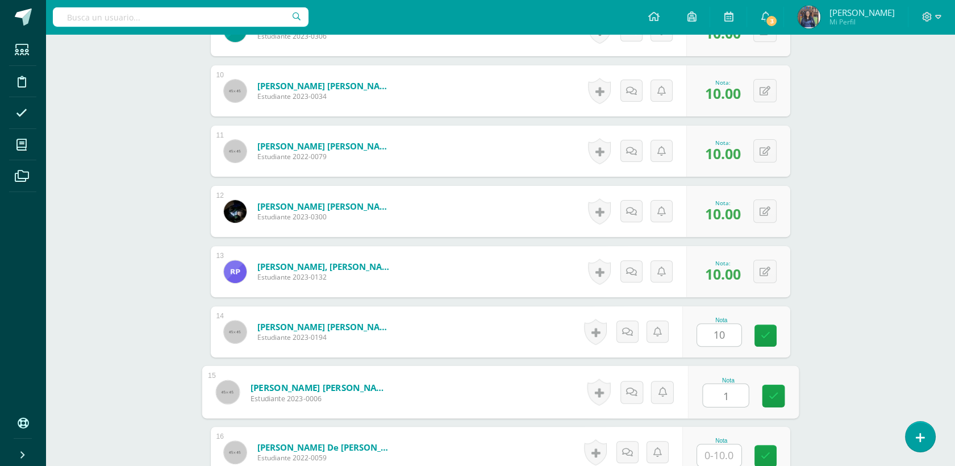
click at [706, 394] on input "1" at bounding box center [725, 395] width 45 height 23
type input "10"
click at [712, 450] on input "text" at bounding box center [719, 455] width 44 height 22
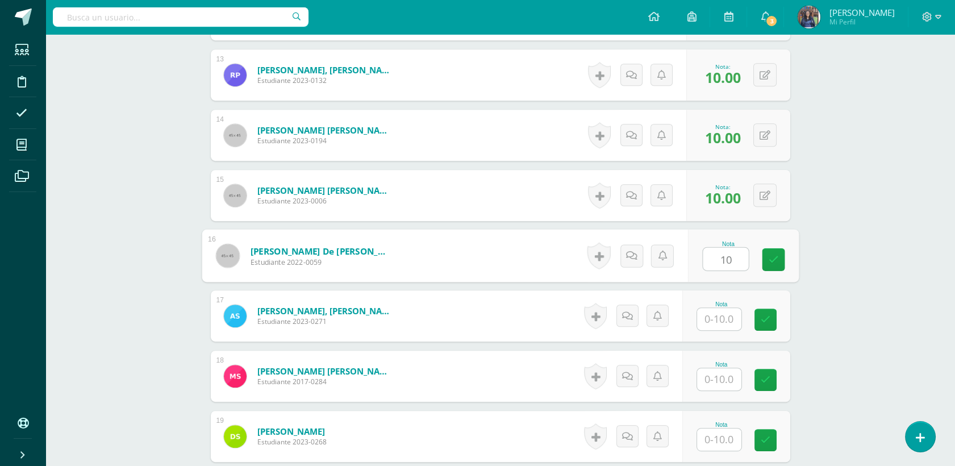
scroll to position [1073, 0]
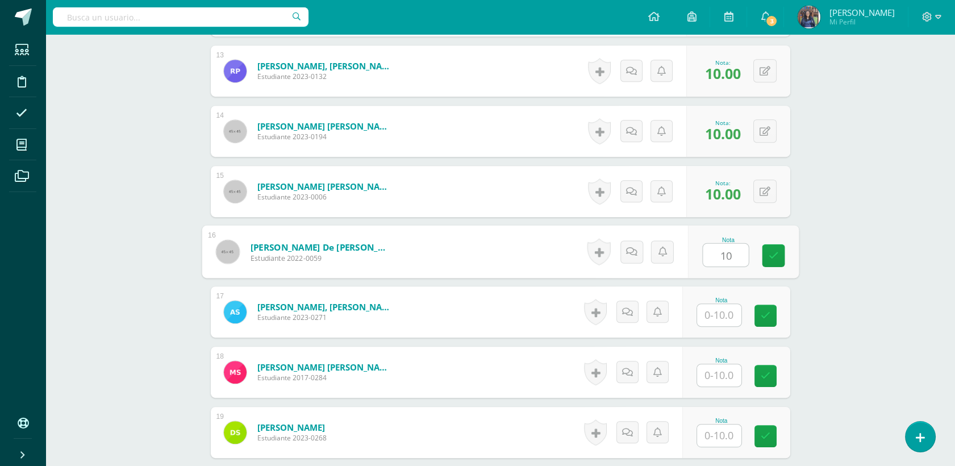
type input "10"
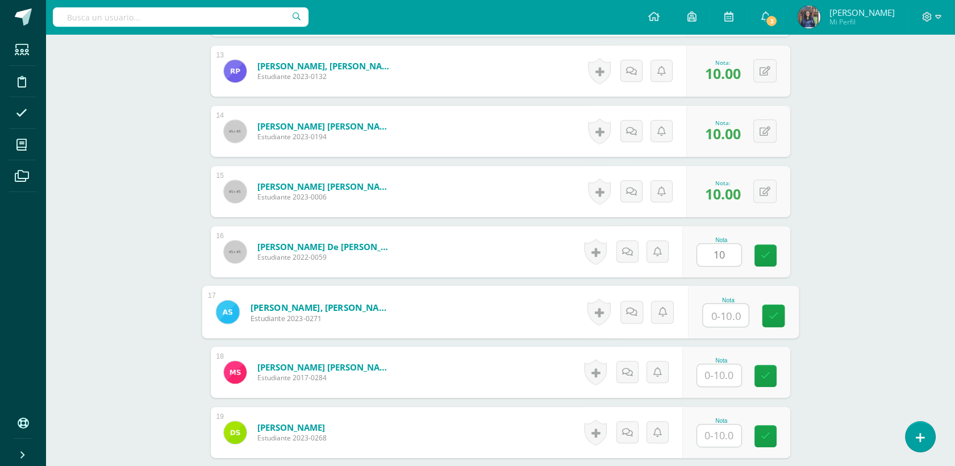
click at [725, 319] on input "text" at bounding box center [725, 315] width 45 height 23
type input "10"
click at [716, 372] on input "text" at bounding box center [719, 375] width 44 height 22
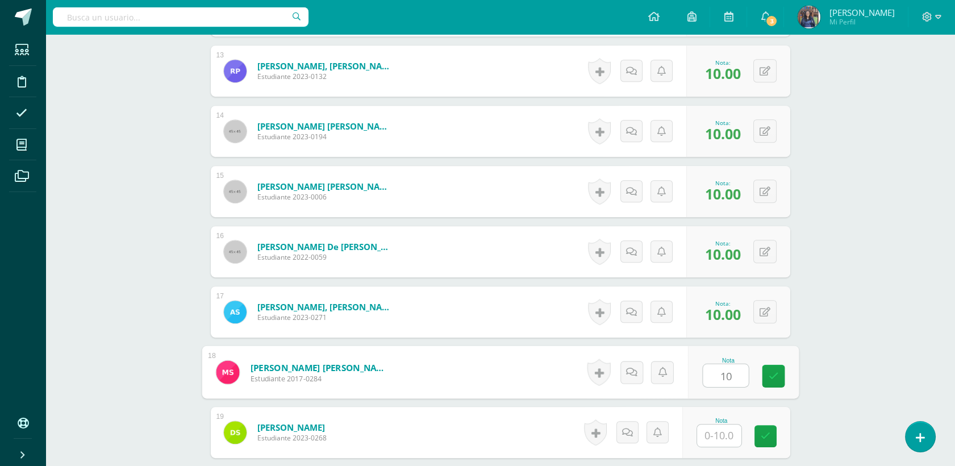
type input "10"
click at [717, 436] on input "1" at bounding box center [719, 436] width 44 height 22
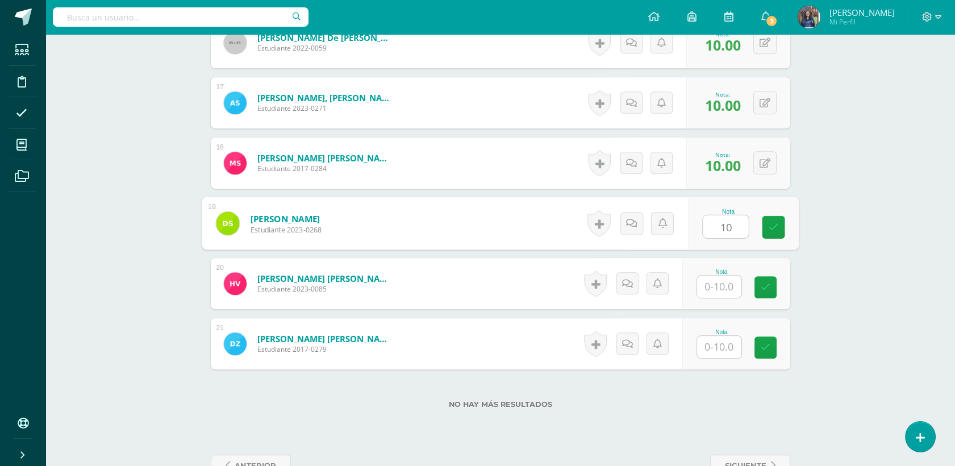
scroll to position [1286, 0]
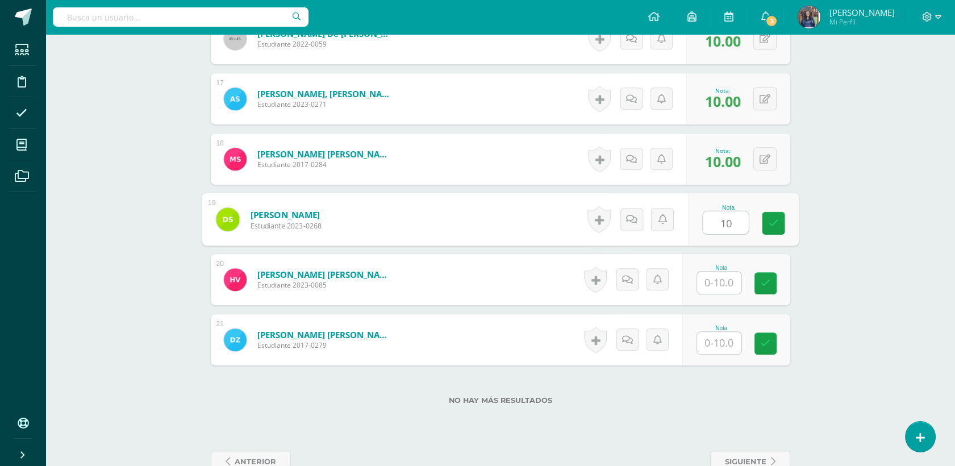
type input "10"
click at [728, 282] on input "text" at bounding box center [719, 283] width 44 height 22
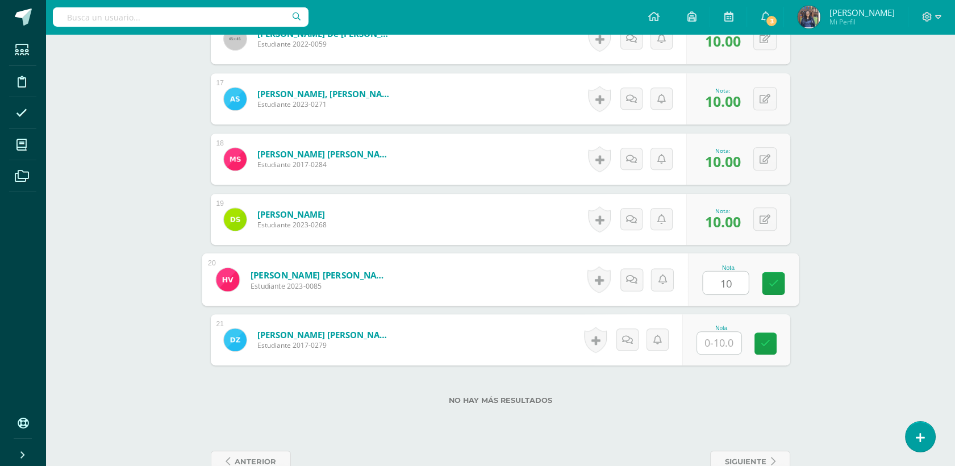
type input "10"
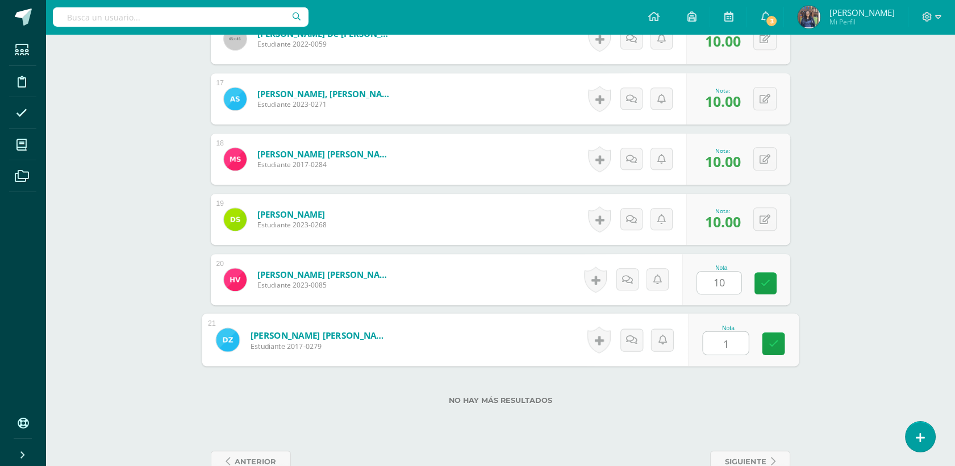
click at [714, 351] on input "1" at bounding box center [725, 343] width 45 height 23
type input "10"
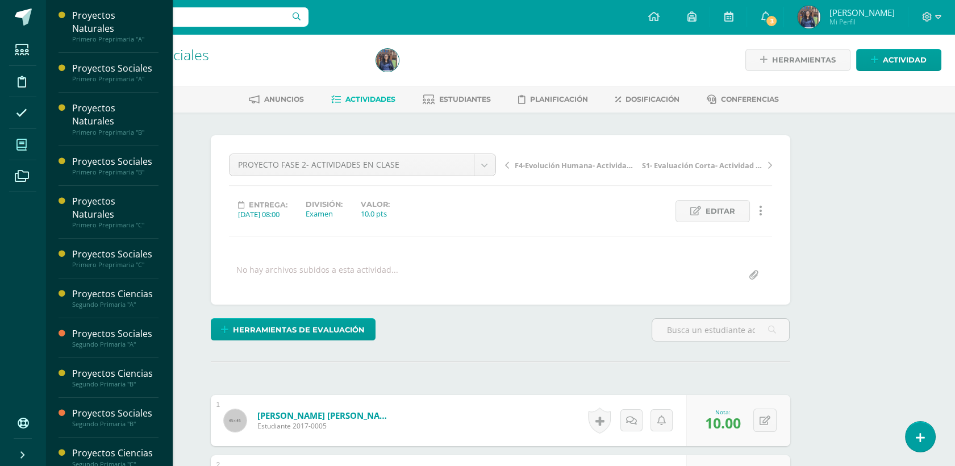
click at [12, 153] on span at bounding box center [22, 145] width 26 height 26
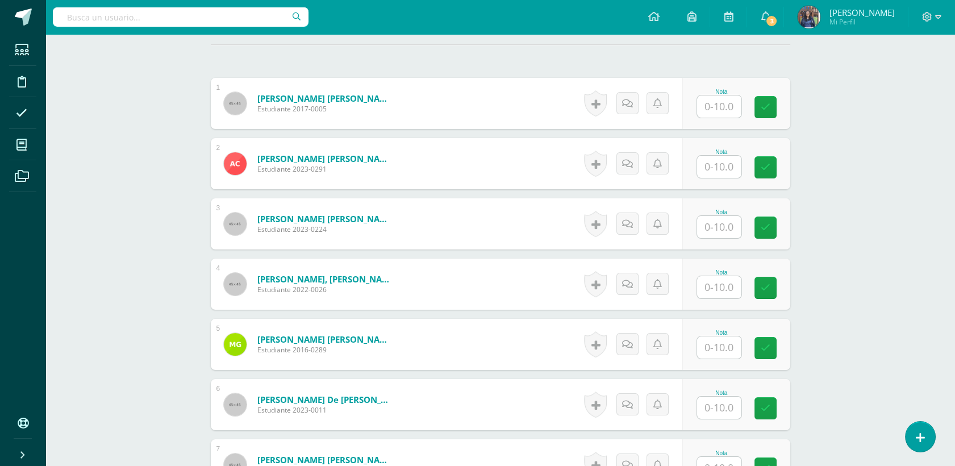
scroll to position [318, 0]
click at [717, 106] on input "text" at bounding box center [725, 106] width 45 height 23
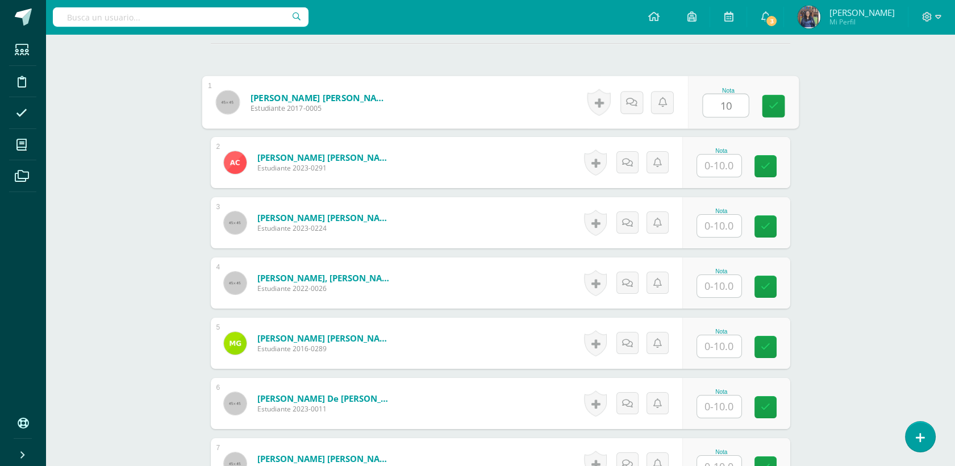
type input "10"
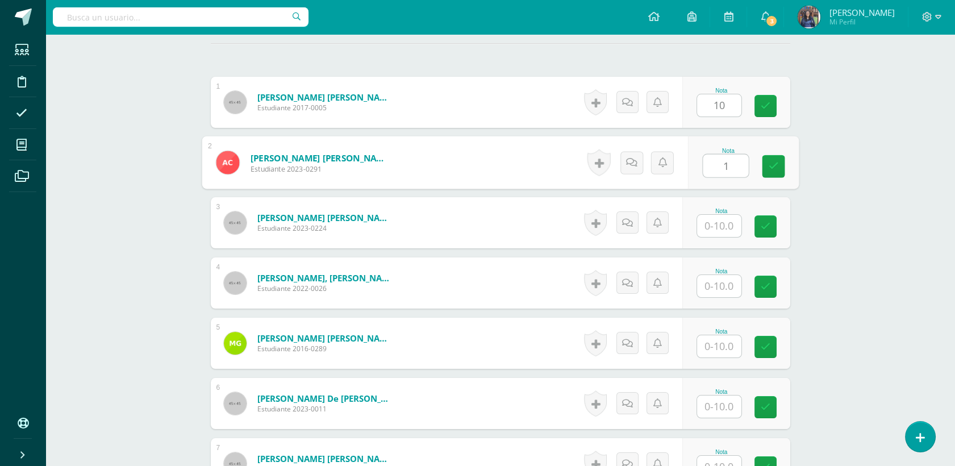
click at [709, 166] on input "1" at bounding box center [725, 166] width 45 height 23
type input "10"
click at [720, 219] on input "text" at bounding box center [719, 226] width 44 height 22
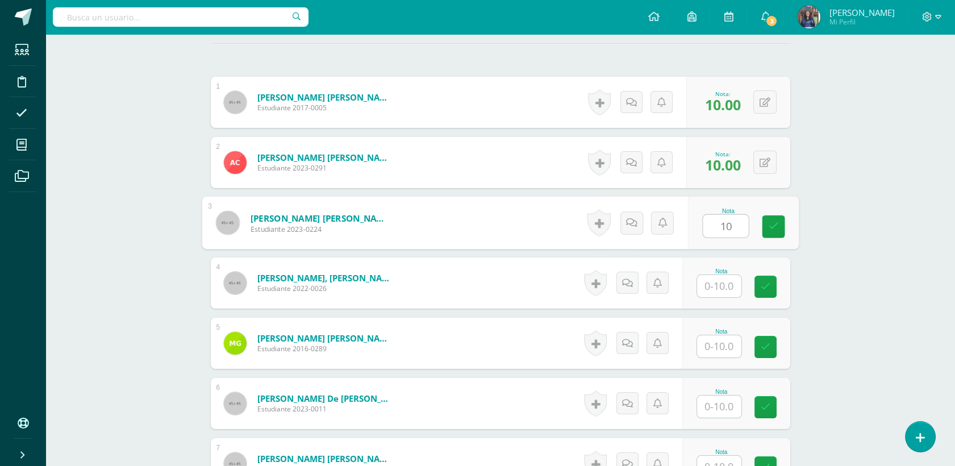
type input "10"
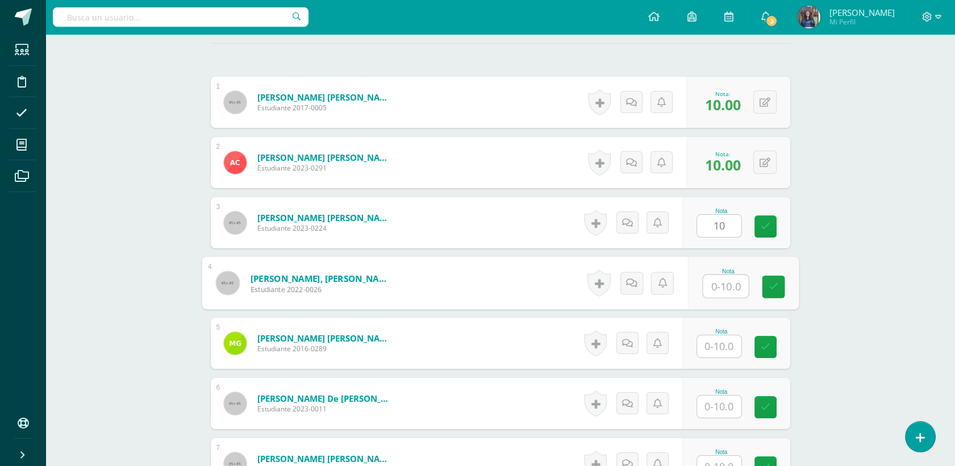
click at [717, 283] on input "text" at bounding box center [725, 286] width 45 height 23
type input "0"
type input "10"
click at [719, 347] on input "1" at bounding box center [719, 346] width 44 height 22
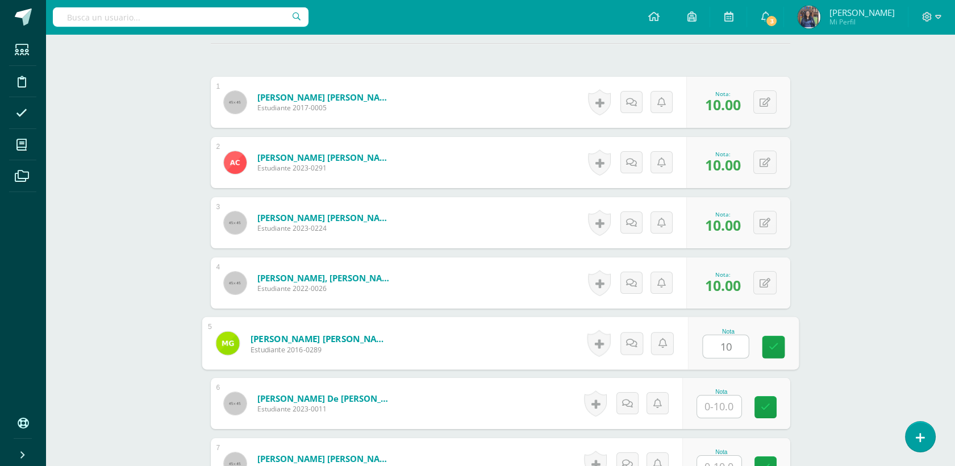
type input "10"
click at [737, 404] on input "text" at bounding box center [719, 407] width 44 height 22
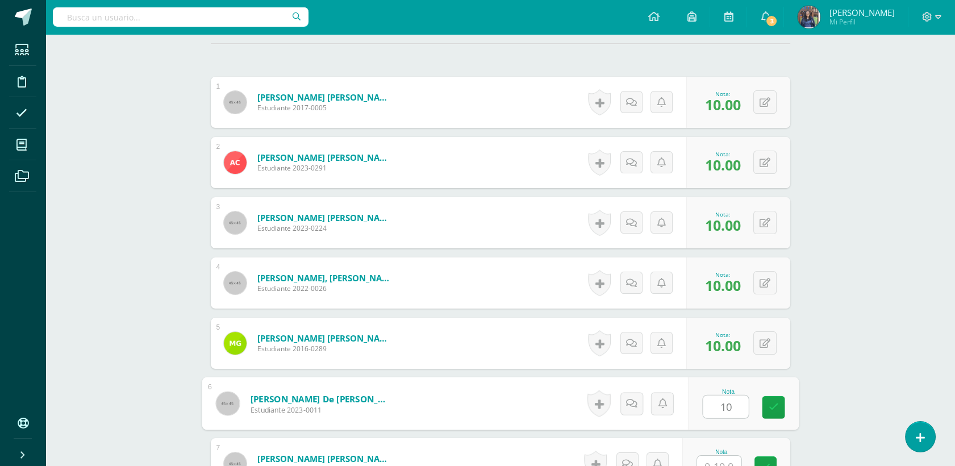
type input "10"
click at [720, 458] on input "text" at bounding box center [719, 467] width 44 height 22
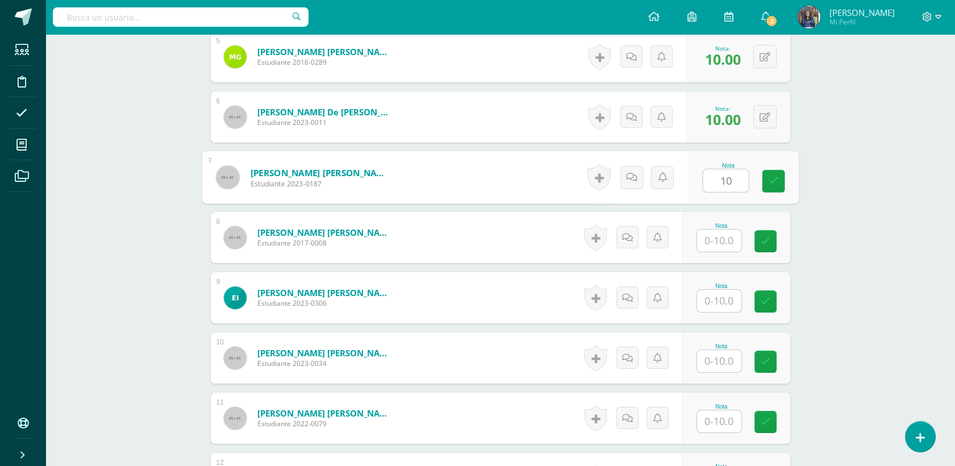
scroll to position [607, 0]
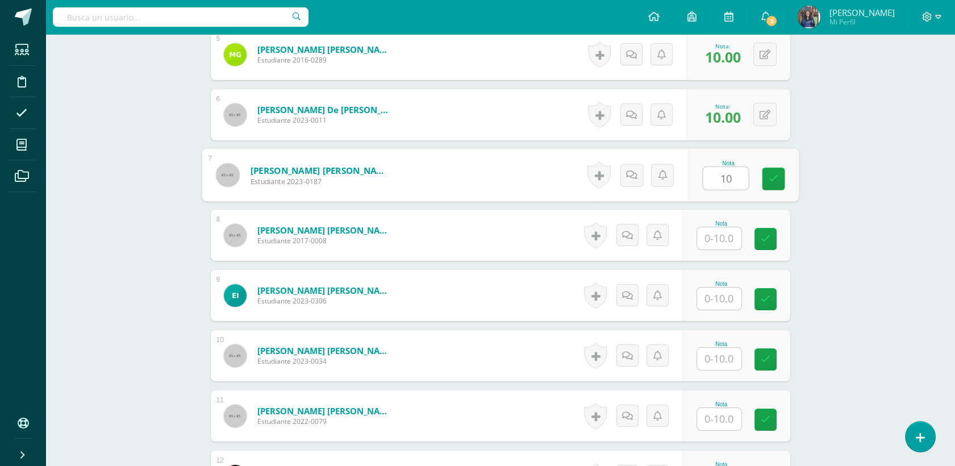
type input "10"
click at [718, 240] on input "text" at bounding box center [719, 238] width 44 height 22
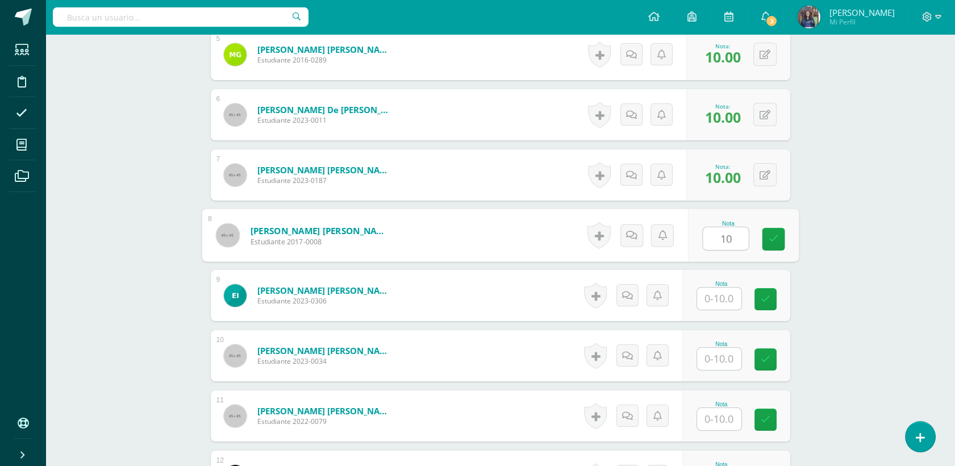
type input "10"
click at [727, 297] on input "1" at bounding box center [719, 299] width 44 height 22
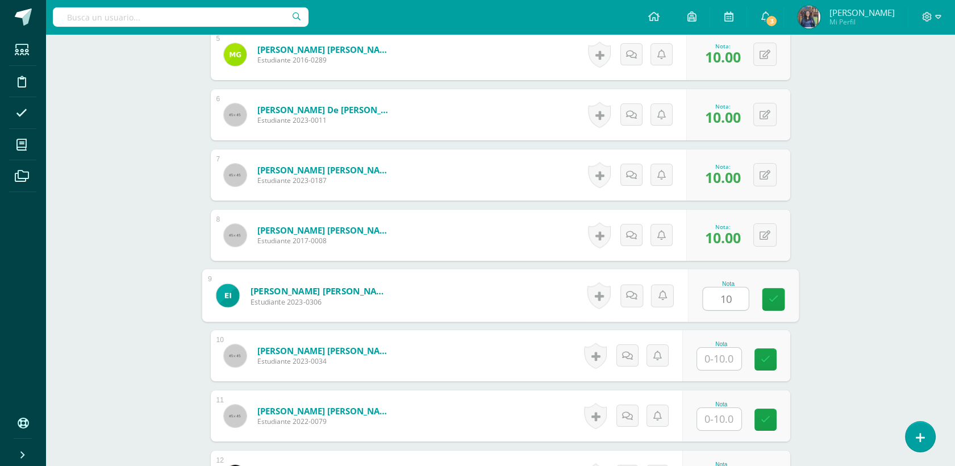
type input "10"
click at [722, 356] on input "1" at bounding box center [719, 359] width 44 height 22
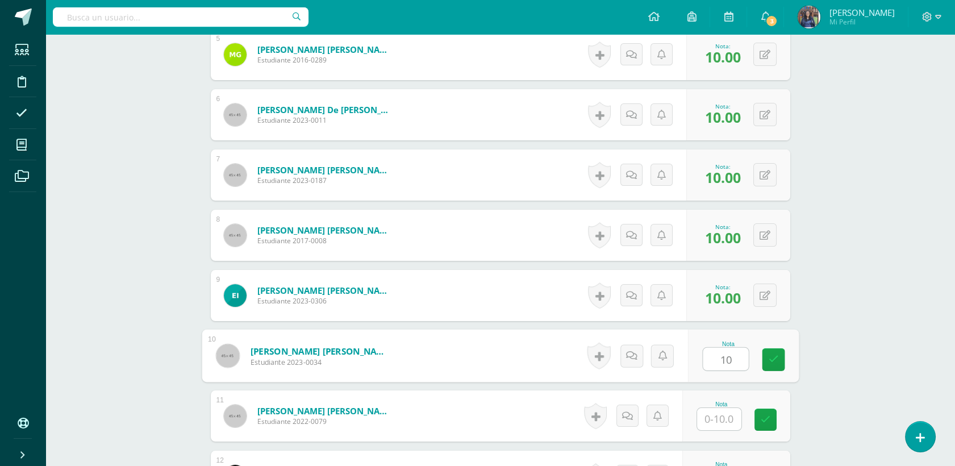
type input "10"
click at [723, 416] on input "1" at bounding box center [719, 419] width 44 height 22
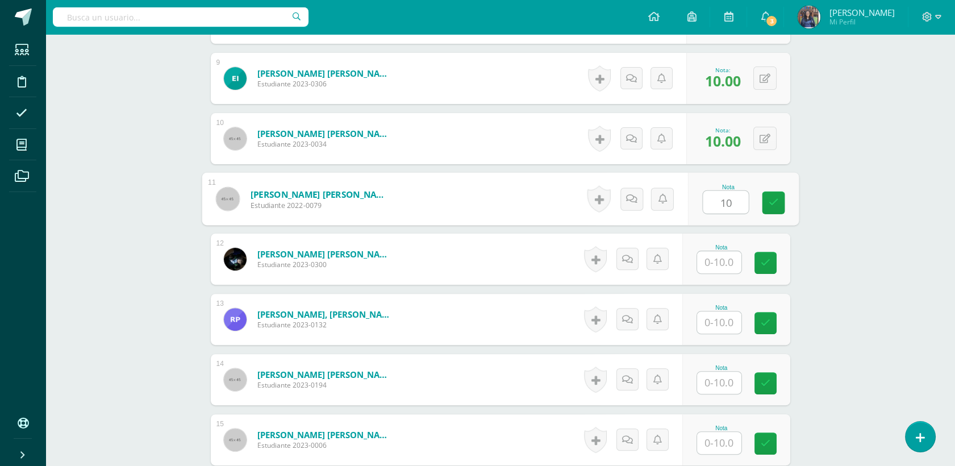
scroll to position [923, 0]
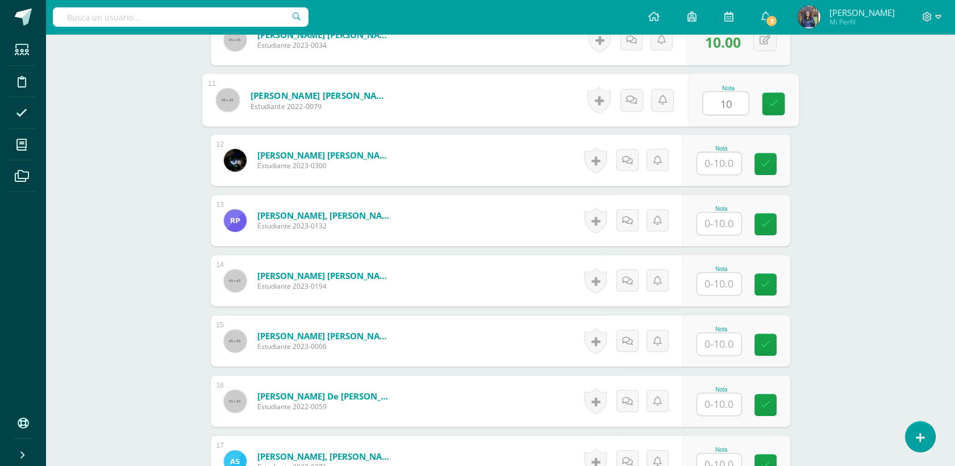
type input "10"
click at [718, 165] on input "1" at bounding box center [719, 163] width 44 height 22
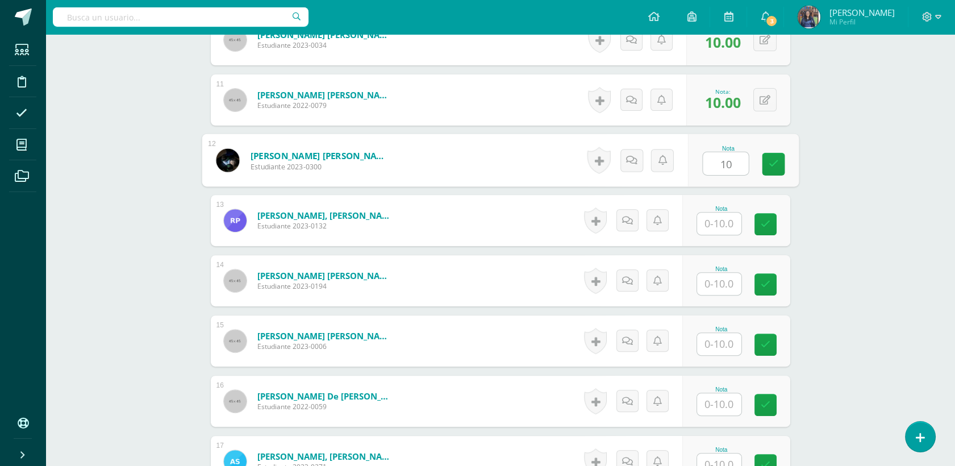
type input "10"
click at [718, 221] on input "text" at bounding box center [719, 224] width 44 height 22
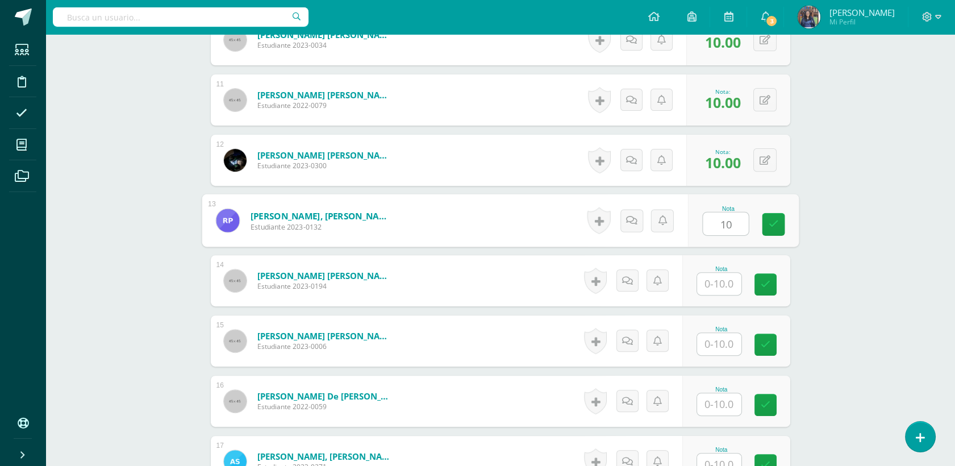
type input "10"
click at [714, 288] on input "text" at bounding box center [719, 284] width 44 height 22
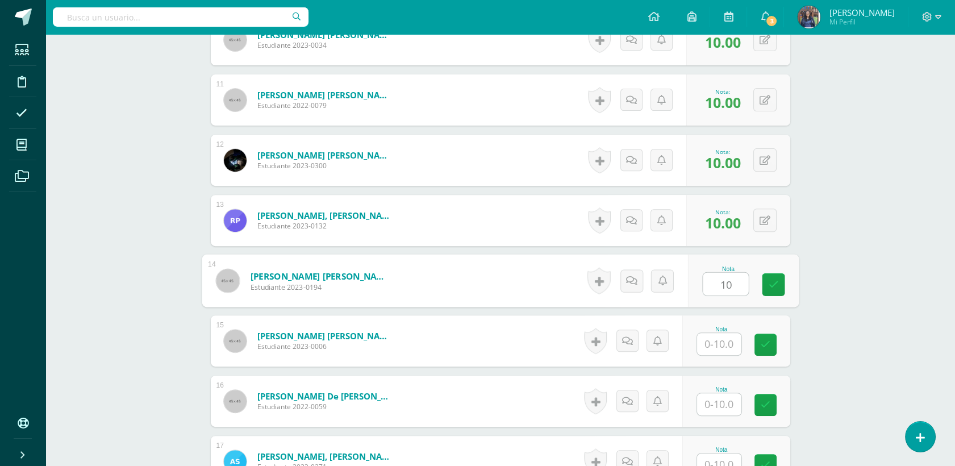
type input "10"
click at [716, 345] on input "1" at bounding box center [719, 344] width 44 height 22
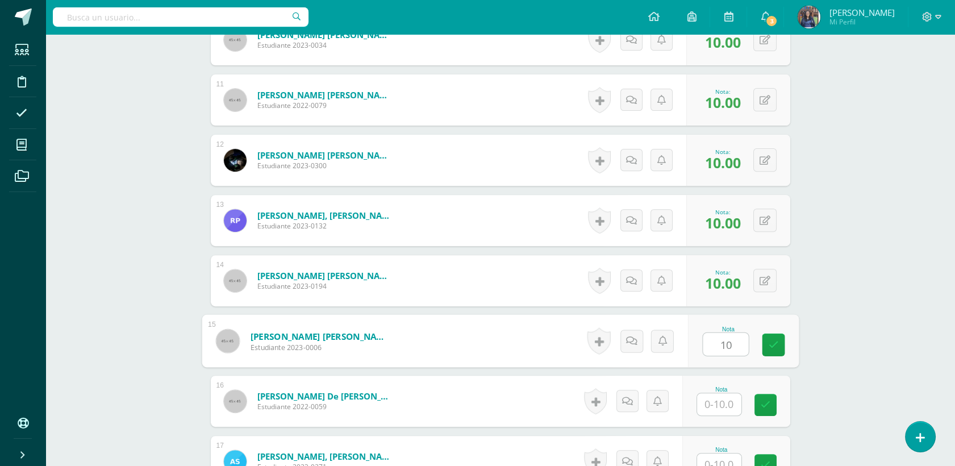
type input "10"
click at [729, 400] on input "1" at bounding box center [719, 404] width 44 height 22
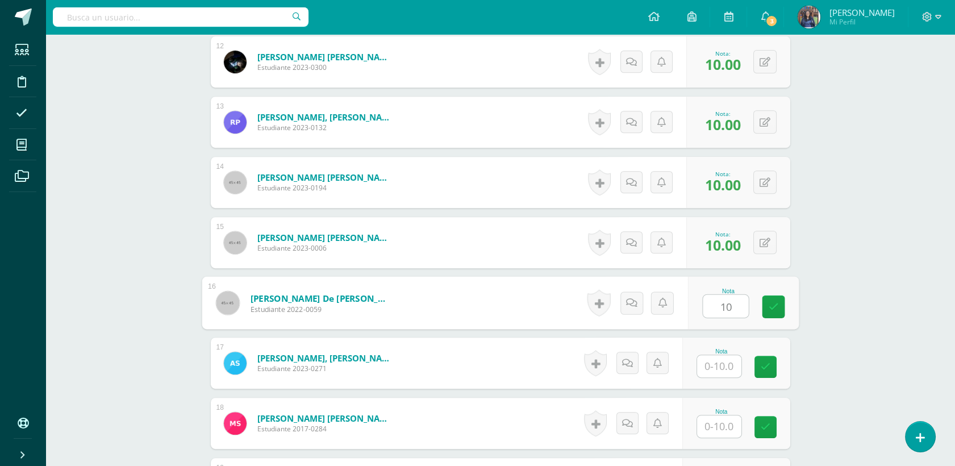
scroll to position [1041, 0]
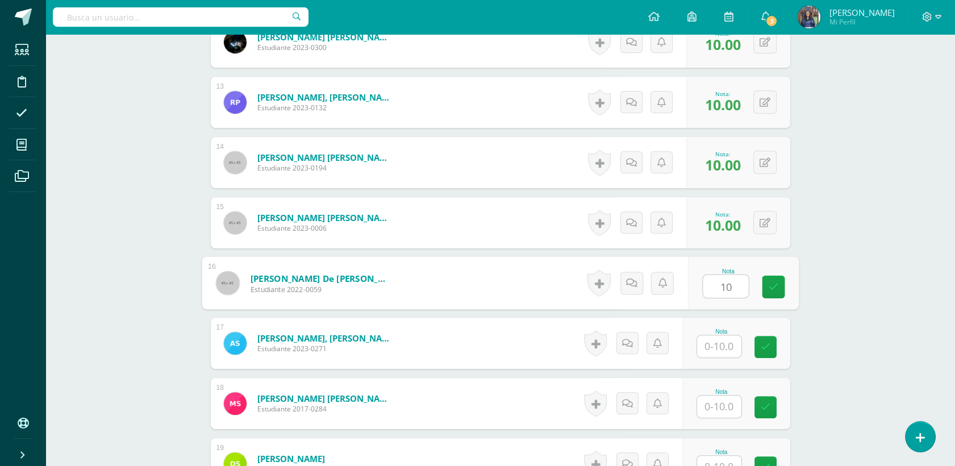
type input "10"
click at [730, 354] on input "1" at bounding box center [719, 346] width 44 height 22
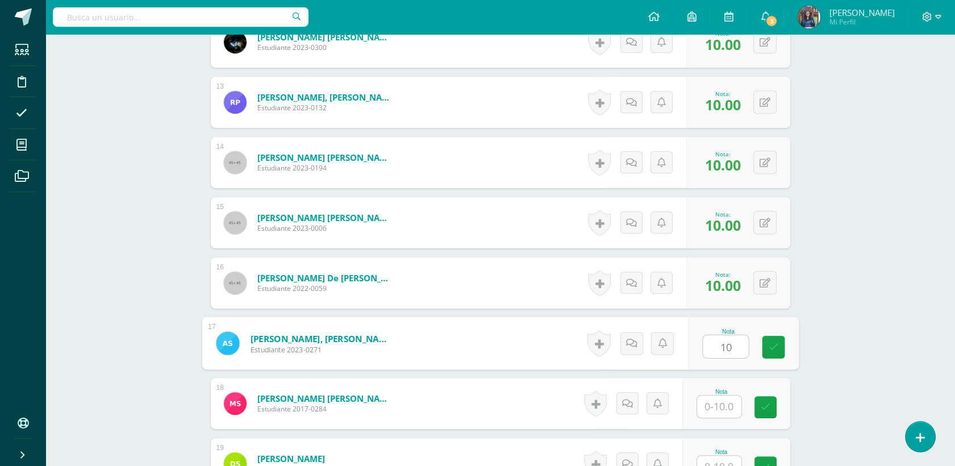
type input "10"
click at [710, 400] on input "text" at bounding box center [719, 407] width 44 height 22
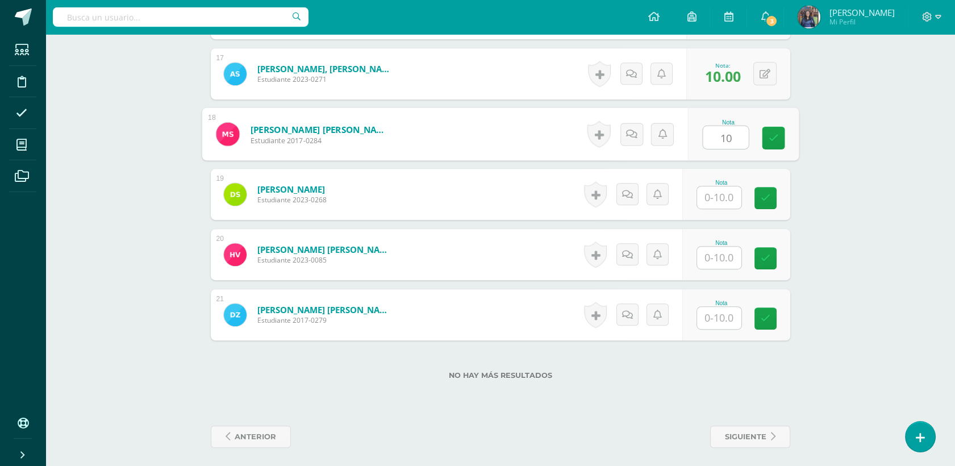
scroll to position [1316, 0]
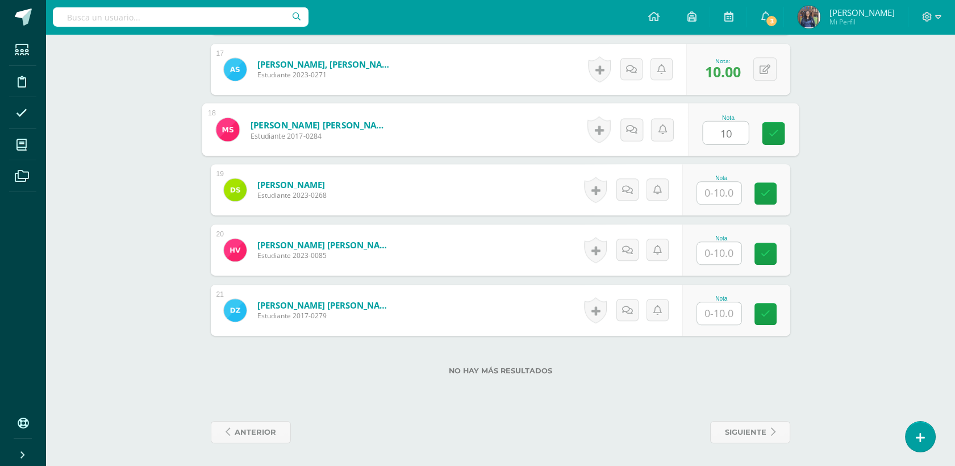
type input "10"
click at [717, 182] on input "1" at bounding box center [719, 193] width 44 height 22
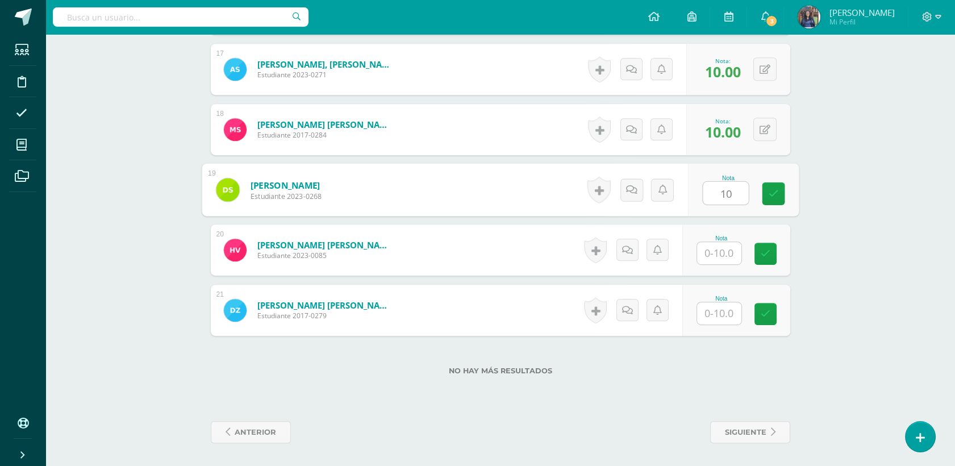
type input "10"
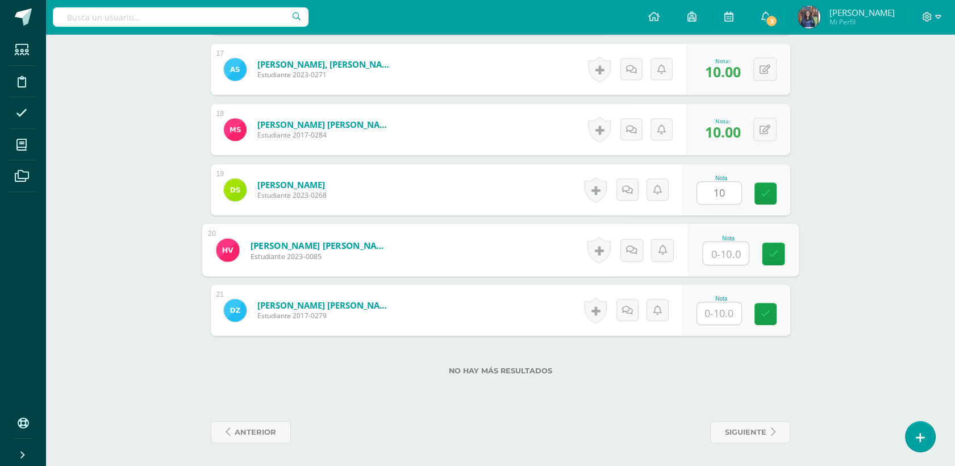
click at [719, 255] on input "text" at bounding box center [725, 253] width 45 height 23
type input "10"
click at [728, 310] on input "text" at bounding box center [719, 313] width 44 height 22
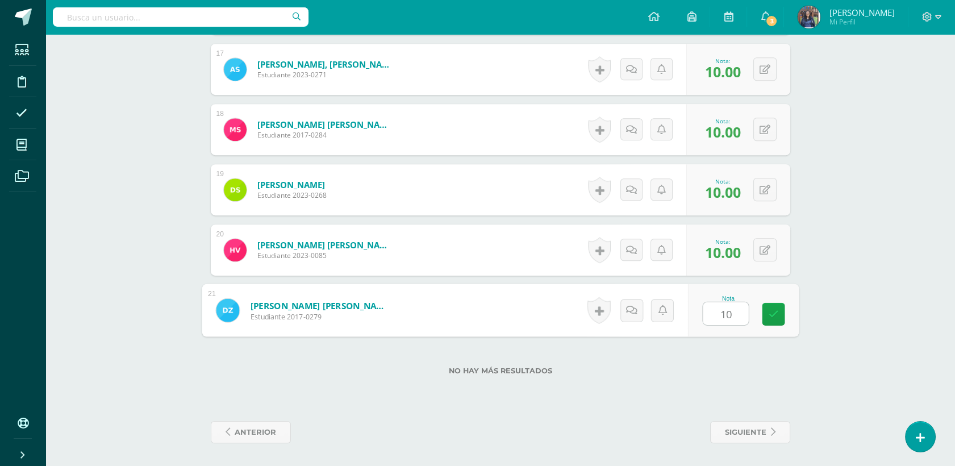
type input "10"
click at [730, 351] on div "No hay más resultados" at bounding box center [501, 362] width 580 height 53
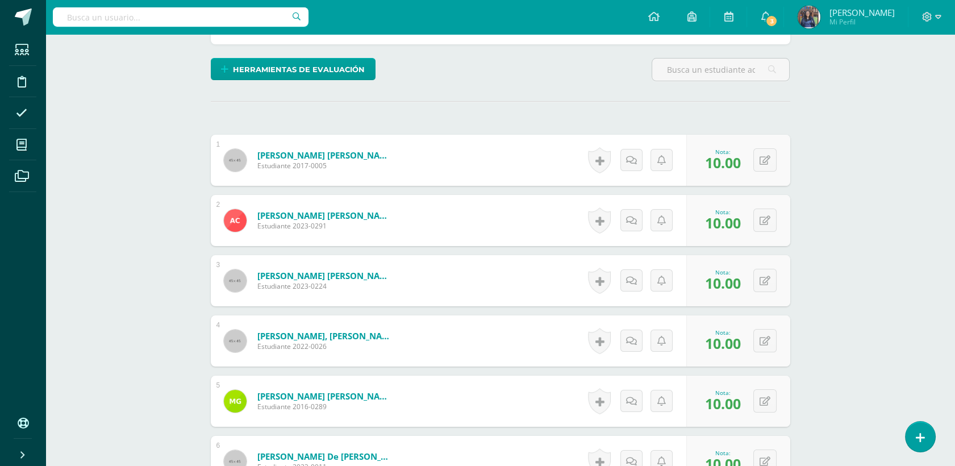
scroll to position [0, 0]
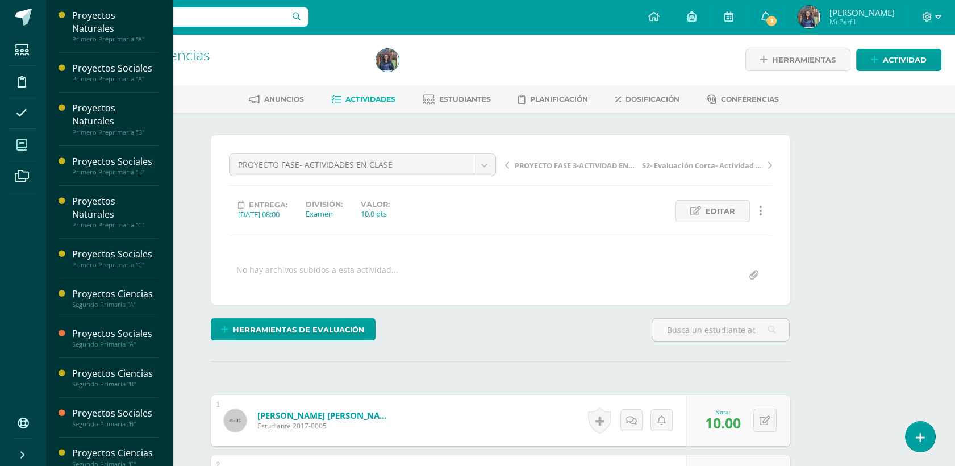
click at [26, 138] on span at bounding box center [22, 145] width 26 height 26
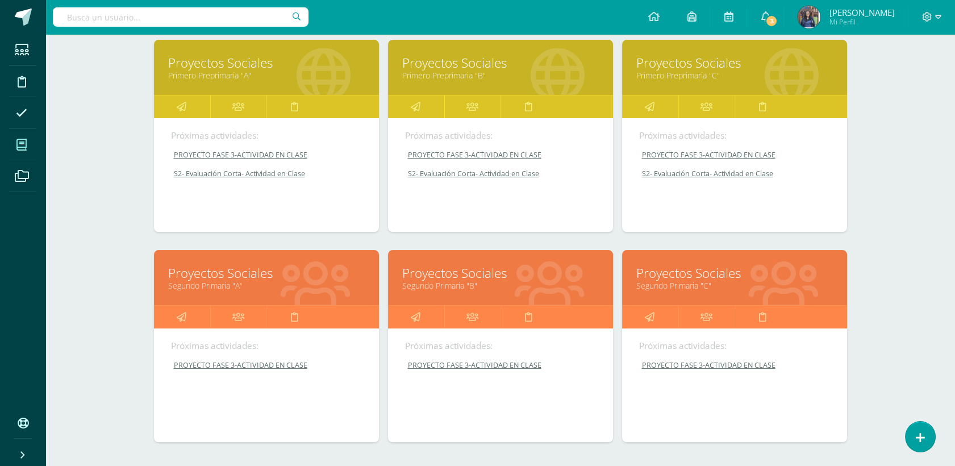
scroll to position [448, 0]
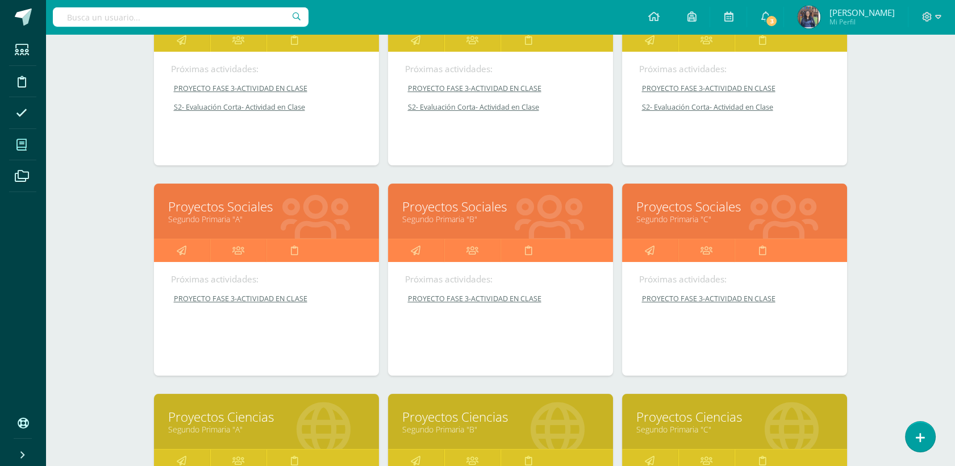
click at [464, 216] on link "Segundo Primaria "B"" at bounding box center [500, 219] width 197 height 11
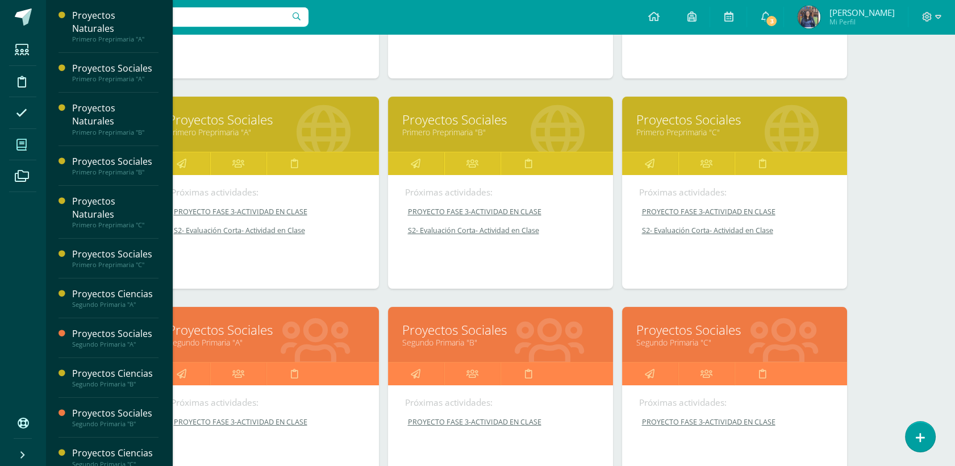
scroll to position [419, 0]
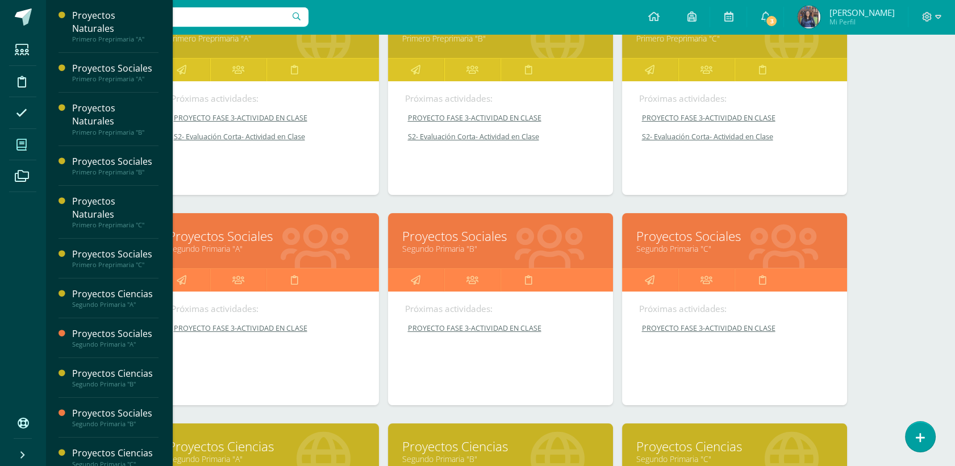
click at [467, 446] on link "Proyectos Ciencias" at bounding box center [500, 447] width 197 height 18
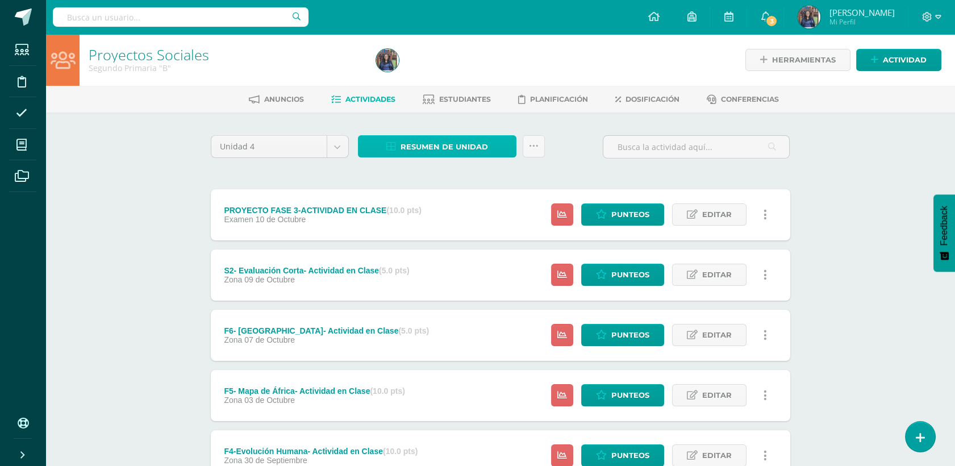
click at [460, 147] on span "Resumen de unidad" at bounding box center [445, 146] width 88 height 21
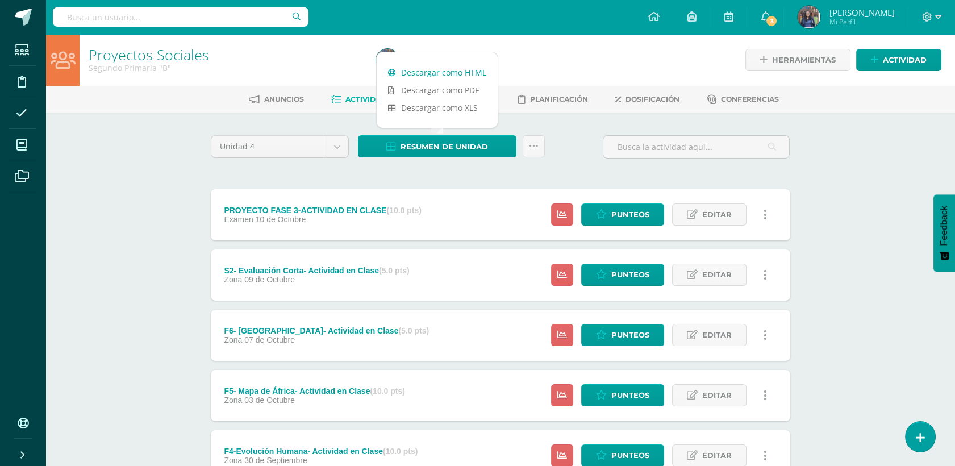
click at [426, 65] on link "Descargar como HTML" at bounding box center [437, 73] width 121 height 18
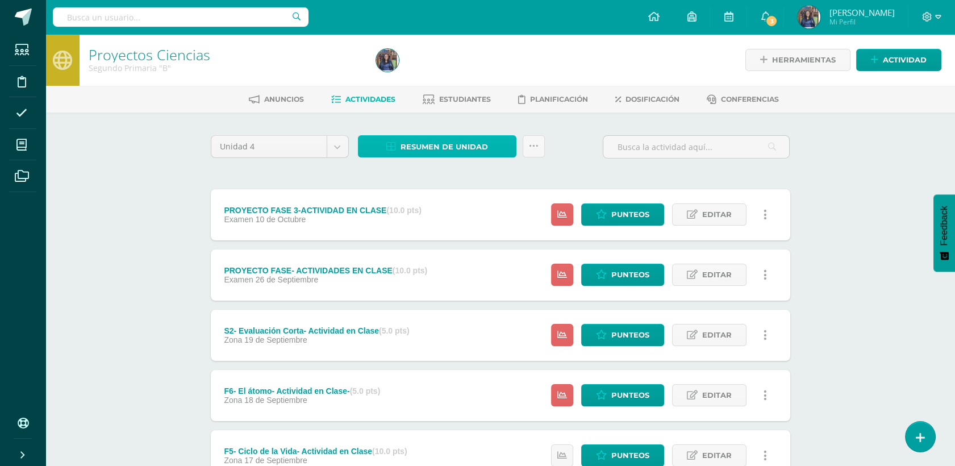
click at [426, 143] on span "Resumen de unidad" at bounding box center [445, 146] width 88 height 21
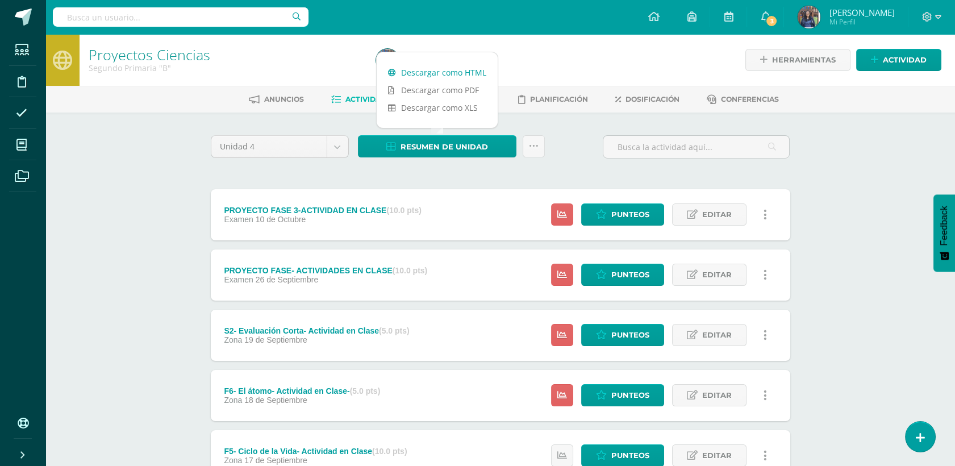
click at [409, 75] on link "Descargar como HTML" at bounding box center [437, 73] width 121 height 18
click at [626, 395] on span "Punteos" at bounding box center [631, 395] width 38 height 21
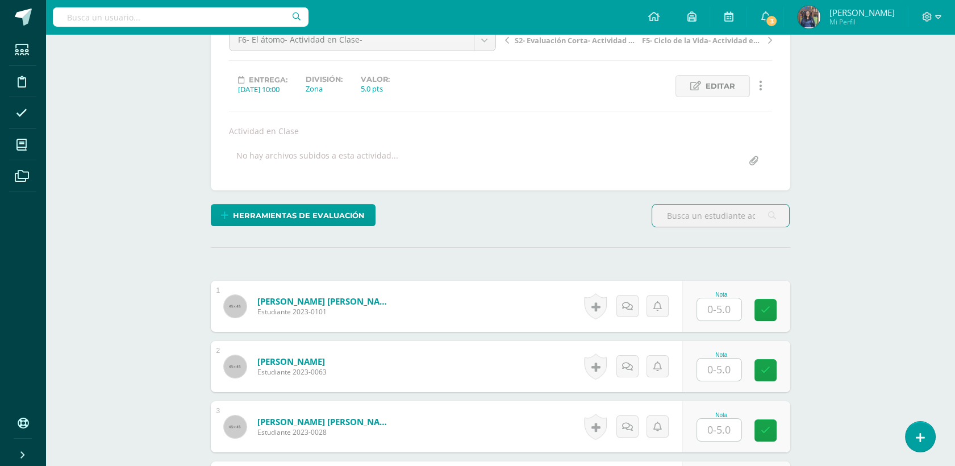
scroll to position [130, 0]
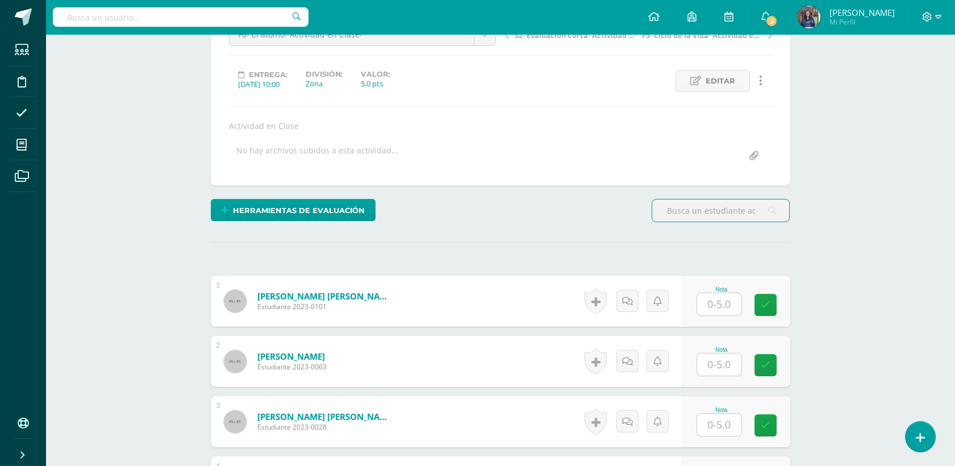
click at [718, 302] on input "text" at bounding box center [719, 304] width 44 height 22
type input "5"
click at [710, 364] on input "text" at bounding box center [719, 365] width 44 height 22
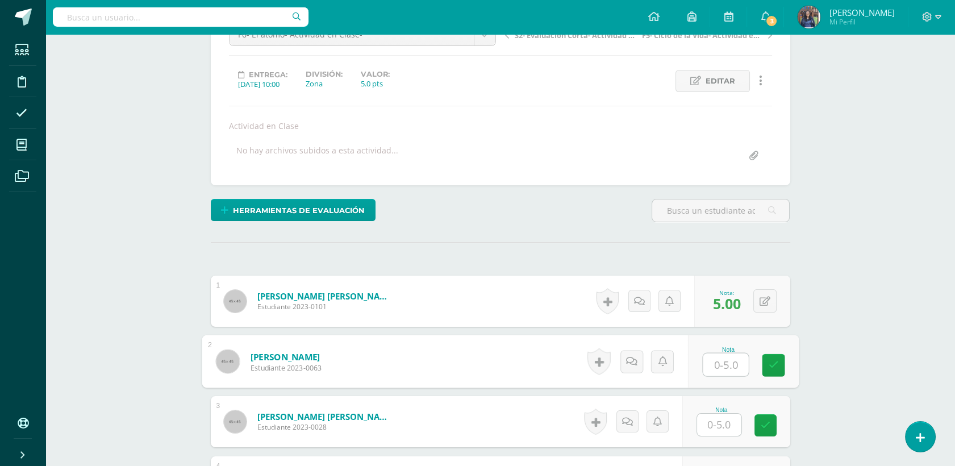
scroll to position [131, 0]
click at [736, 423] on input "text" at bounding box center [719, 424] width 44 height 22
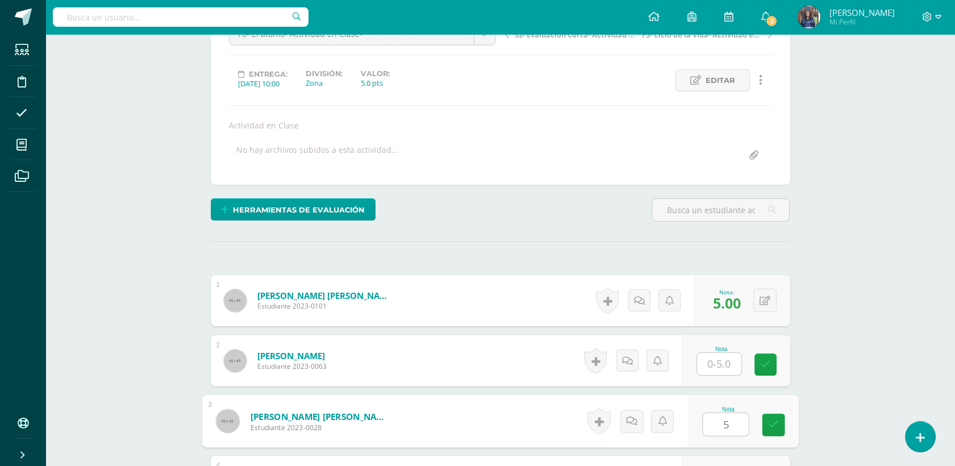
type input "5"
click at [733, 363] on input "text" at bounding box center [719, 364] width 44 height 22
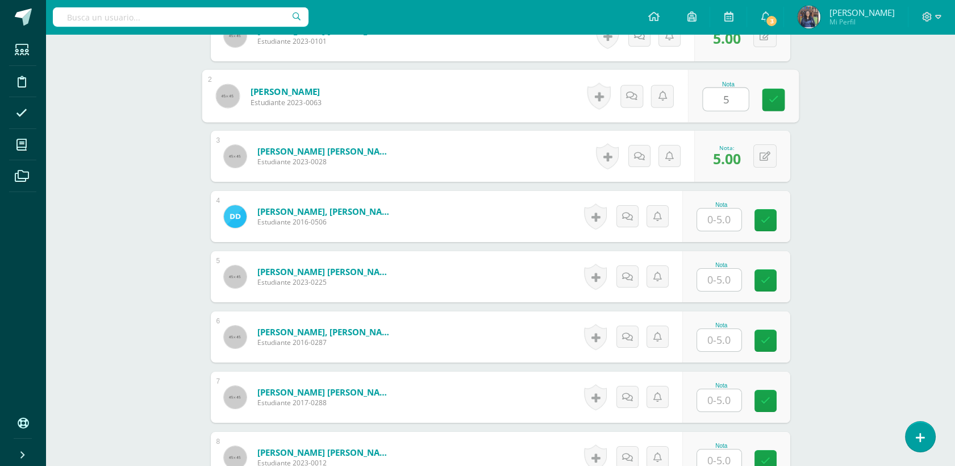
scroll to position [507, 0]
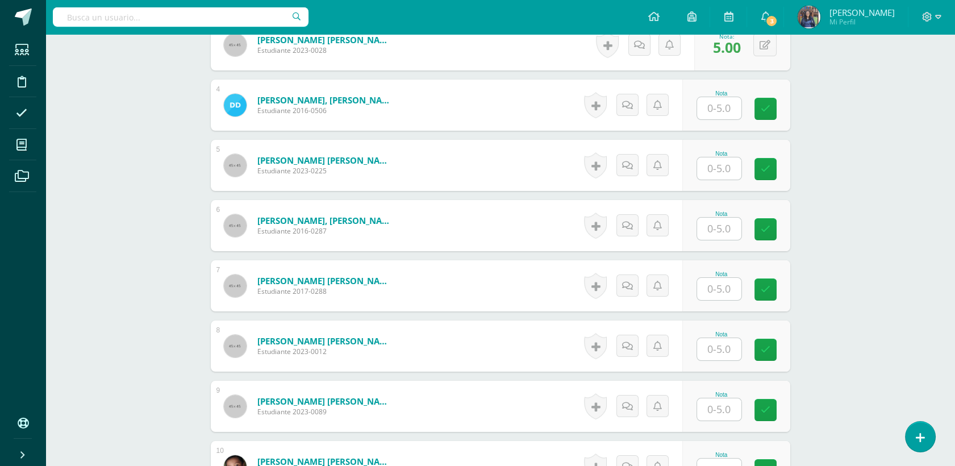
type input "5"
click at [728, 115] on input "text" at bounding box center [719, 108] width 44 height 22
type input "5"
click at [720, 171] on input "text" at bounding box center [725, 168] width 45 height 23
type input "5"
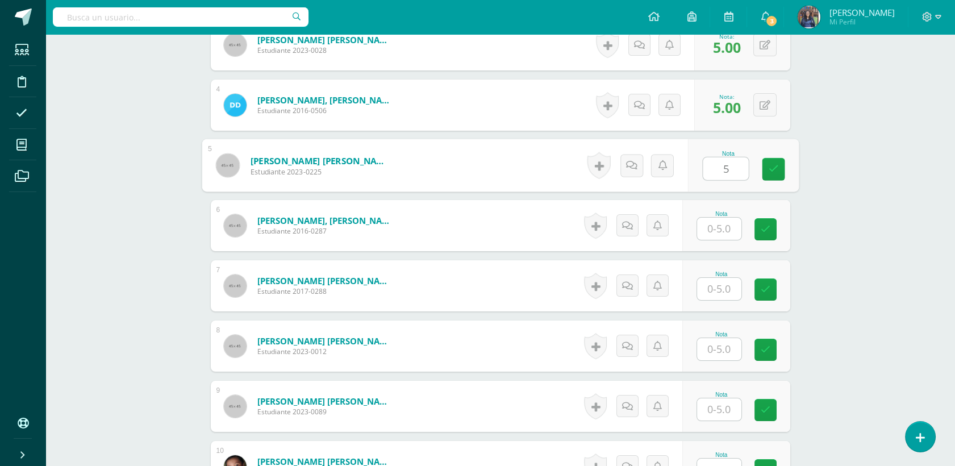
click at [734, 239] on div at bounding box center [719, 228] width 45 height 23
click at [728, 233] on input "text" at bounding box center [719, 229] width 44 height 22
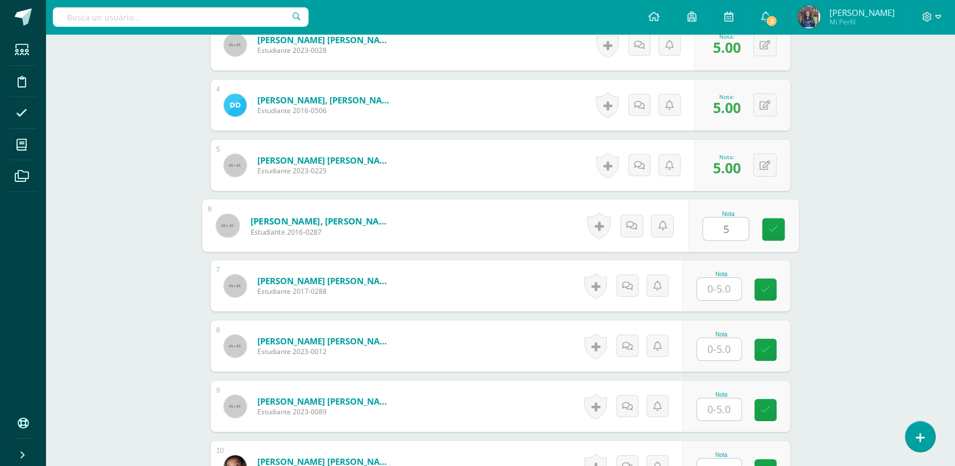
type input "5"
click at [726, 292] on input "text" at bounding box center [719, 289] width 44 height 22
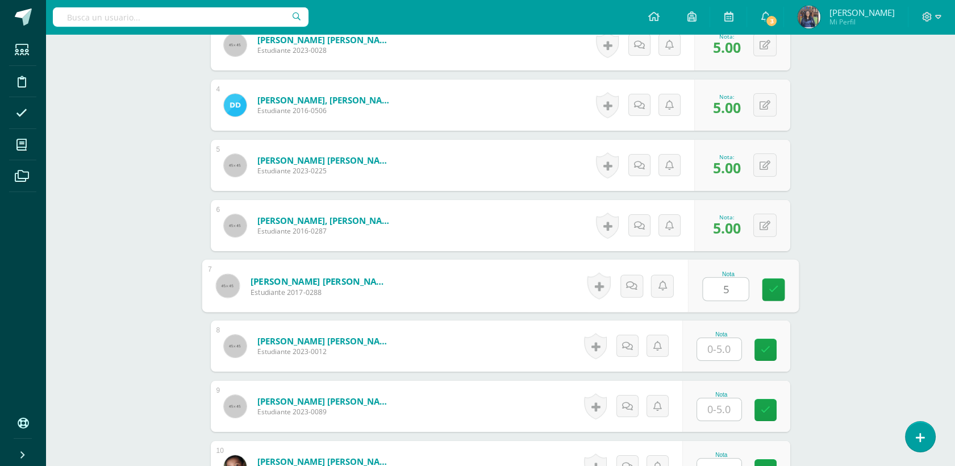
type input "5"
click at [730, 350] on input "text" at bounding box center [719, 349] width 44 height 22
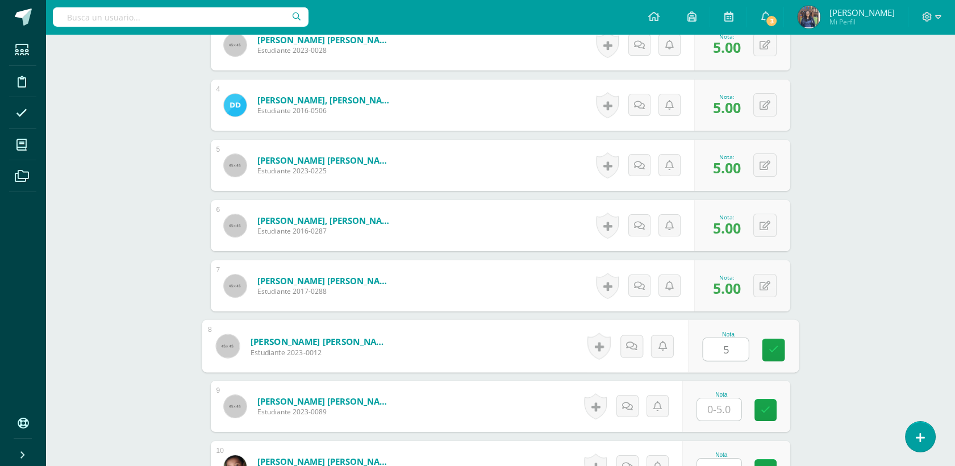
type input "5"
click at [725, 412] on input "text" at bounding box center [719, 409] width 44 height 22
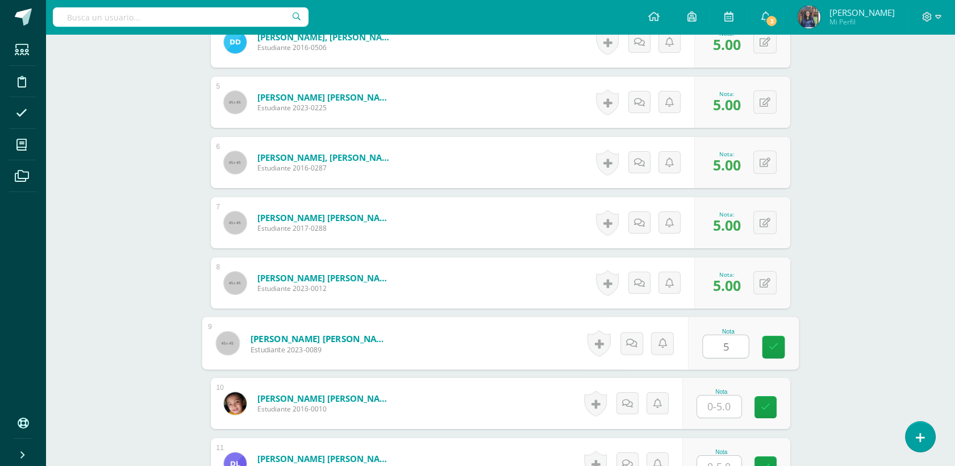
scroll to position [858, 0]
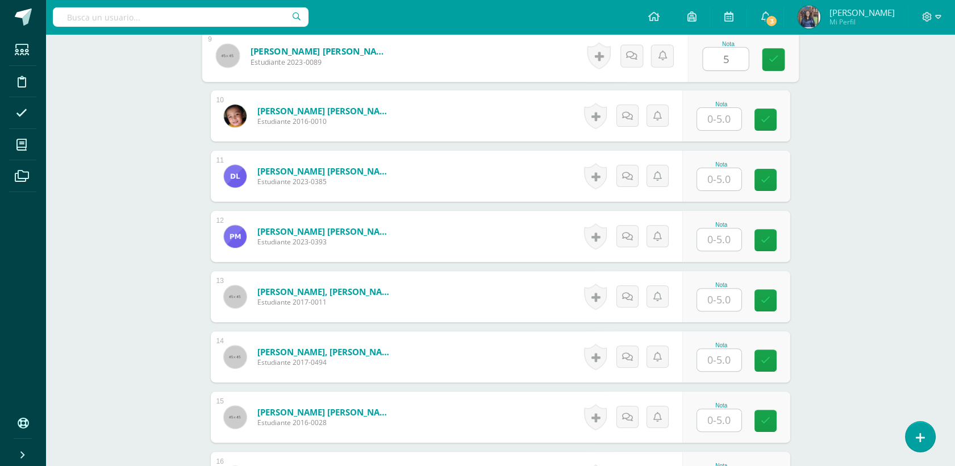
type input "5"
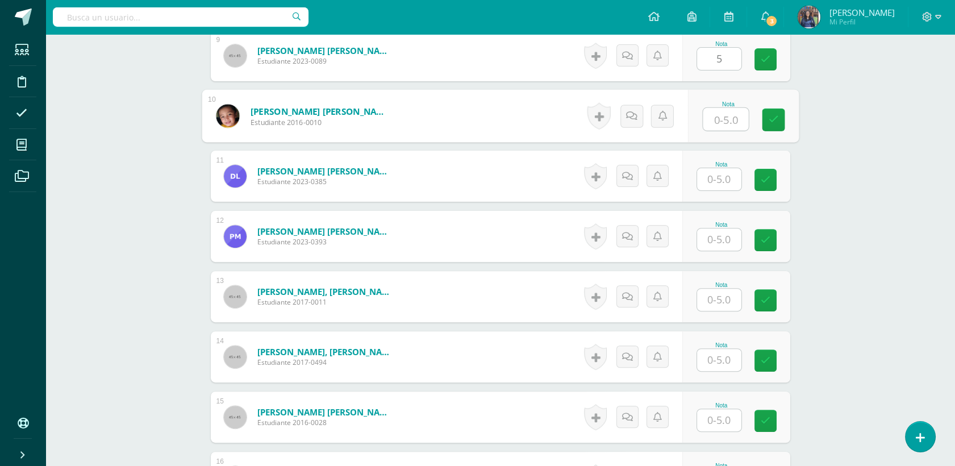
click at [726, 123] on input "text" at bounding box center [725, 119] width 45 height 23
type input "5"
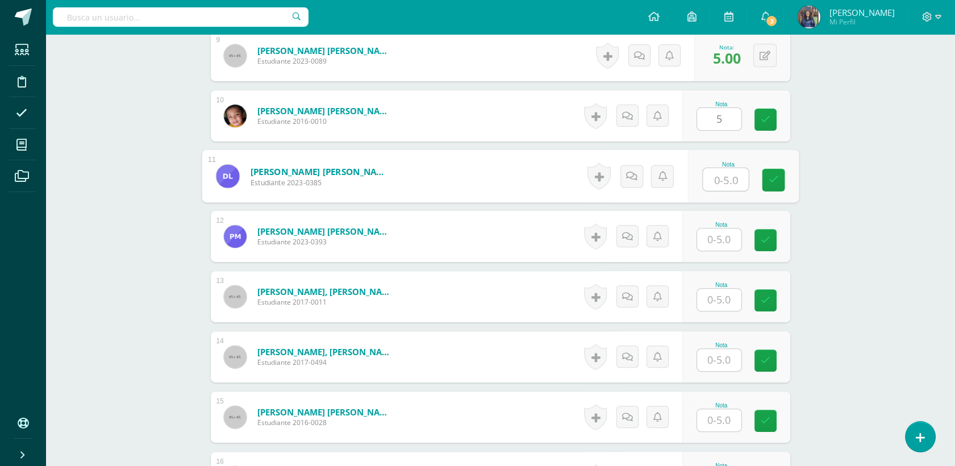
click at [727, 173] on input "text" at bounding box center [725, 179] width 45 height 23
type input "5"
click at [728, 238] on input "text" at bounding box center [719, 239] width 44 height 22
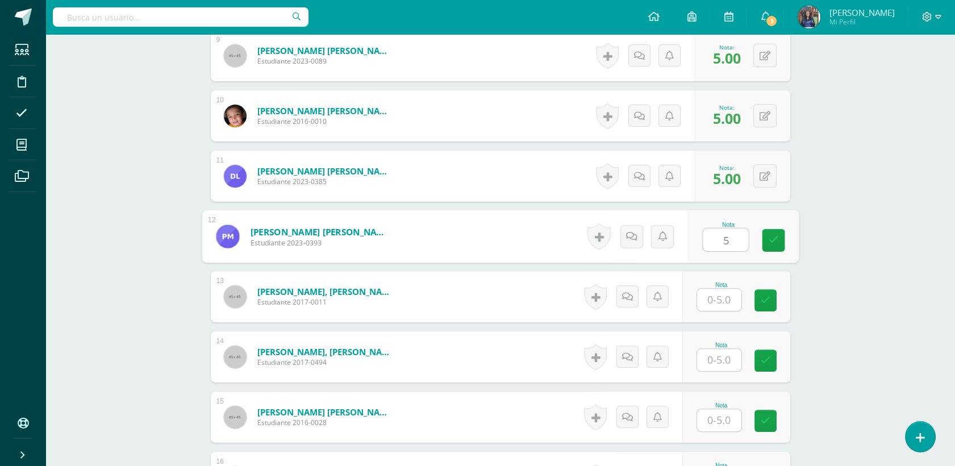
type input "5"
click at [731, 297] on input "text" at bounding box center [719, 300] width 44 height 22
type input "5"
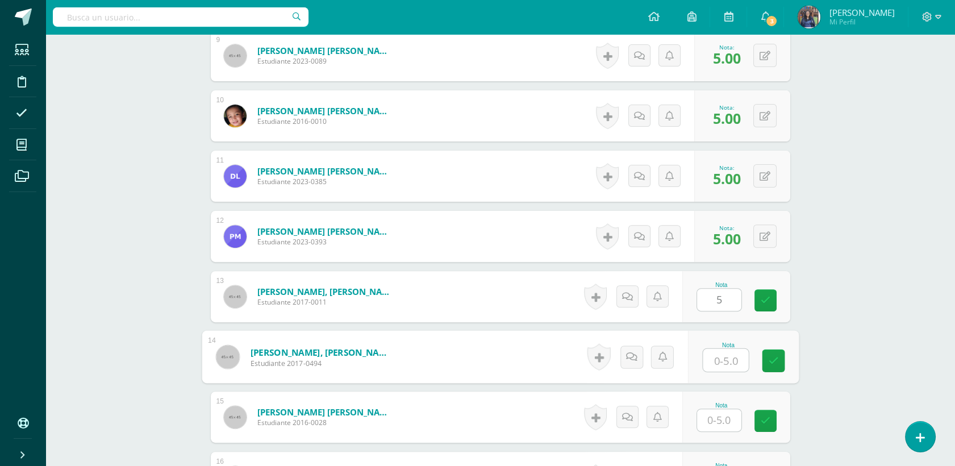
click at [721, 349] on input "text" at bounding box center [725, 360] width 45 height 23
type input "5"
click at [728, 407] on div "Nota" at bounding box center [722, 405] width 50 height 6
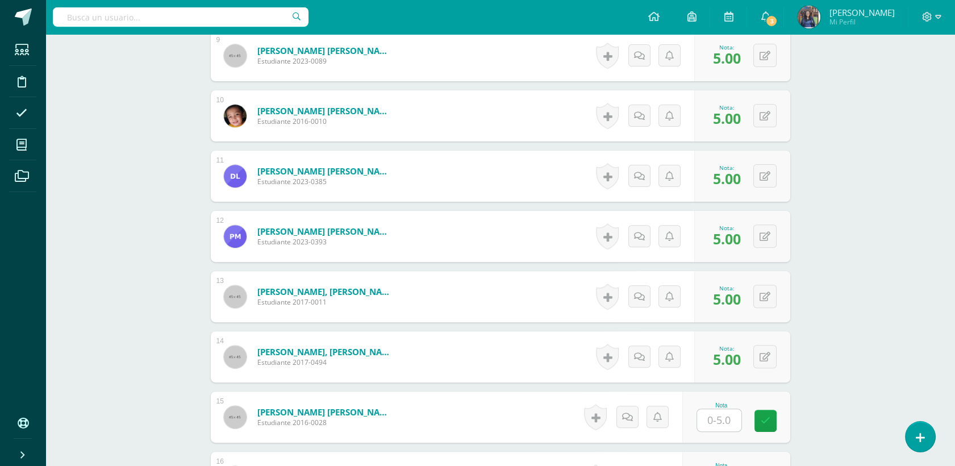
click at [729, 415] on input "text" at bounding box center [719, 420] width 44 height 22
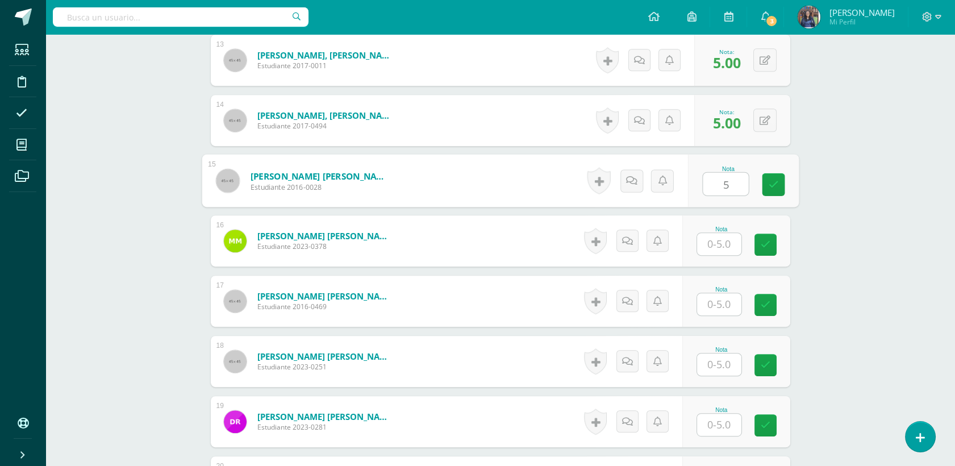
scroll to position [1139, 0]
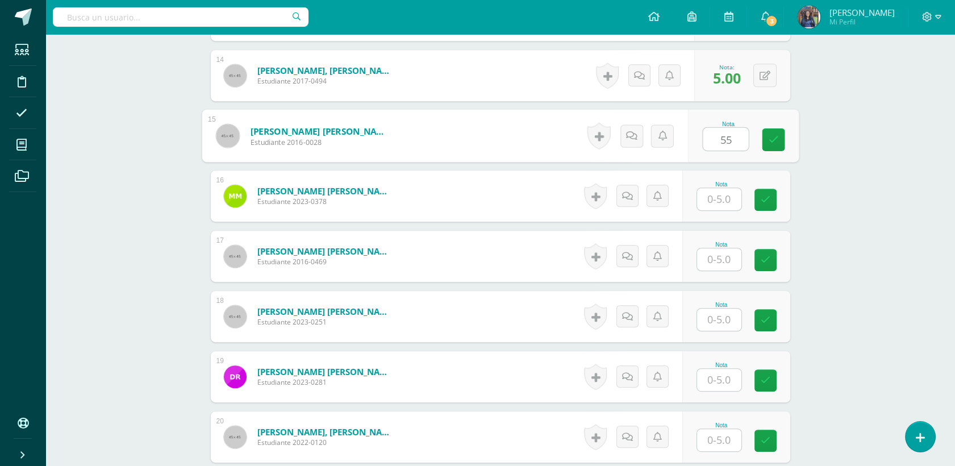
click at [718, 203] on input "text" at bounding box center [719, 199] width 44 height 22
type input "5"
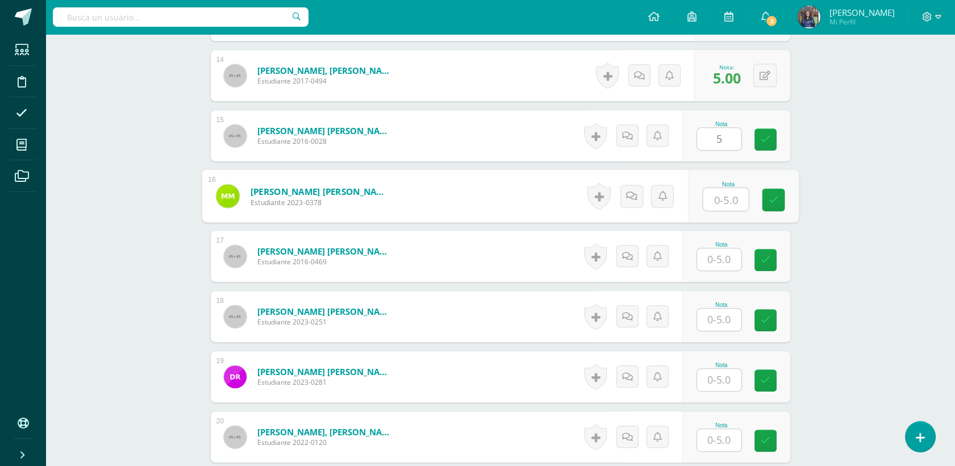
click at [718, 203] on input "text" at bounding box center [725, 199] width 45 height 23
type input "5"
click at [736, 256] on input "text" at bounding box center [719, 259] width 44 height 22
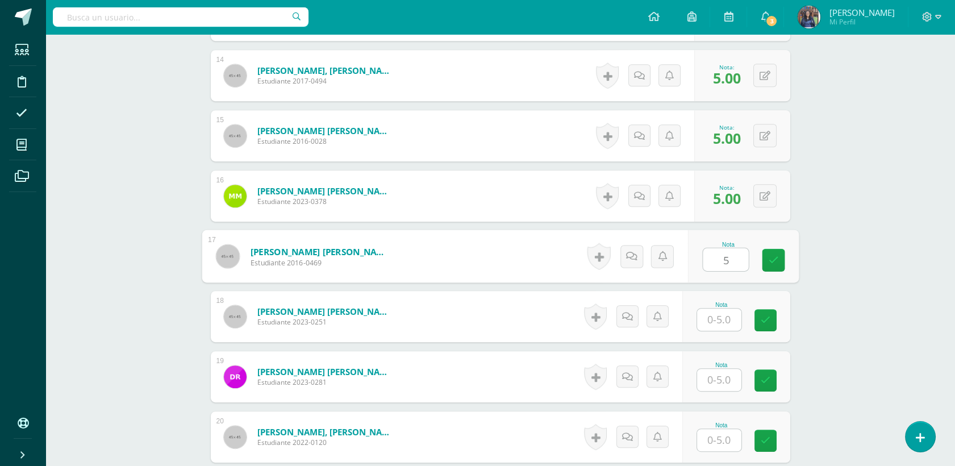
type input "5"
click at [724, 316] on input "text" at bounding box center [719, 320] width 44 height 22
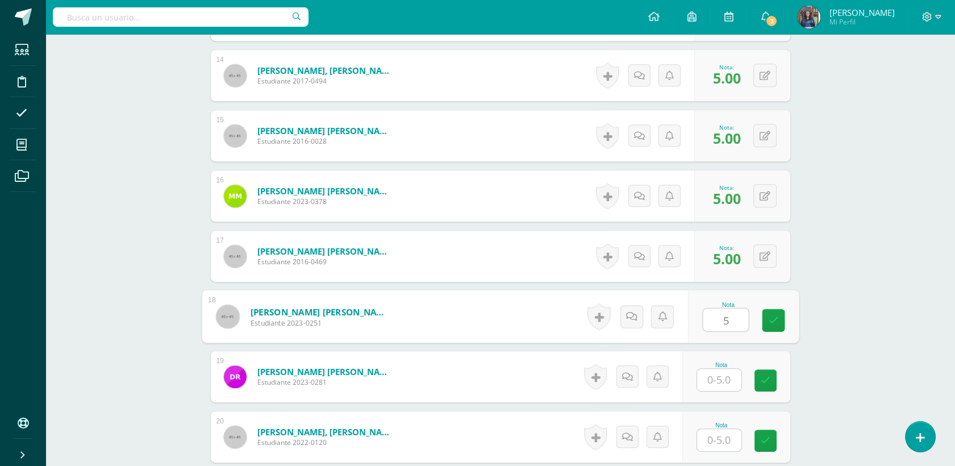
type input "5"
click at [728, 378] on input "text" at bounding box center [719, 380] width 44 height 22
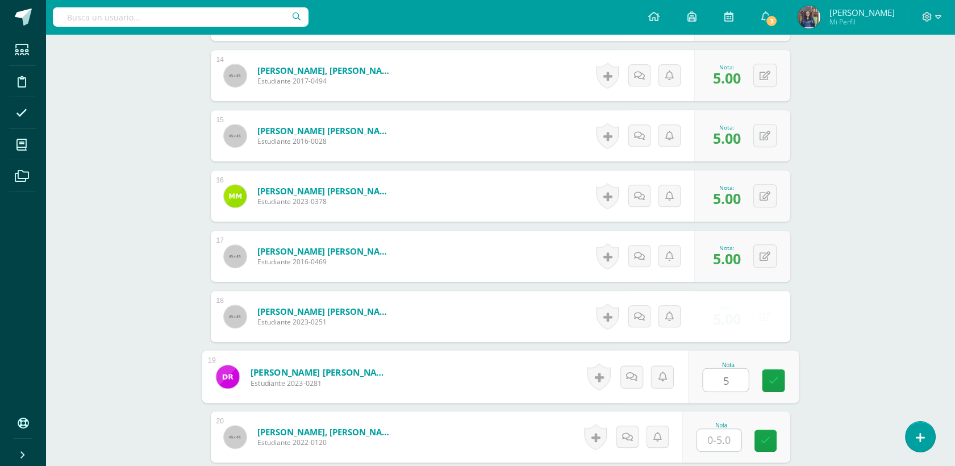
type input "5"
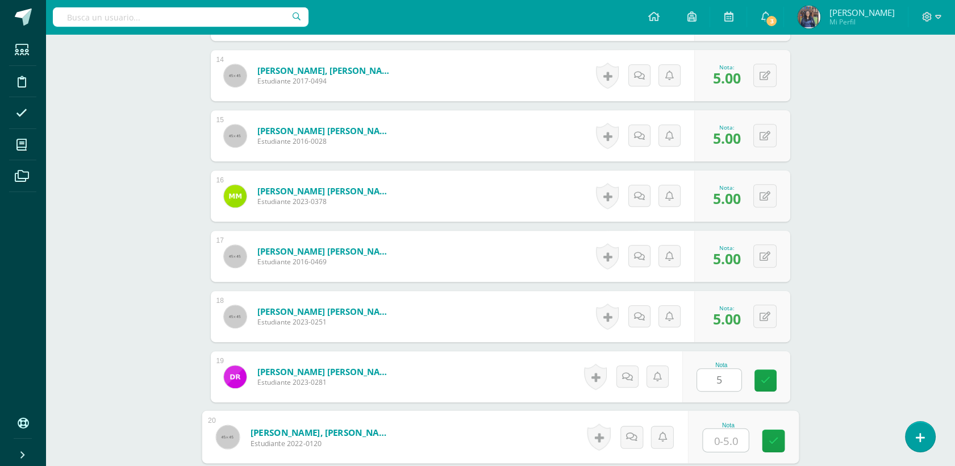
click at [724, 441] on input "text" at bounding box center [725, 440] width 45 height 23
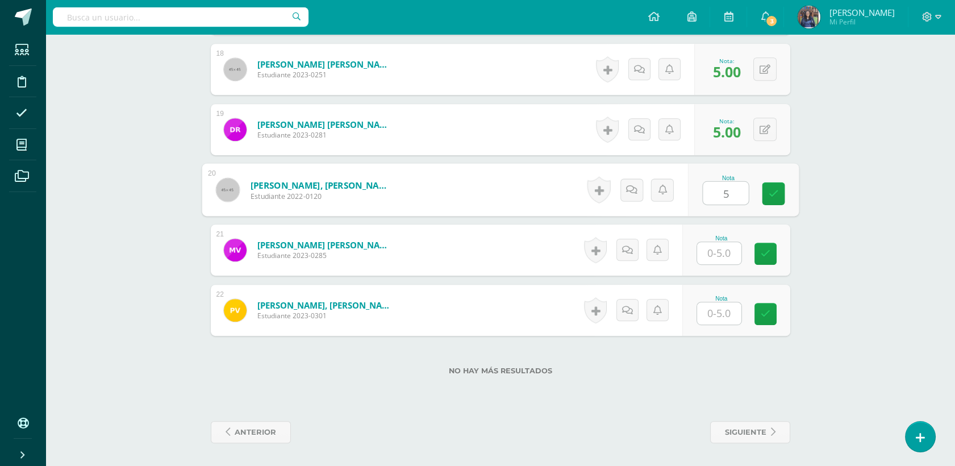
type input "5"
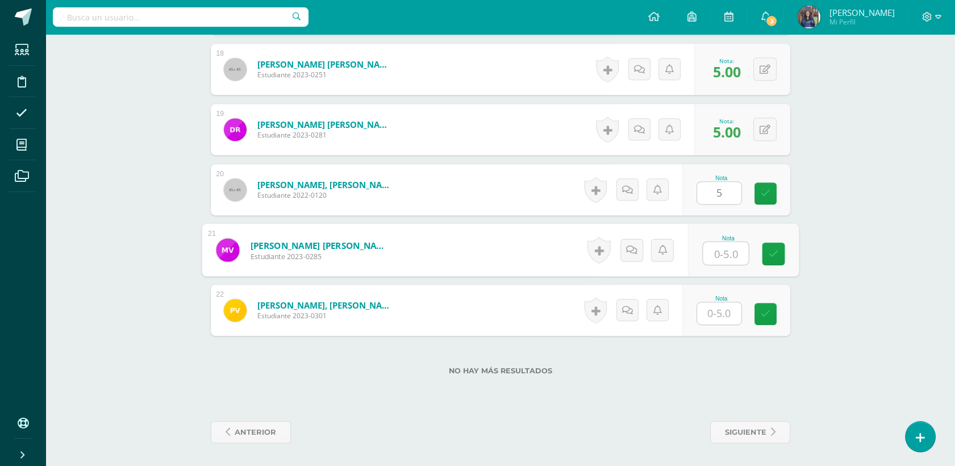
click at [738, 246] on input "text" at bounding box center [725, 253] width 45 height 23
type input "5"
click at [709, 304] on input "text" at bounding box center [719, 313] width 44 height 22
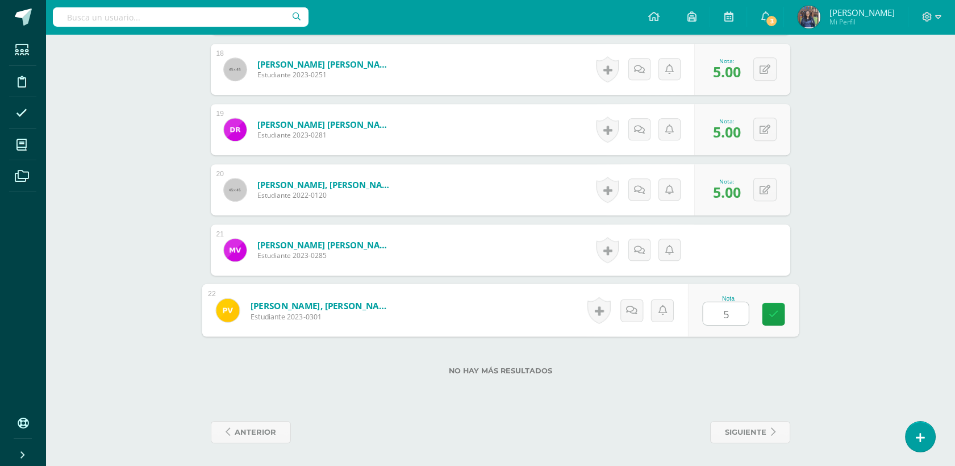
type input "5"
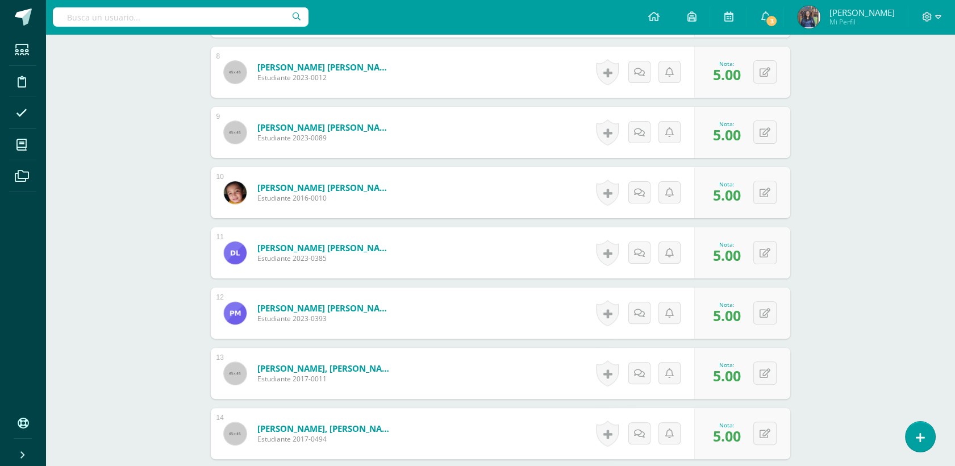
scroll to position [0, 0]
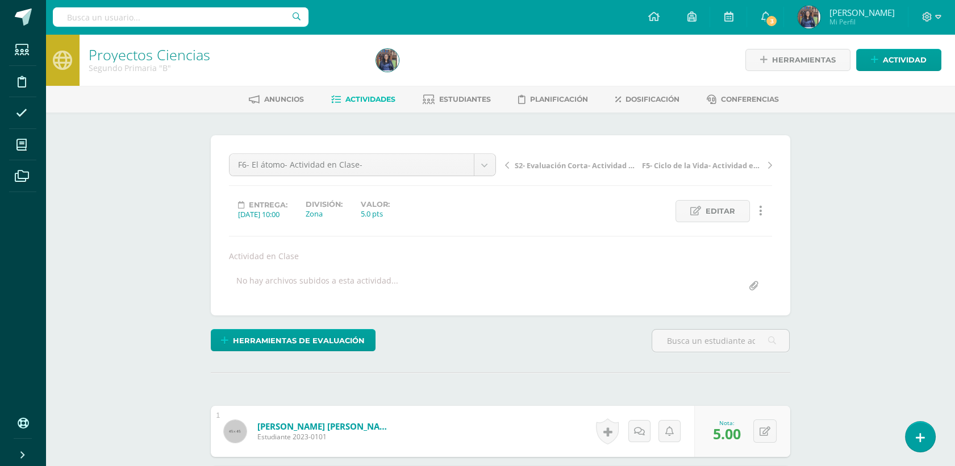
click at [546, 160] on span "S2- Evaluación Corta- Actividad en Clase" at bounding box center [575, 165] width 121 height 10
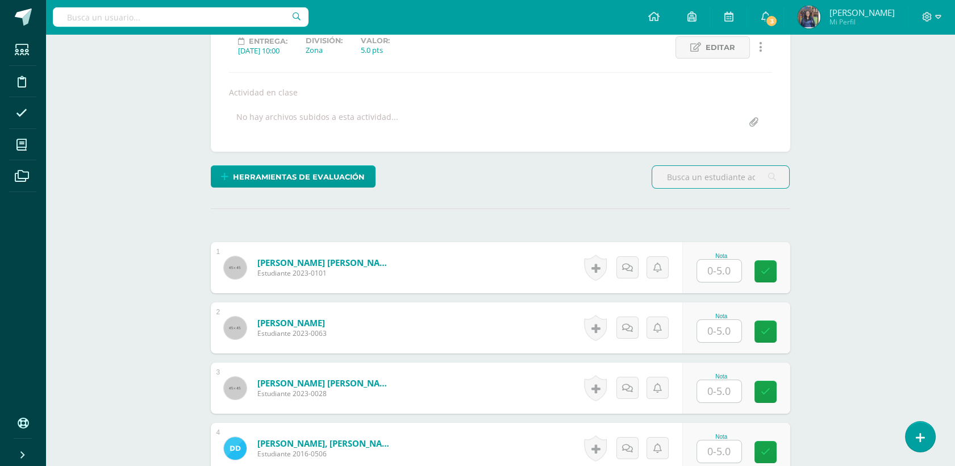
scroll to position [192, 0]
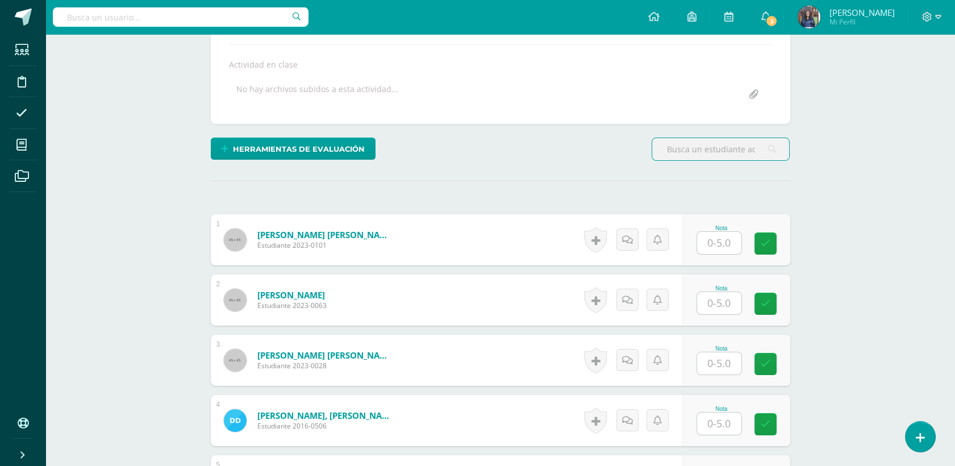
click at [726, 243] on input "text" at bounding box center [719, 243] width 44 height 22
type input "5"
click at [716, 307] on input "text" at bounding box center [725, 303] width 45 height 23
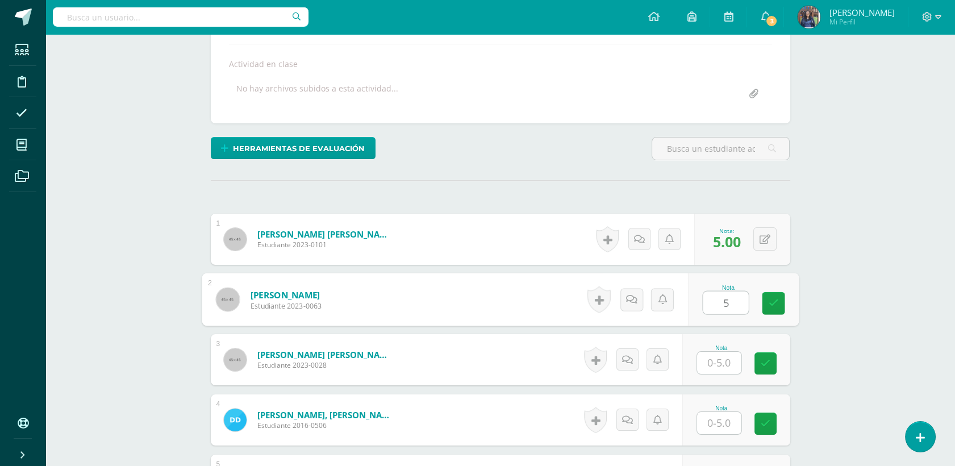
type input "5"
click at [715, 366] on input "text" at bounding box center [719, 363] width 44 height 22
type input "4"
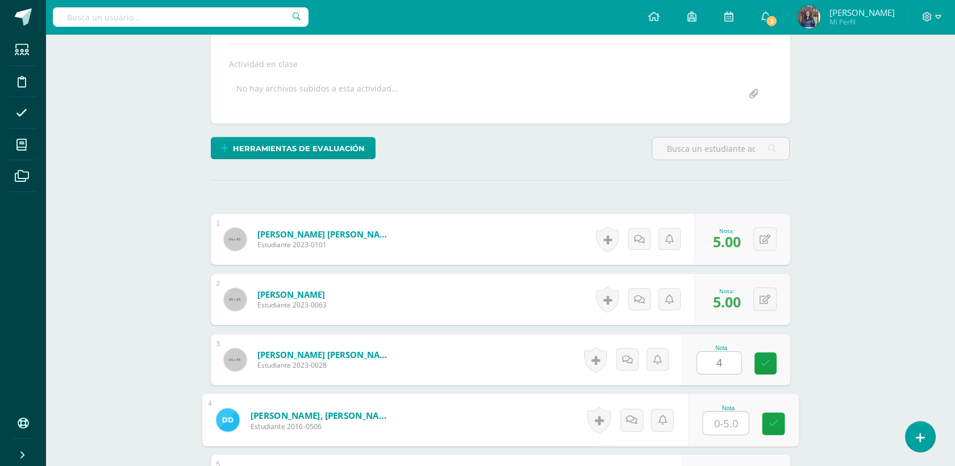
click at [713, 430] on input "text" at bounding box center [725, 423] width 45 height 23
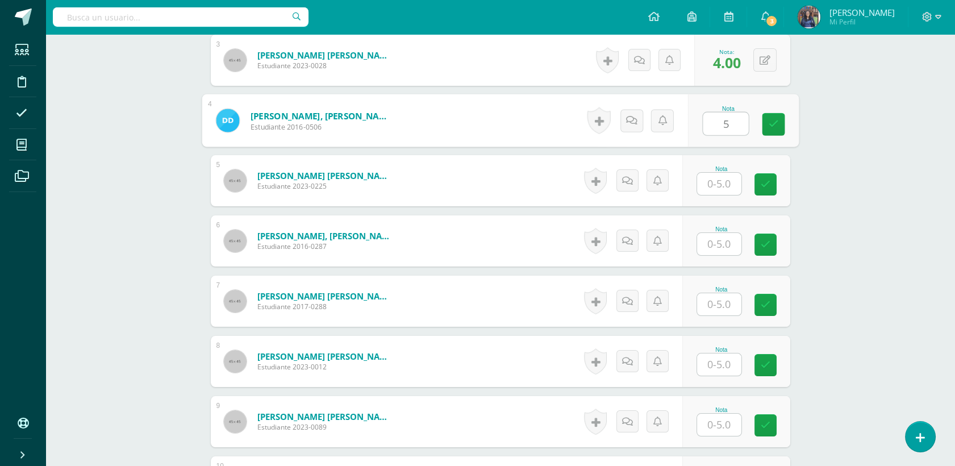
scroll to position [515, 0]
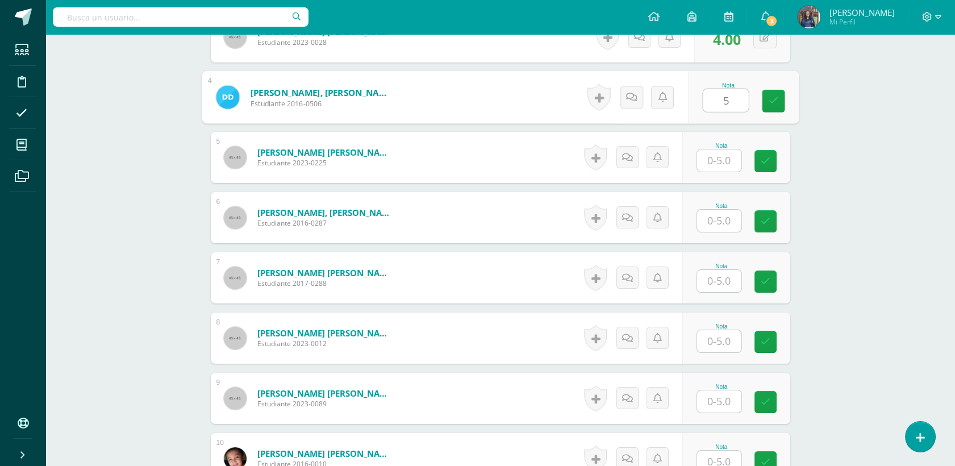
type input "5"
click at [720, 160] on input "text" at bounding box center [725, 160] width 45 height 23
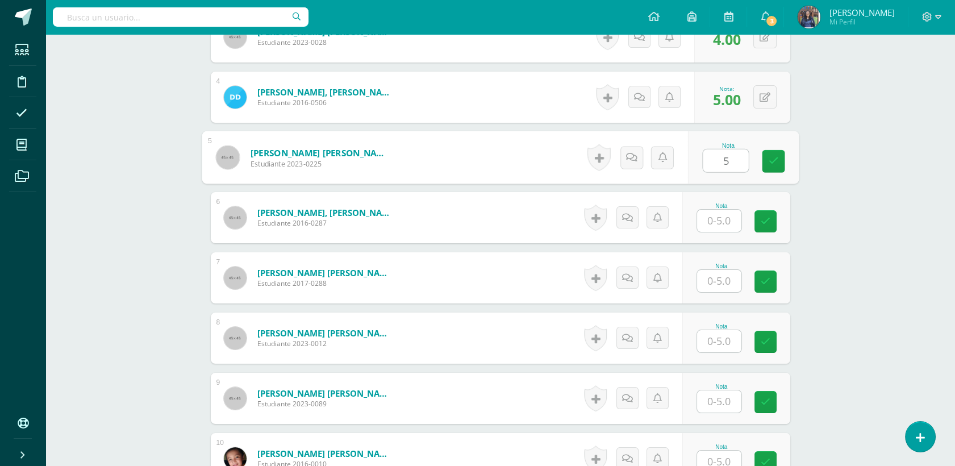
type input "5"
click at [722, 223] on input "text" at bounding box center [725, 221] width 45 height 23
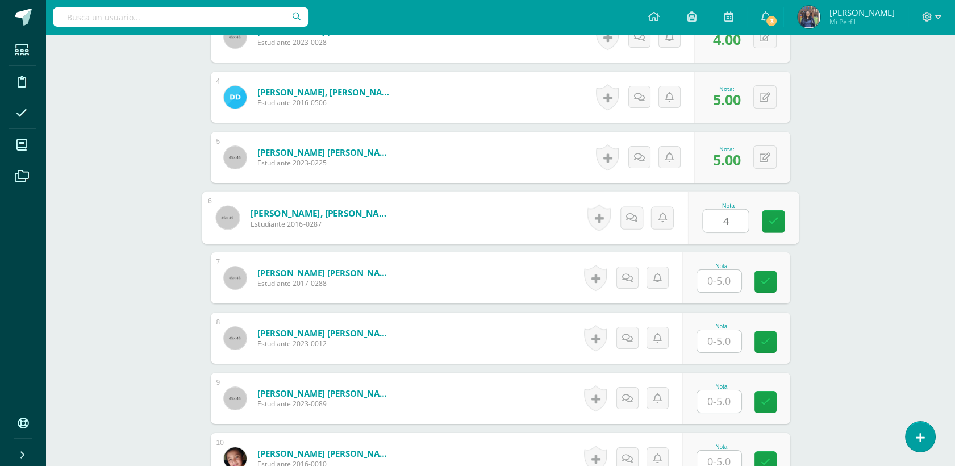
type input "4"
click at [719, 274] on input "text" at bounding box center [719, 281] width 44 height 22
type input "5"
click at [729, 344] on input "text" at bounding box center [719, 341] width 44 height 22
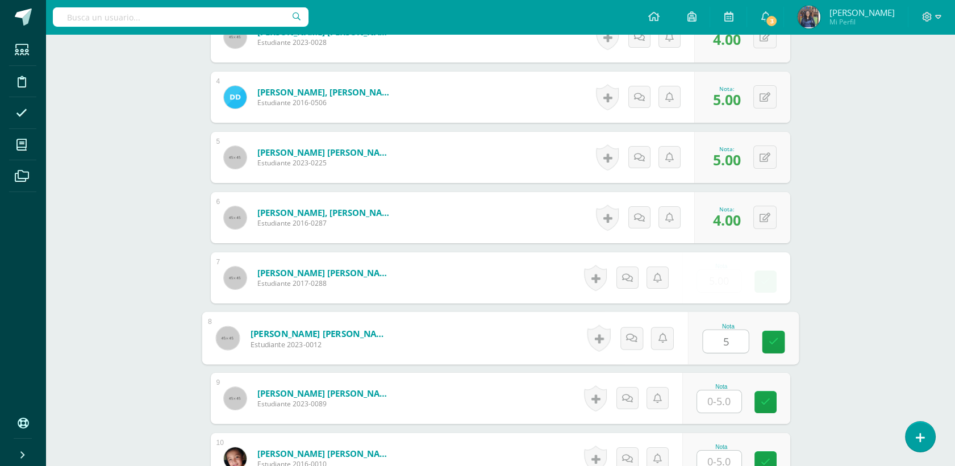
type input "5"
click at [730, 404] on input "text" at bounding box center [719, 401] width 44 height 22
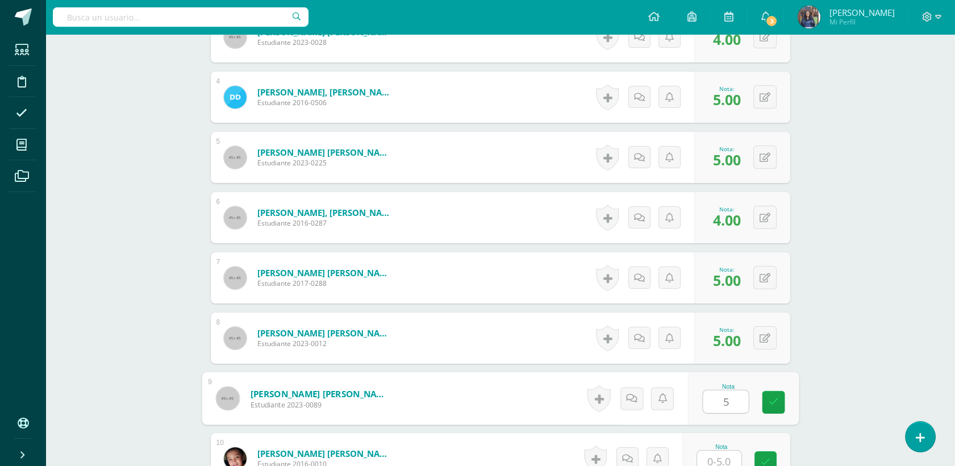
type input "5"
click at [718, 463] on input "text" at bounding box center [719, 462] width 44 height 22
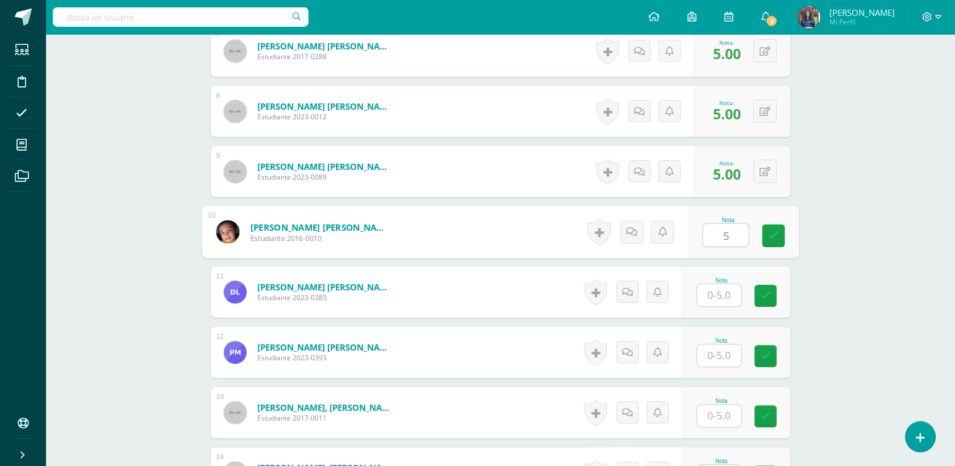
scroll to position [759, 0]
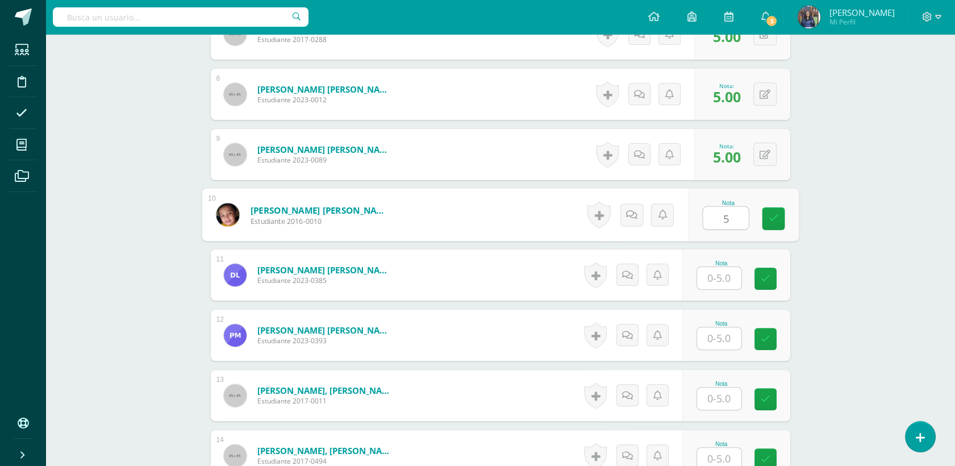
type input "5"
click at [741, 267] on input "text" at bounding box center [719, 278] width 44 height 22
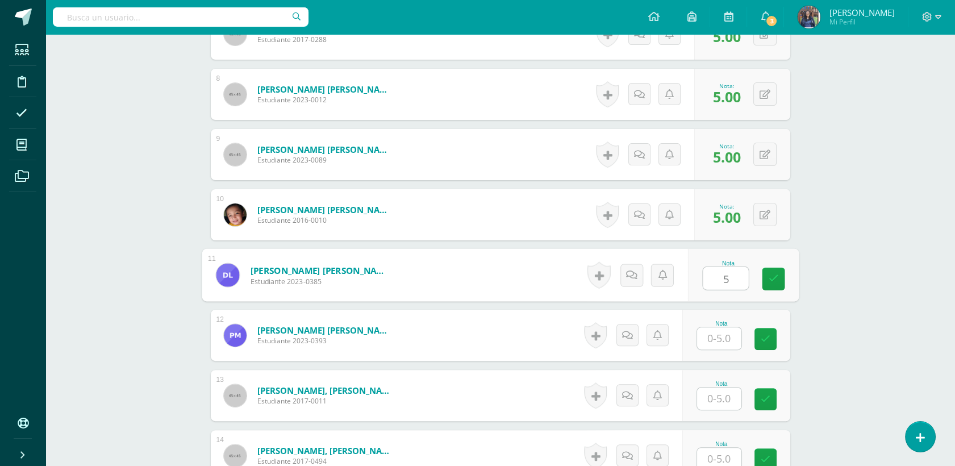
type input "5"
click at [713, 331] on input "text" at bounding box center [719, 338] width 44 height 22
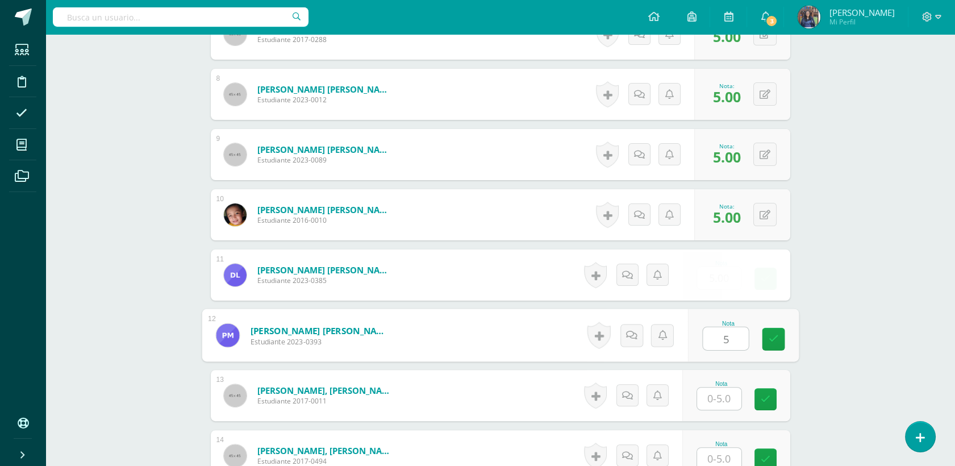
type input "5"
click at [728, 415] on div "Nota" at bounding box center [737, 395] width 108 height 51
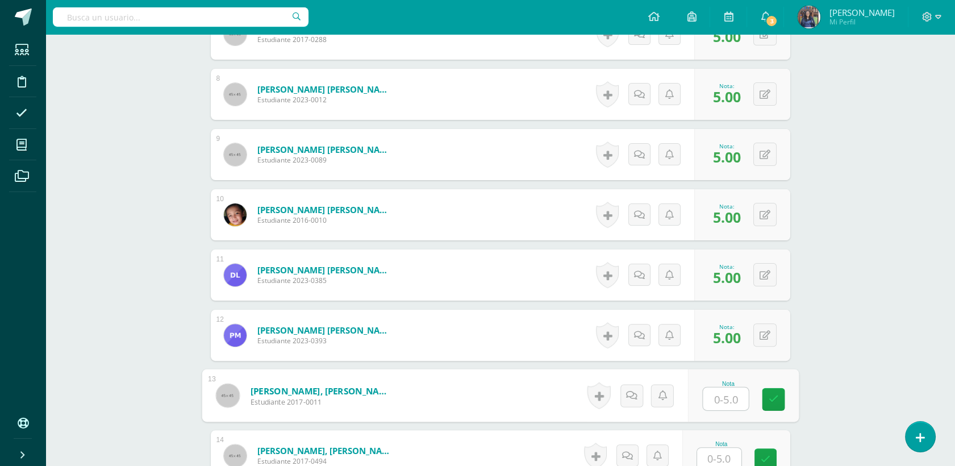
click at [726, 403] on input "text" at bounding box center [725, 399] width 45 height 23
type input "5"
click at [718, 457] on input "text" at bounding box center [725, 459] width 45 height 23
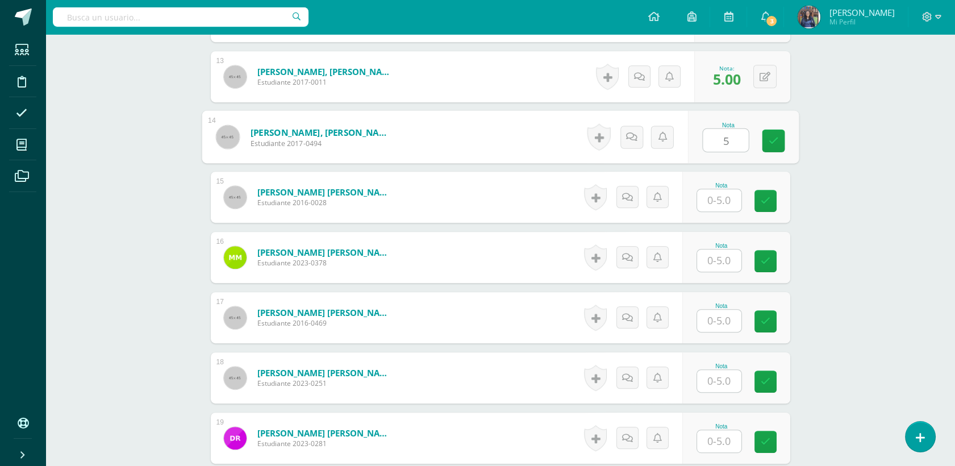
scroll to position [1131, 0]
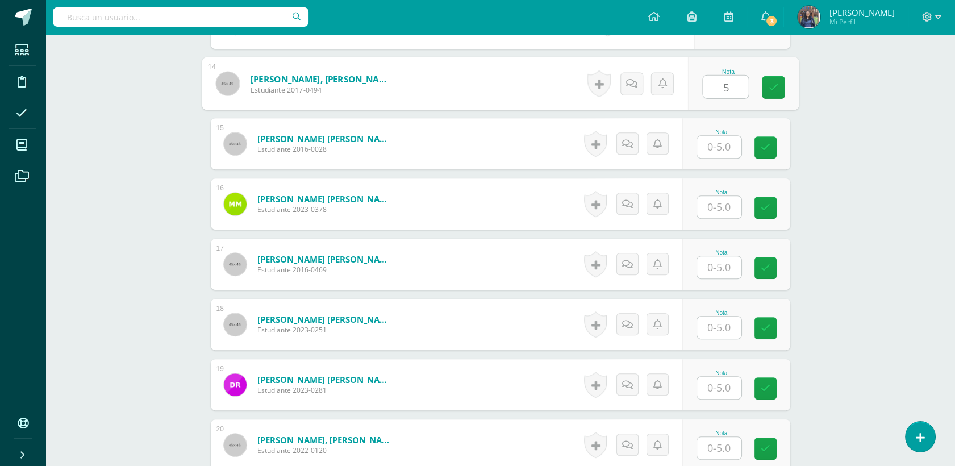
type input "5"
click at [718, 140] on input "text" at bounding box center [719, 147] width 44 height 22
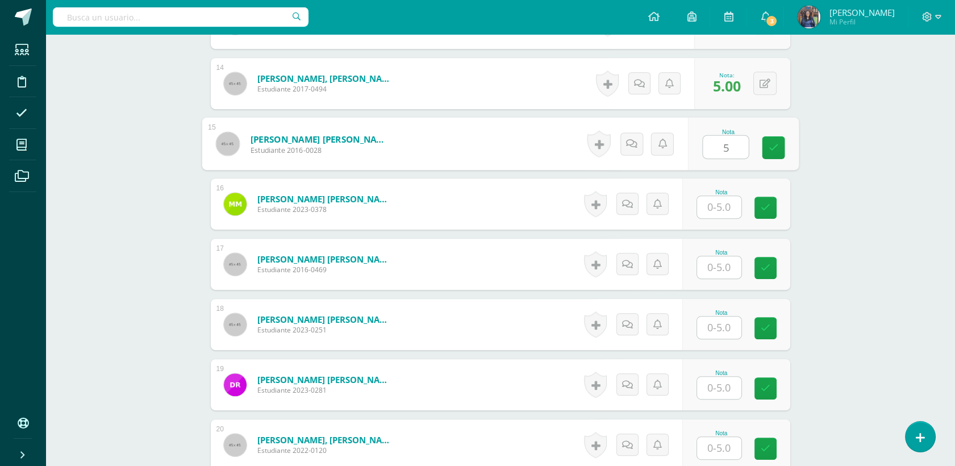
type input "5"
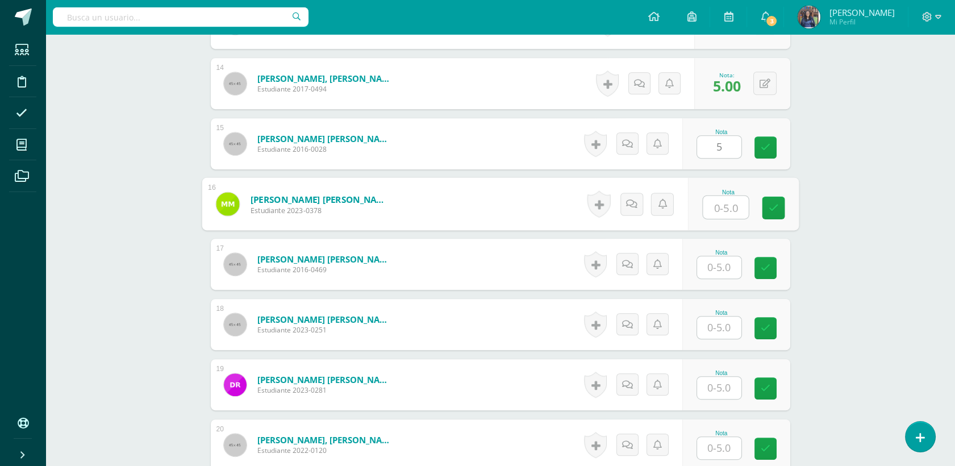
click at [716, 203] on input "text" at bounding box center [725, 207] width 45 height 23
type input "5"
click at [720, 268] on input "text" at bounding box center [719, 267] width 44 height 22
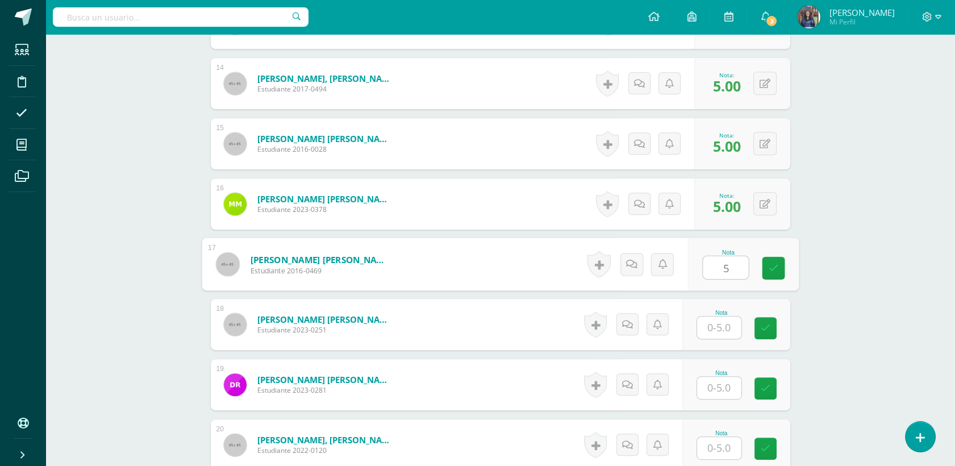
type input "5"
click at [725, 344] on div "Nota" at bounding box center [737, 324] width 108 height 51
click at [722, 331] on input "text" at bounding box center [719, 328] width 44 height 22
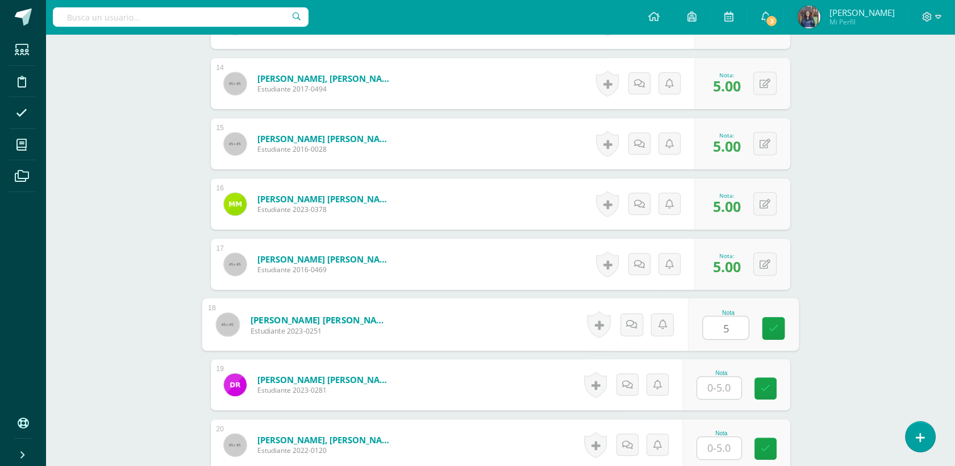
type input "5"
click at [729, 385] on input "text" at bounding box center [719, 388] width 44 height 22
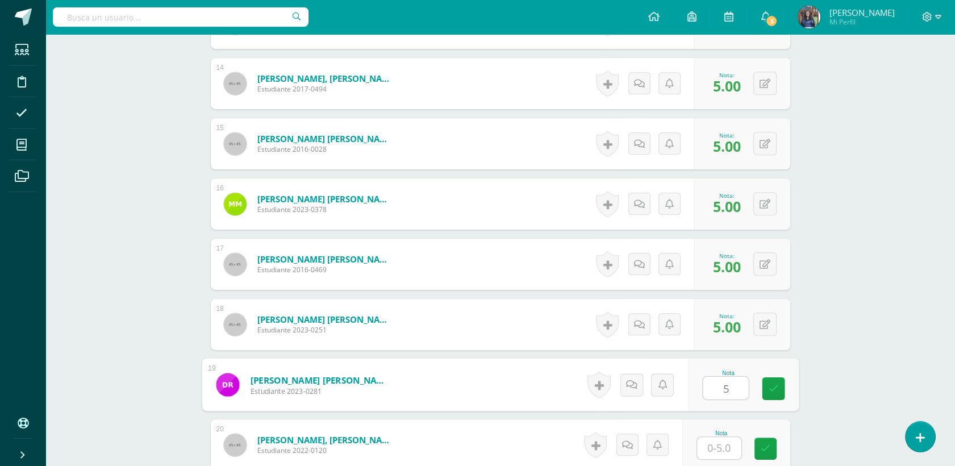
type input "5"
click at [713, 444] on input "text" at bounding box center [719, 448] width 44 height 22
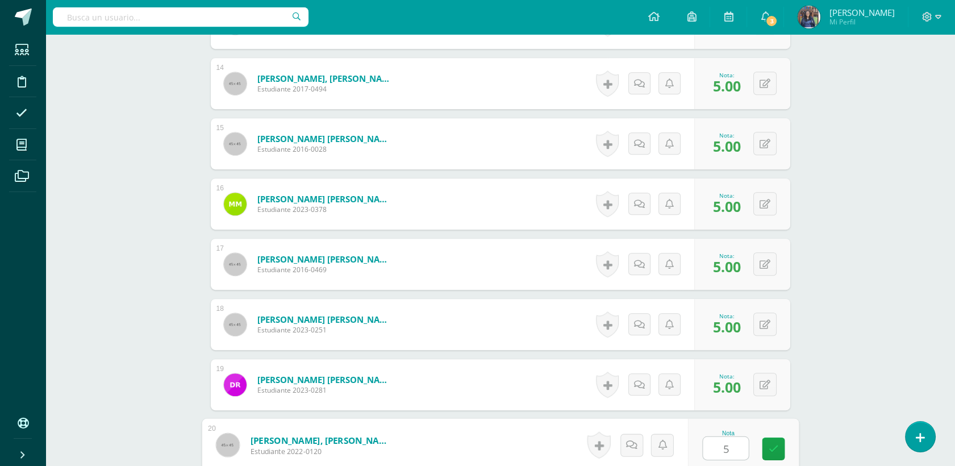
type input "5"
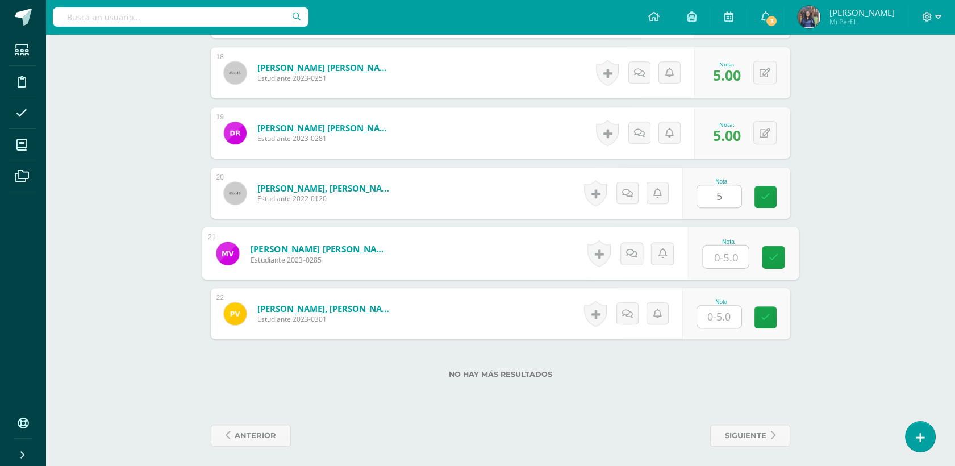
click at [714, 254] on input "text" at bounding box center [725, 257] width 45 height 23
type input "5"
click at [718, 330] on div "Nota" at bounding box center [737, 313] width 108 height 51
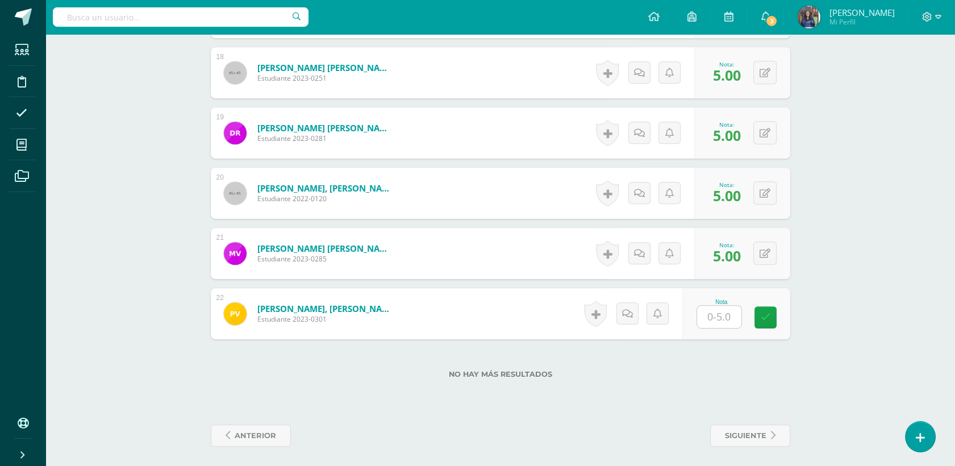
click at [723, 318] on input "text" at bounding box center [719, 317] width 44 height 22
type input "4"
click at [764, 360] on div "No hay más resultados" at bounding box center [501, 365] width 580 height 53
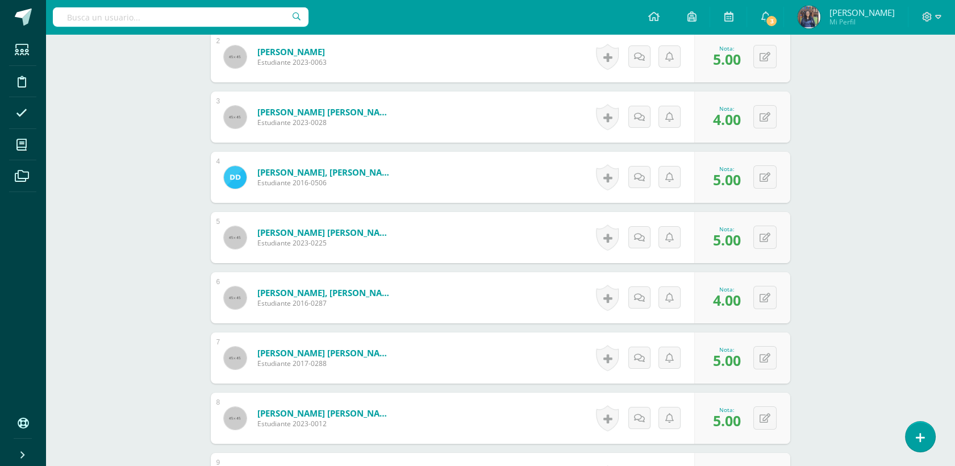
scroll to position [0, 0]
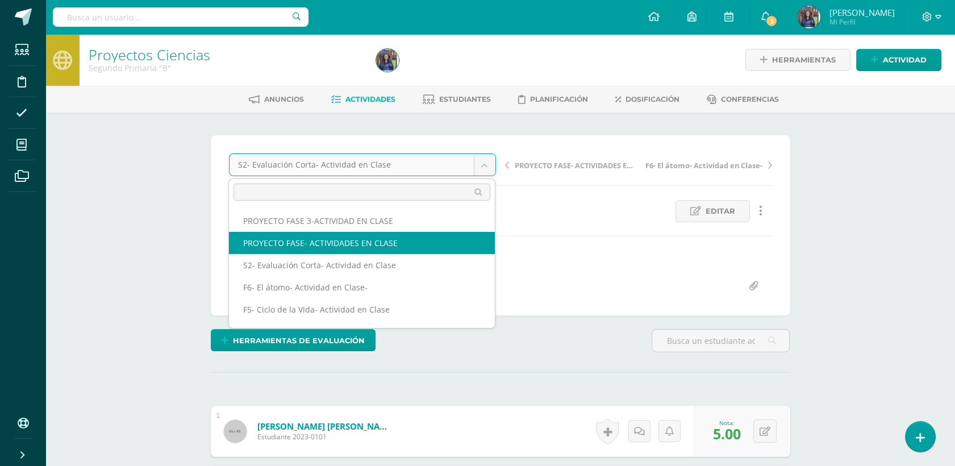
select select "/dashboard/teacher/grade-activity/50261/"
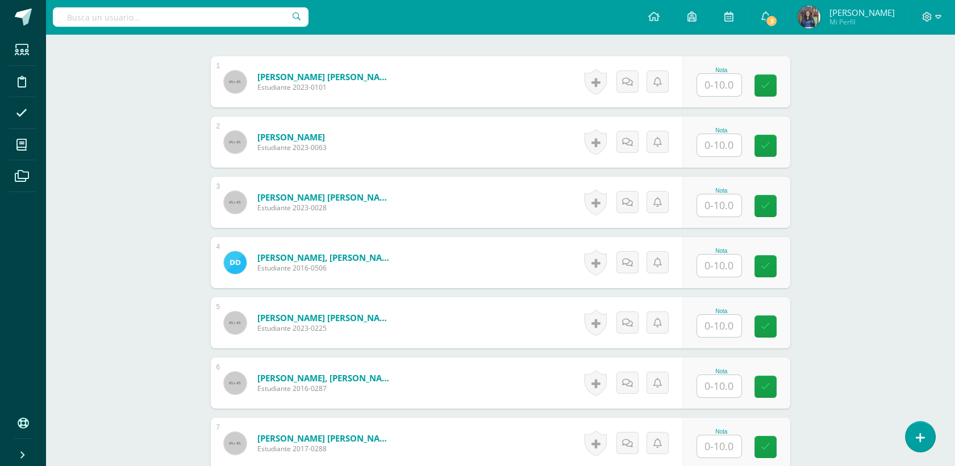
click at [726, 80] on input "text" at bounding box center [719, 85] width 44 height 22
type input "10"
click at [714, 146] on input "text" at bounding box center [719, 145] width 44 height 22
type input "10"
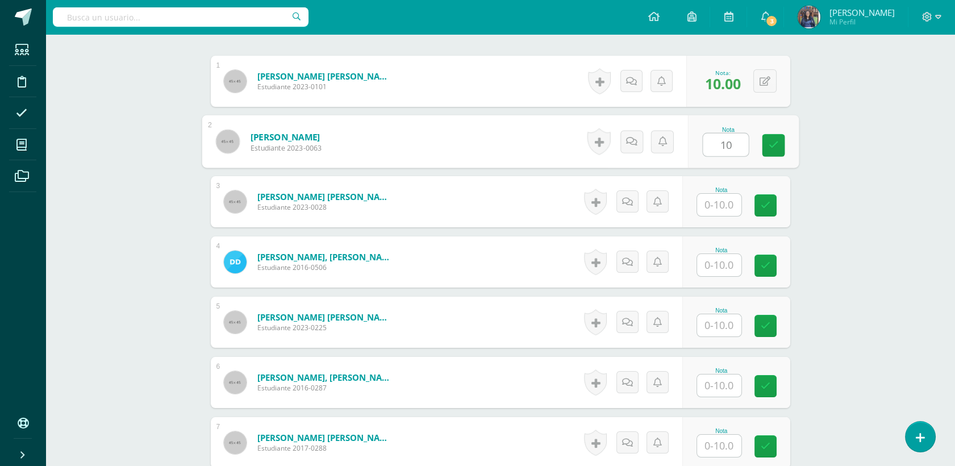
click at [728, 205] on input "text" at bounding box center [719, 205] width 44 height 22
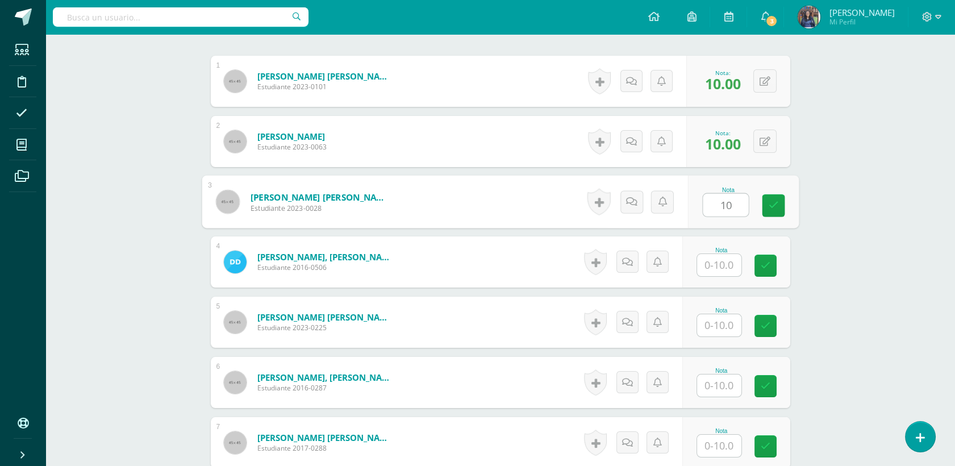
scroll to position [340, 0]
type input "10"
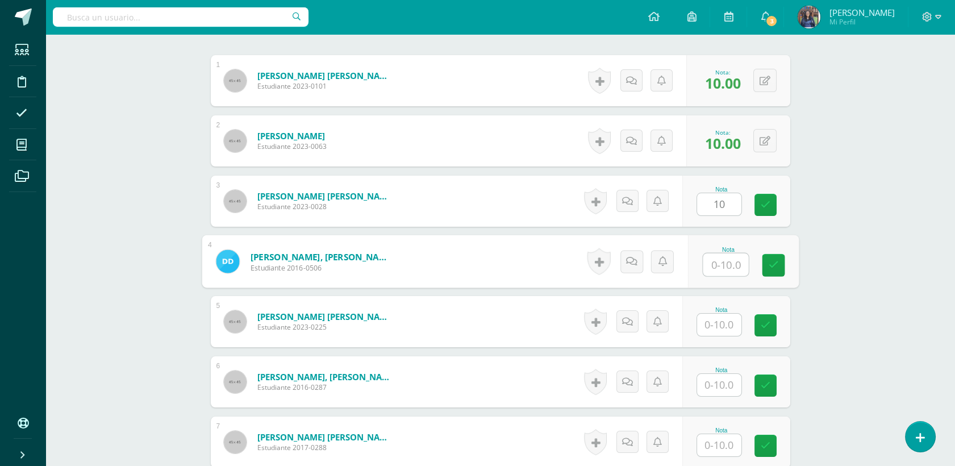
click at [718, 256] on input "text" at bounding box center [725, 265] width 45 height 23
type input "10"
click at [711, 329] on input "text" at bounding box center [719, 324] width 44 height 22
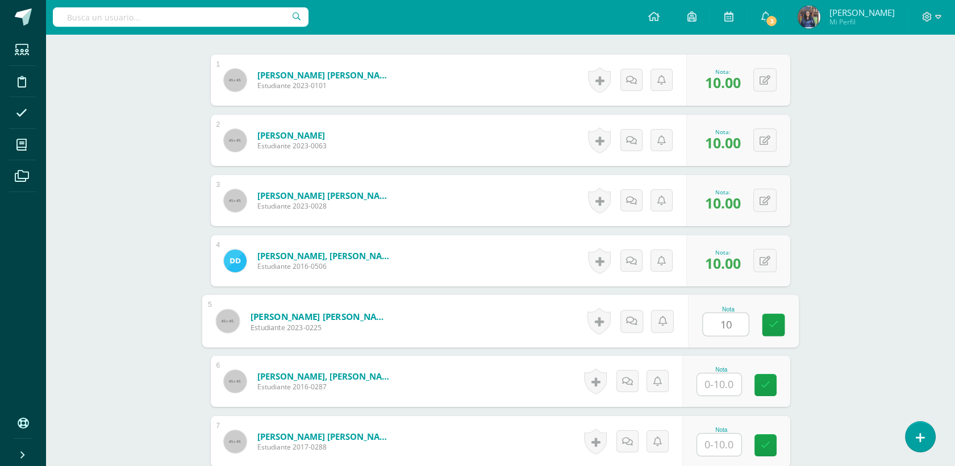
type input "10"
click at [726, 393] on input "text" at bounding box center [719, 384] width 44 height 22
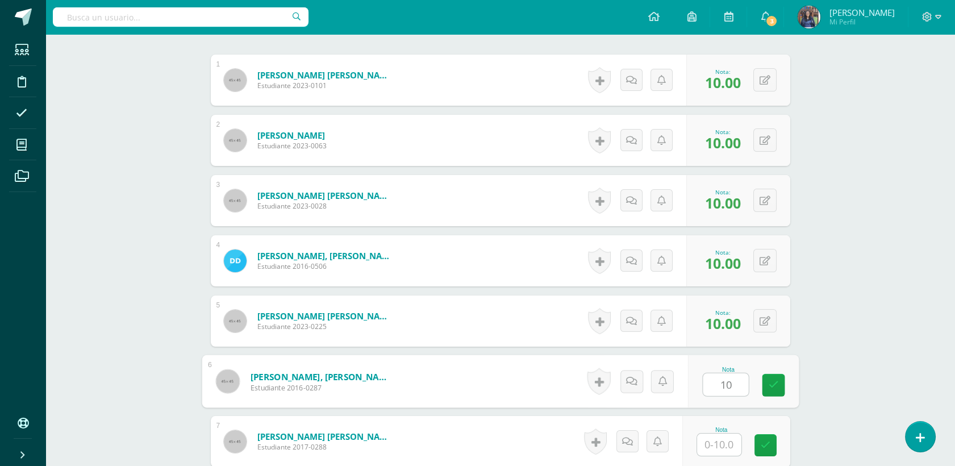
type input "10"
click at [721, 444] on input "text" at bounding box center [719, 445] width 44 height 22
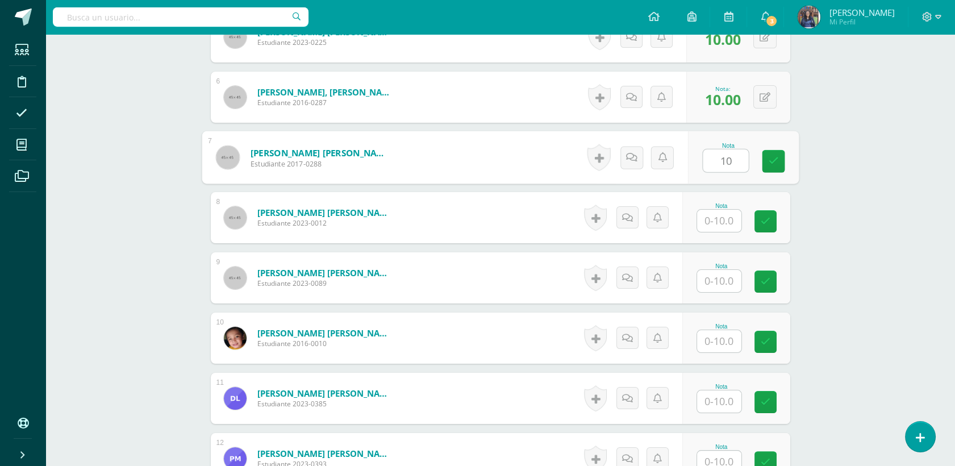
scroll to position [629, 0]
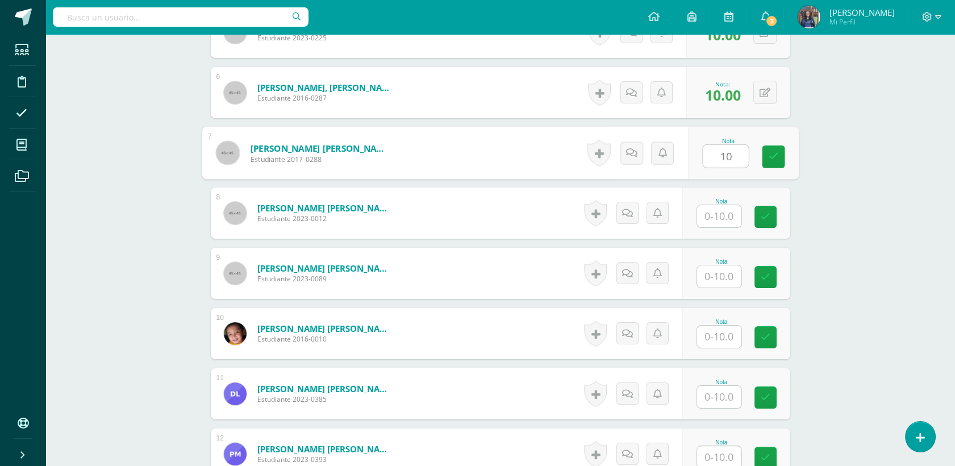
type input "10"
click at [723, 223] on input "1" at bounding box center [719, 216] width 44 height 22
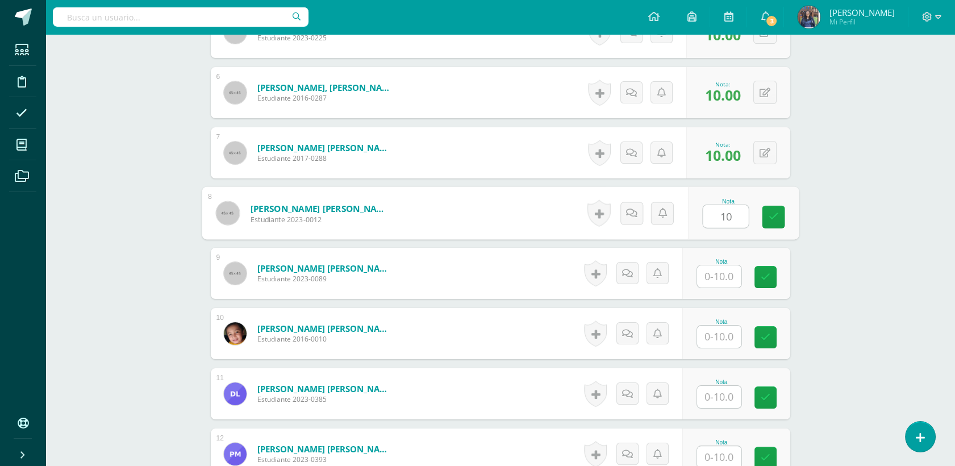
type input "10"
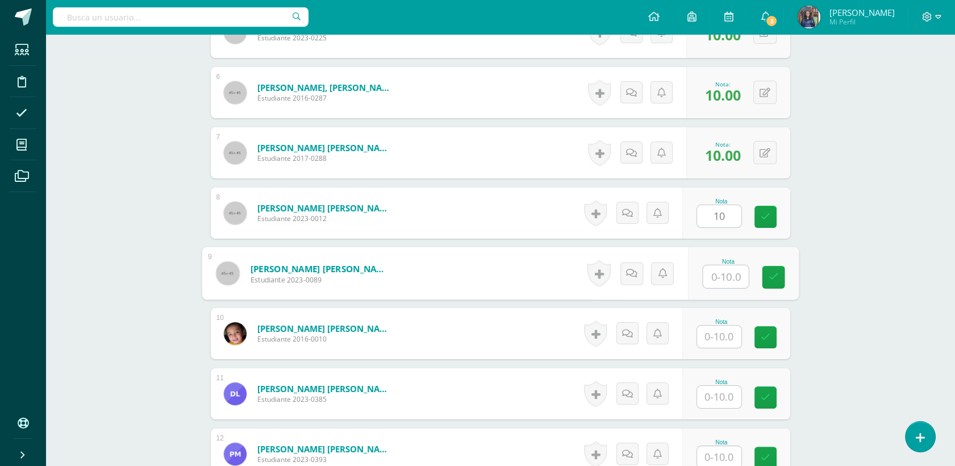
click at [725, 280] on input "text" at bounding box center [725, 276] width 45 height 23
type input "10"
click at [718, 338] on input "1" at bounding box center [719, 337] width 44 height 22
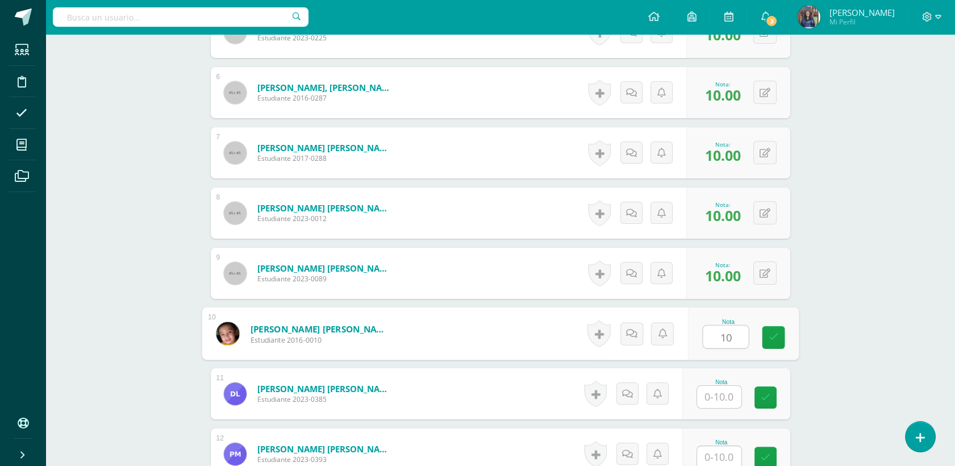
type input "10"
click at [722, 400] on input "text" at bounding box center [719, 397] width 44 height 22
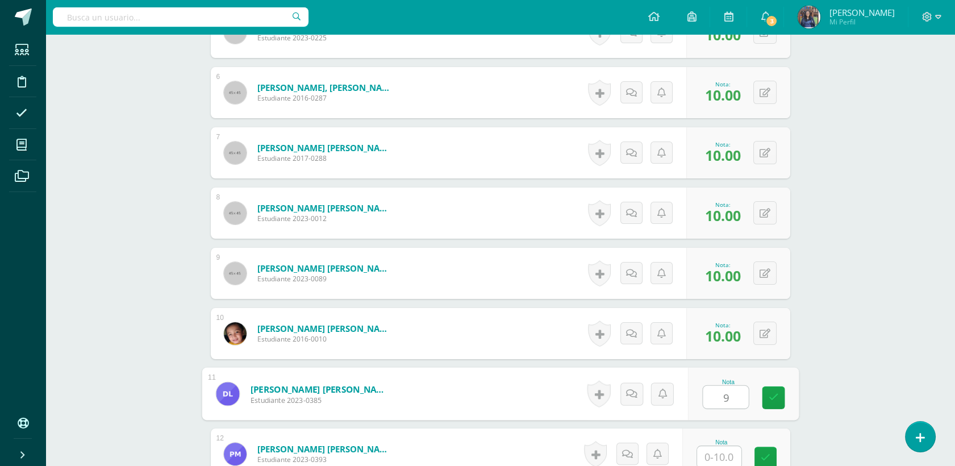
type input "9"
click at [710, 449] on input "text" at bounding box center [719, 457] width 44 height 22
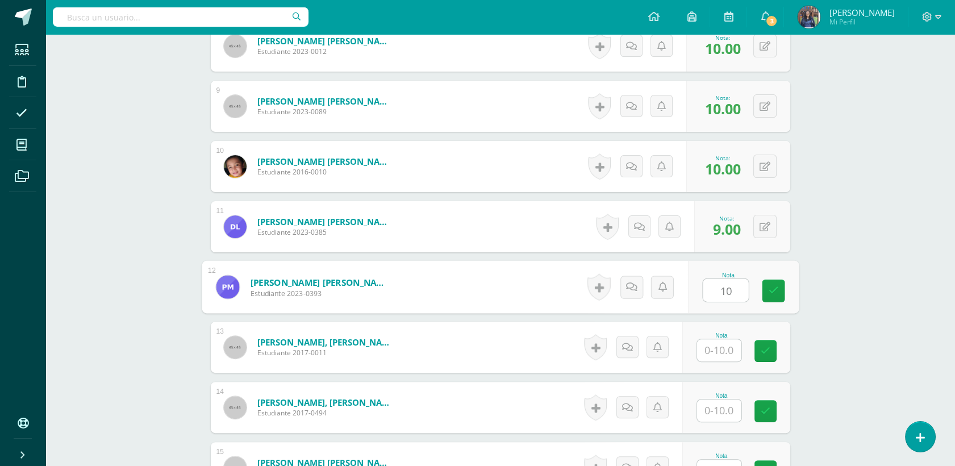
scroll to position [895, 0]
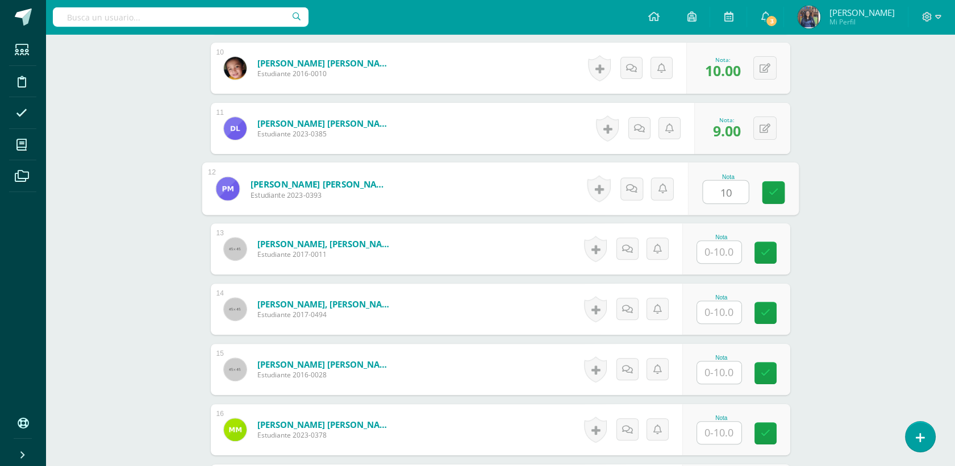
type input "10"
click at [728, 242] on input "1" at bounding box center [719, 252] width 44 height 22
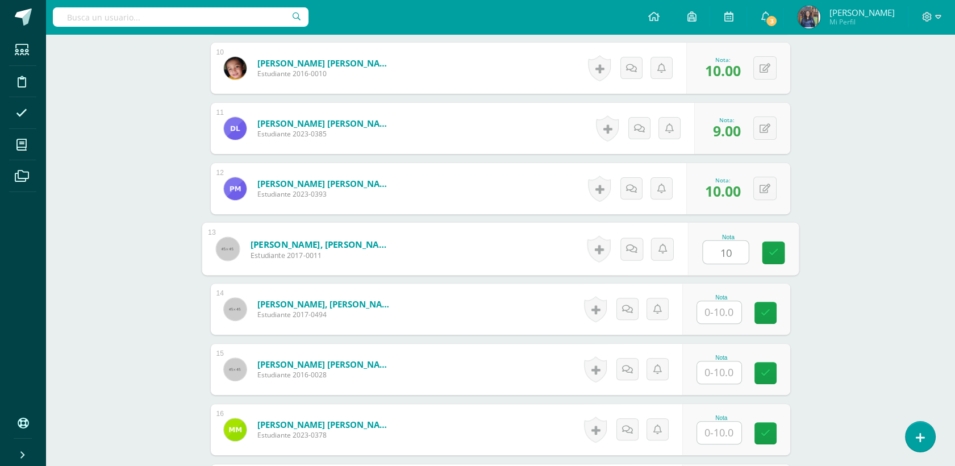
type input "10"
click at [723, 317] on input "text" at bounding box center [719, 312] width 44 height 22
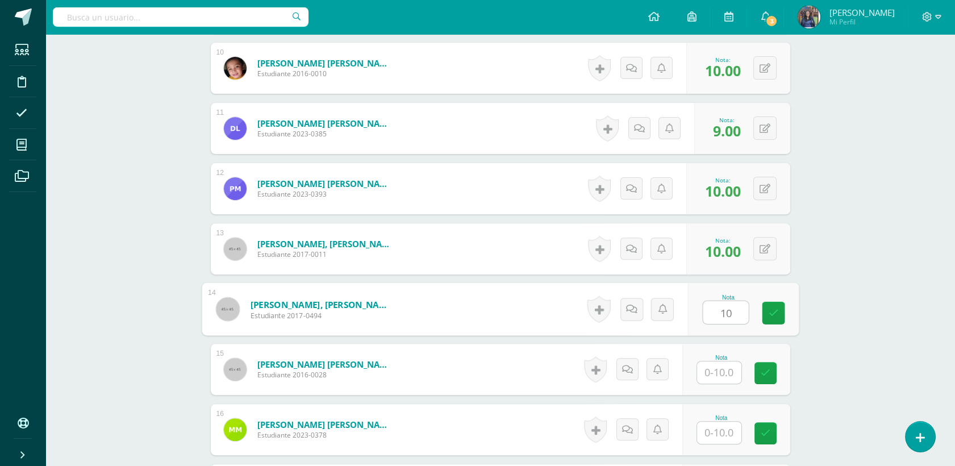
type input "10"
click at [722, 375] on input "1" at bounding box center [719, 373] width 44 height 22
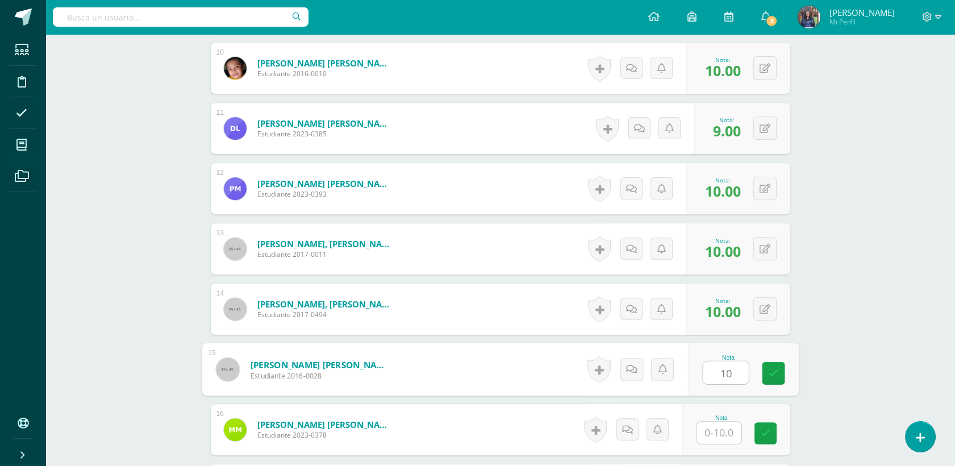
type input "10"
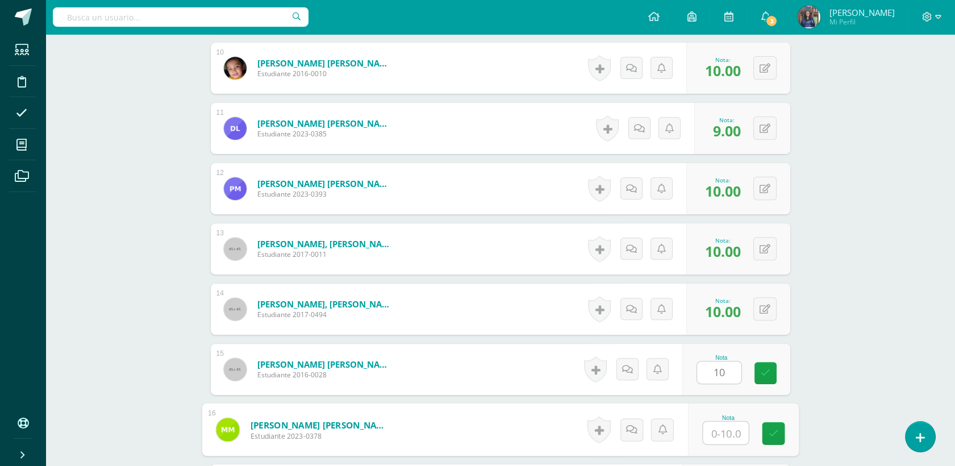
click at [724, 436] on input "text" at bounding box center [725, 433] width 45 height 23
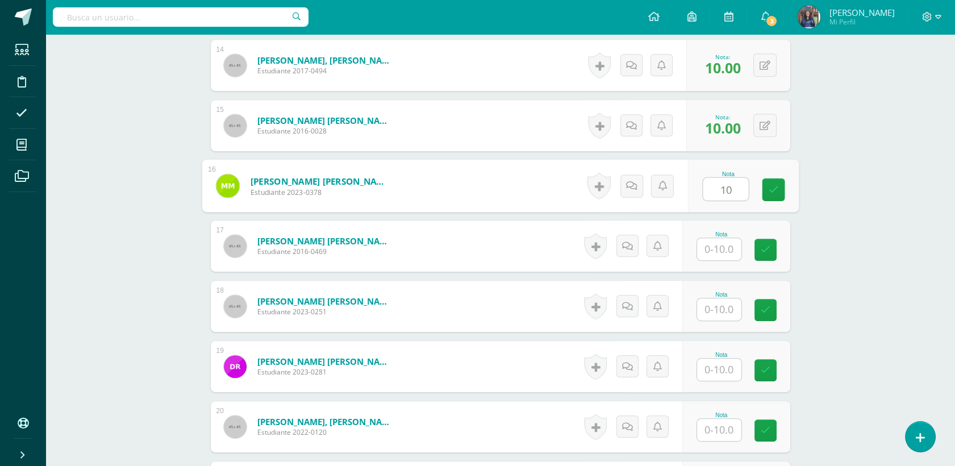
type input "10"
click at [745, 239] on div "Nota" at bounding box center [722, 246] width 50 height 30
click at [734, 244] on input "text" at bounding box center [719, 249] width 44 height 22
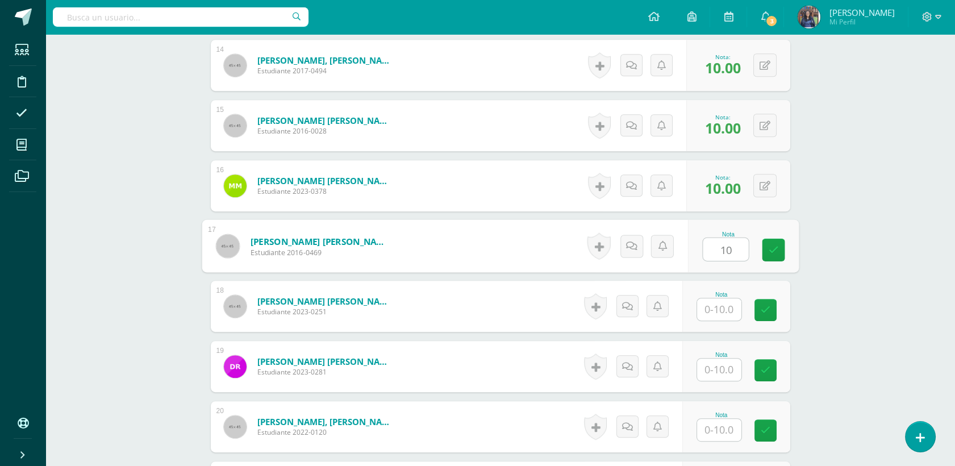
type input "10"
click at [719, 310] on input "text" at bounding box center [725, 309] width 45 height 23
type input "10"
click at [717, 375] on input "text" at bounding box center [719, 370] width 44 height 22
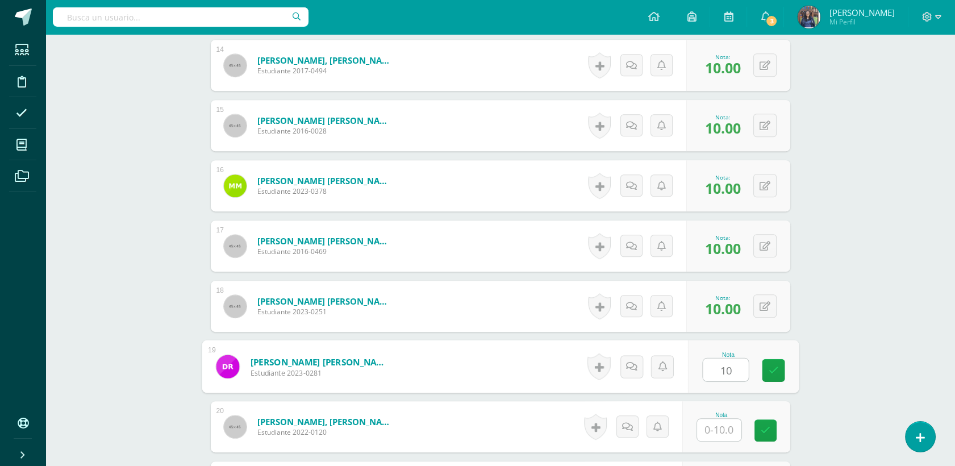
type input "10"
click at [720, 431] on input "text" at bounding box center [719, 430] width 44 height 22
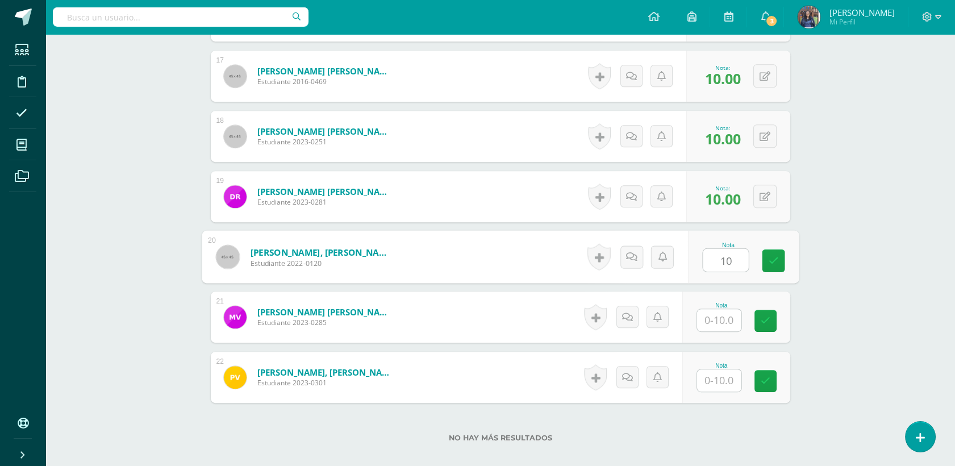
scroll to position [1323, 0]
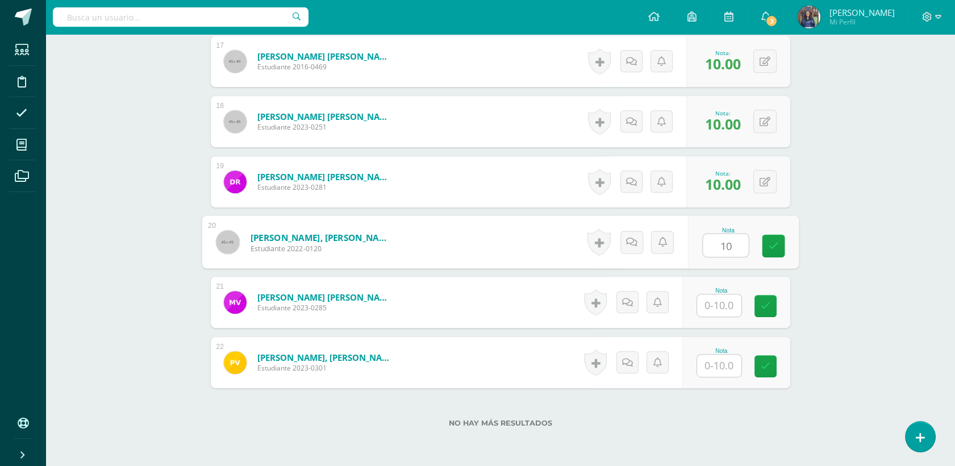
type input "10"
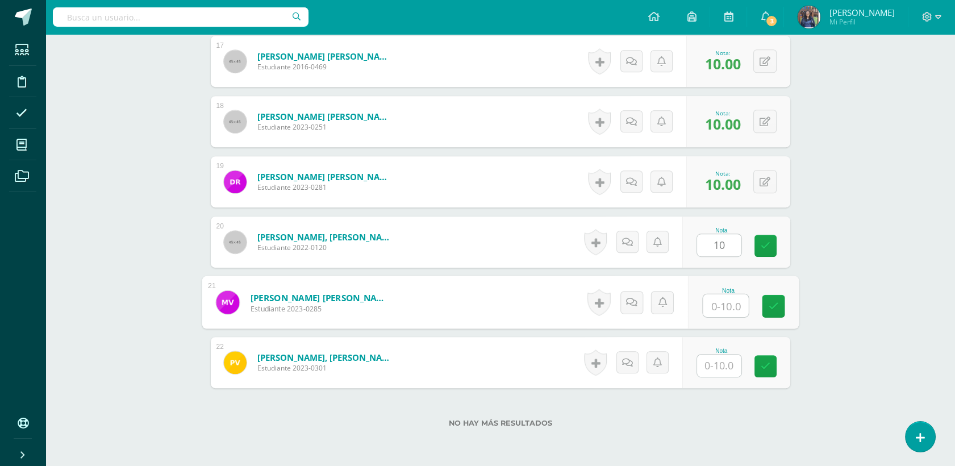
click at [733, 311] on input "text" at bounding box center [725, 305] width 45 height 23
type input "10"
click at [713, 363] on input "text" at bounding box center [719, 366] width 44 height 22
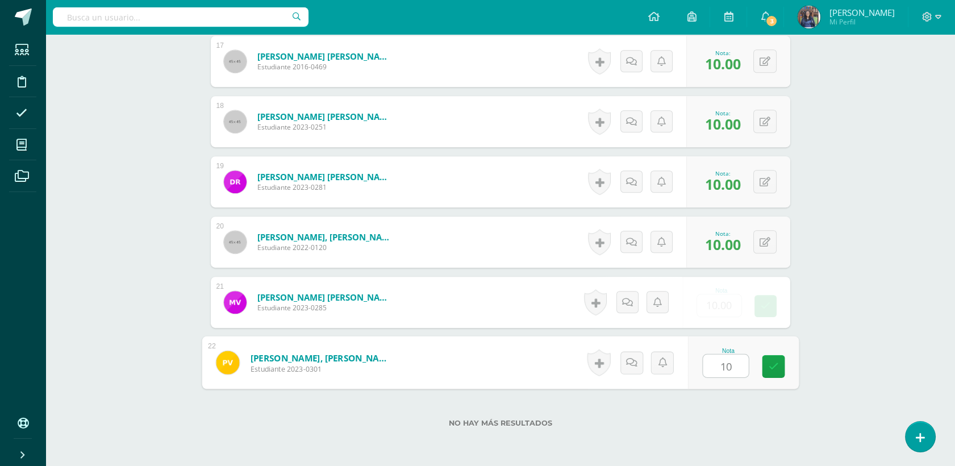
click at [713, 363] on input "10" at bounding box center [725, 366] width 45 height 23
click at [709, 362] on input "10" at bounding box center [725, 366] width 45 height 23
type input "10"
click at [722, 410] on div "No hay más resultados" at bounding box center [501, 414] width 580 height 53
